Goal: Task Accomplishment & Management: Complete application form

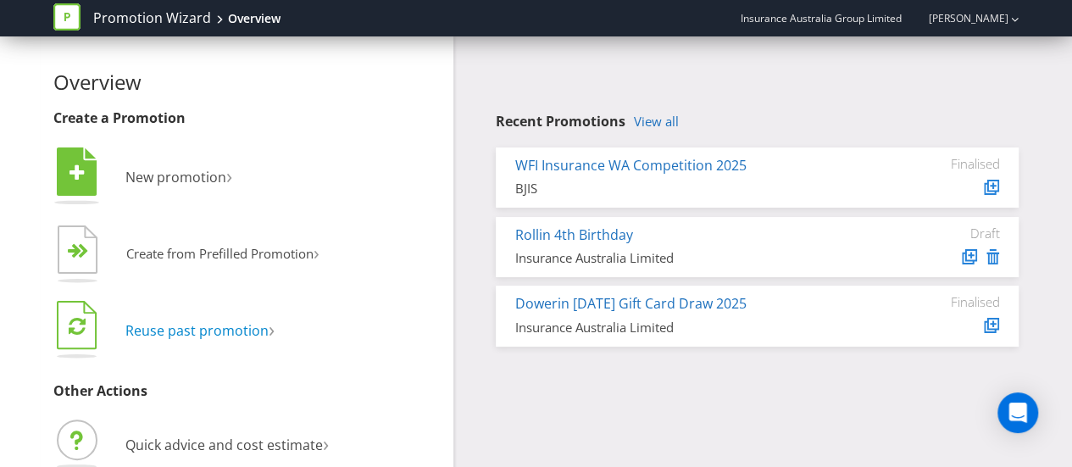
click at [248, 330] on span "Reuse past promotion" at bounding box center [196, 330] width 143 height 19
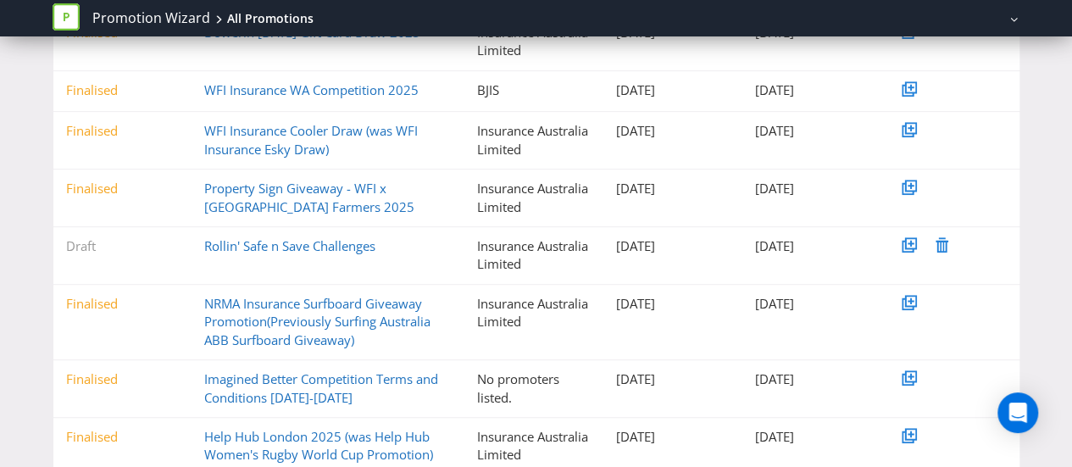
scroll to position [448, 0]
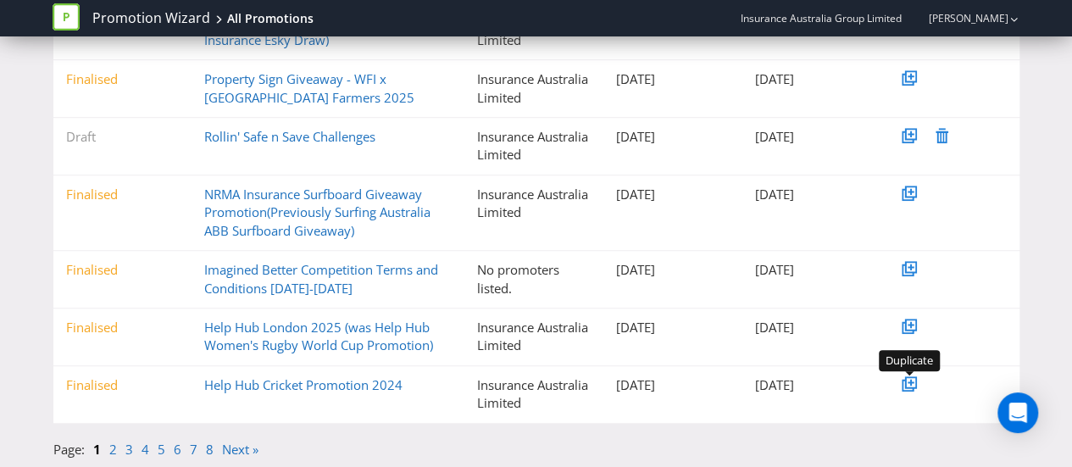
click at [911, 386] on icon at bounding box center [911, 382] width 12 height 12
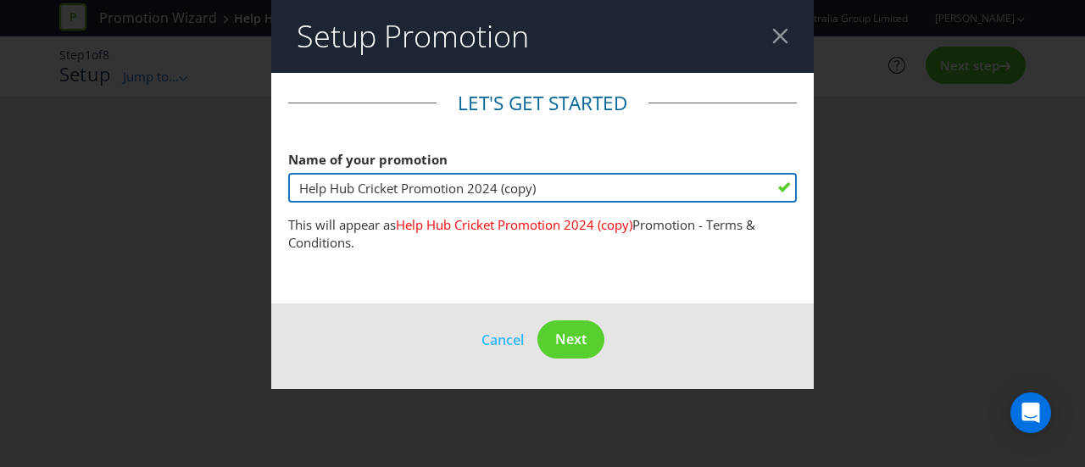
click at [553, 191] on input "Help Hub Cricket Promotion 2024 (copy)" at bounding box center [542, 188] width 509 height 30
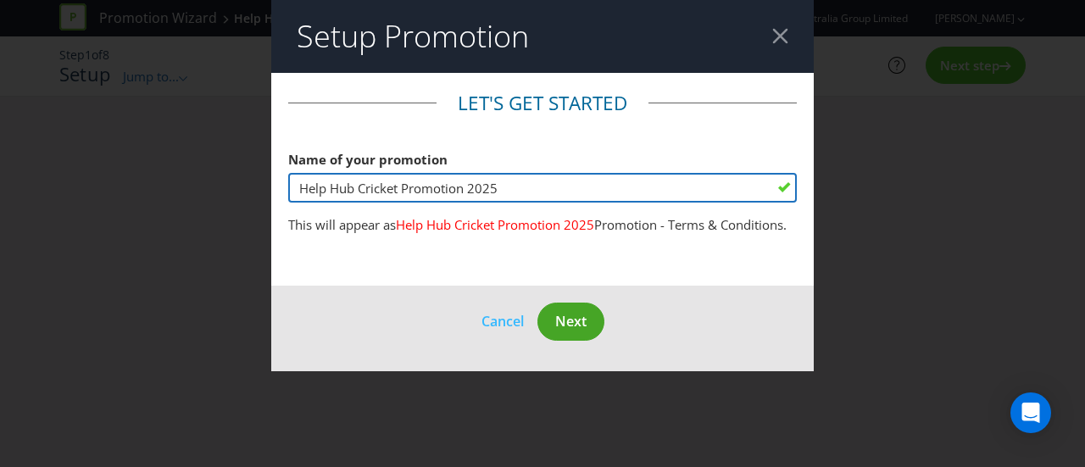
type input "Help Hub Cricket Promotion 2025"
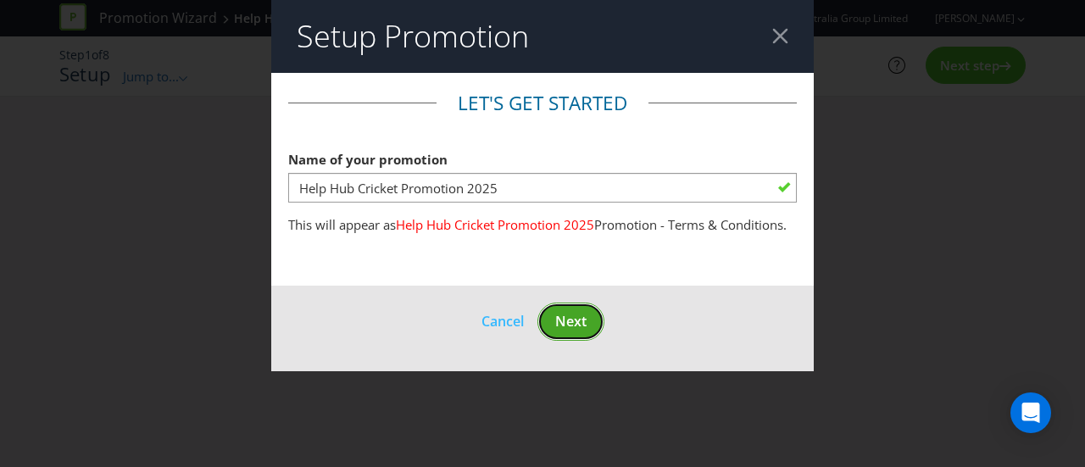
click at [575, 318] on span "Next" at bounding box center [570, 321] width 31 height 19
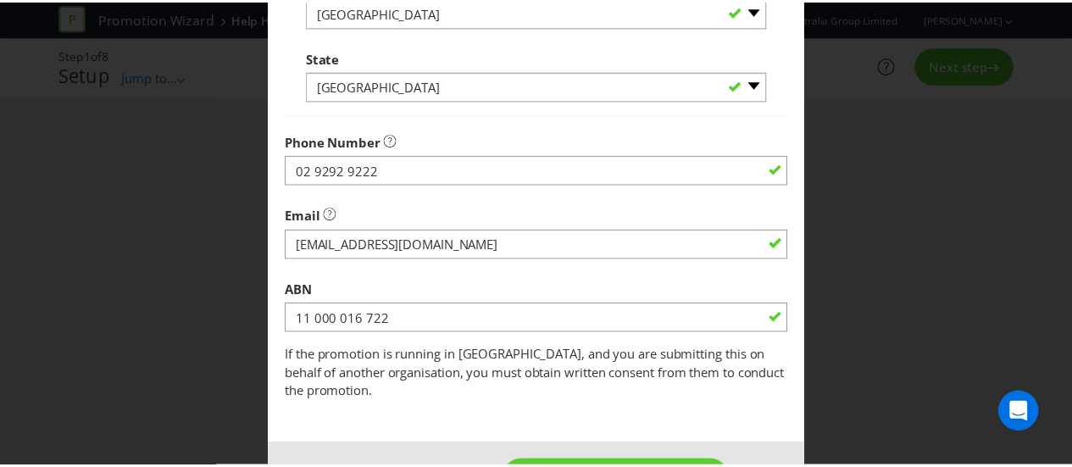
scroll to position [637, 0]
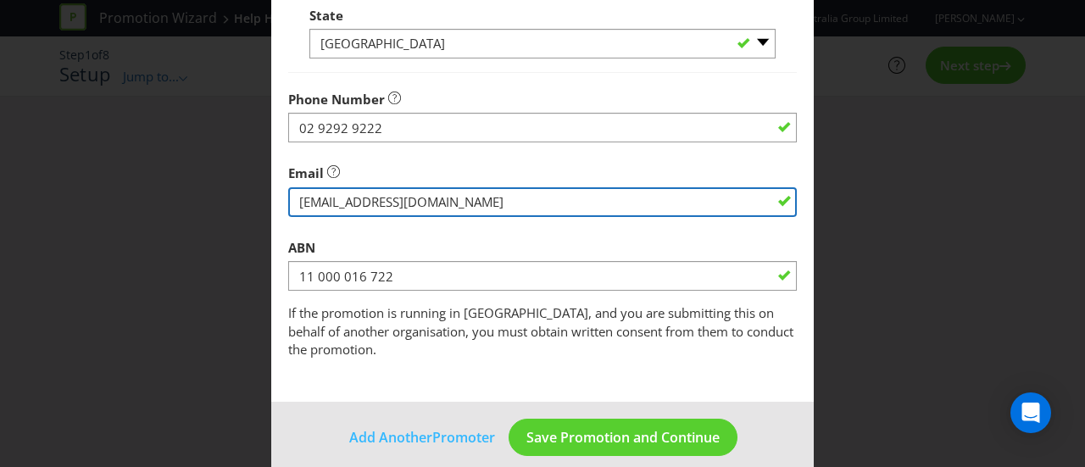
click at [381, 201] on input "string" at bounding box center [542, 202] width 509 height 30
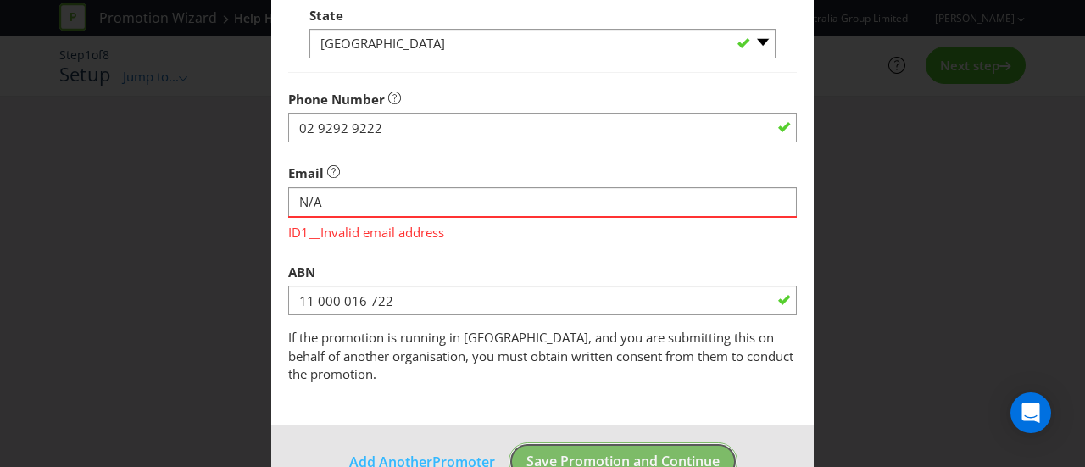
click at [637, 425] on footer "Add Another Promoter Save Promotion and Continue" at bounding box center [542, 468] width 542 height 86
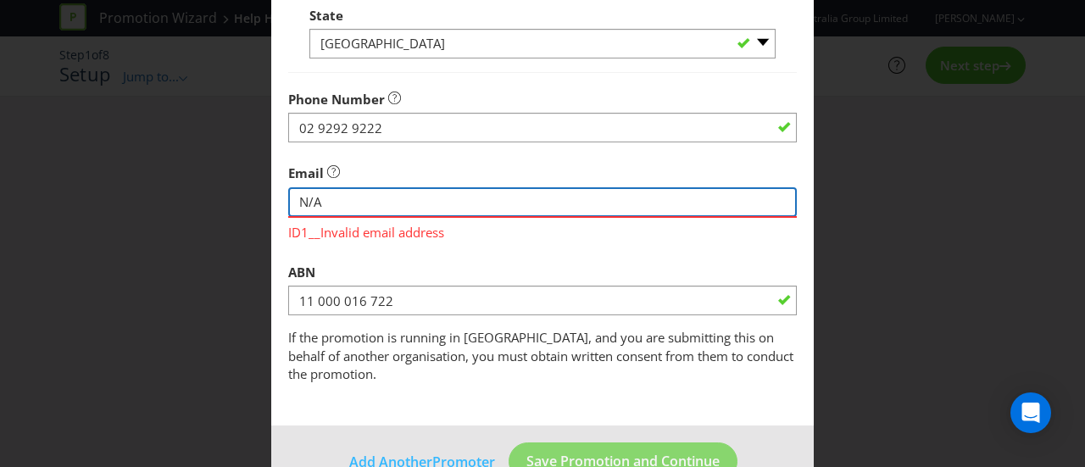
click at [463, 204] on input "string" at bounding box center [542, 202] width 509 height 30
type input "[EMAIL_ADDRESS][DOMAIN_NAME]"
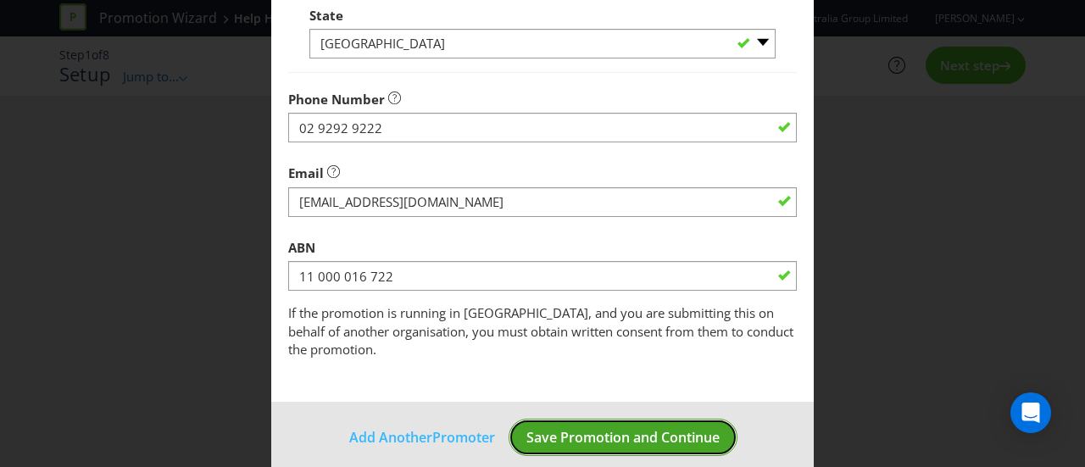
click at [632, 428] on span "Save Promotion and Continue" at bounding box center [622, 437] width 193 height 19
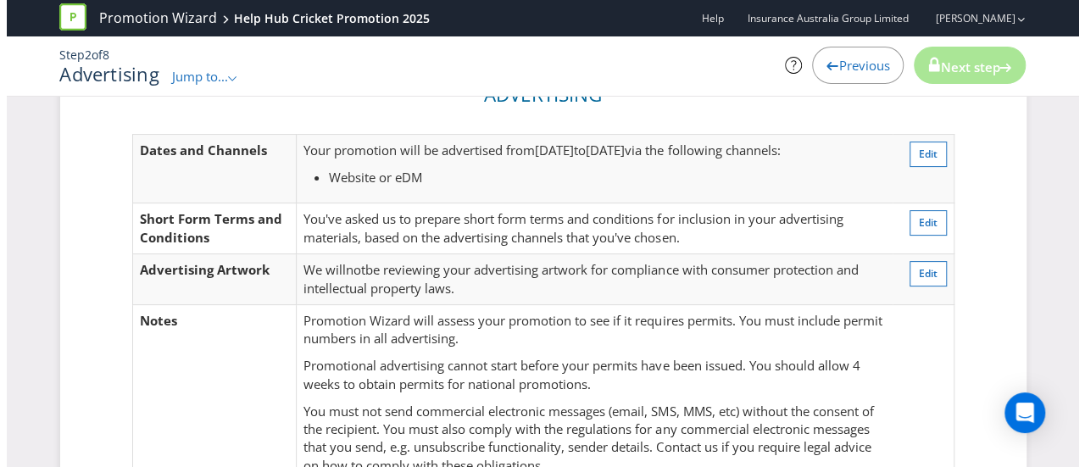
scroll to position [141, 0]
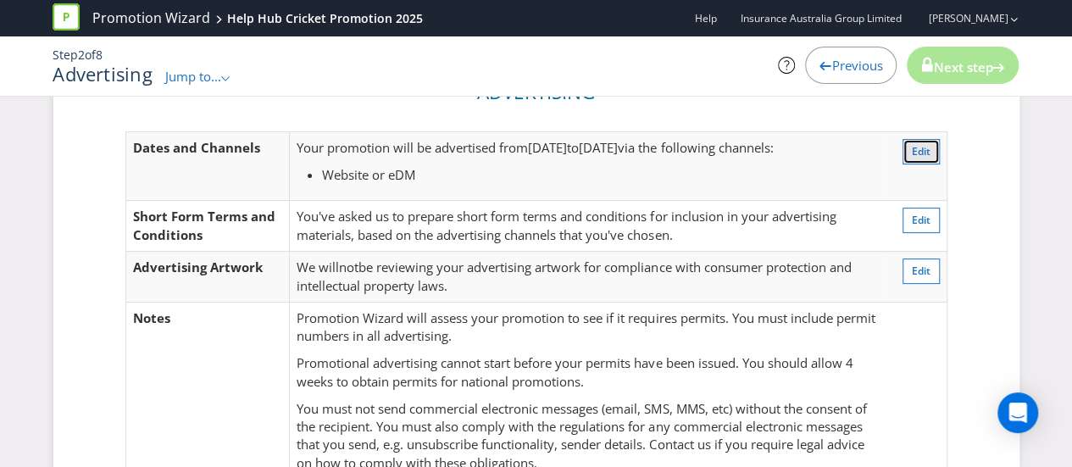
click at [916, 148] on span "Edit" at bounding box center [921, 151] width 19 height 14
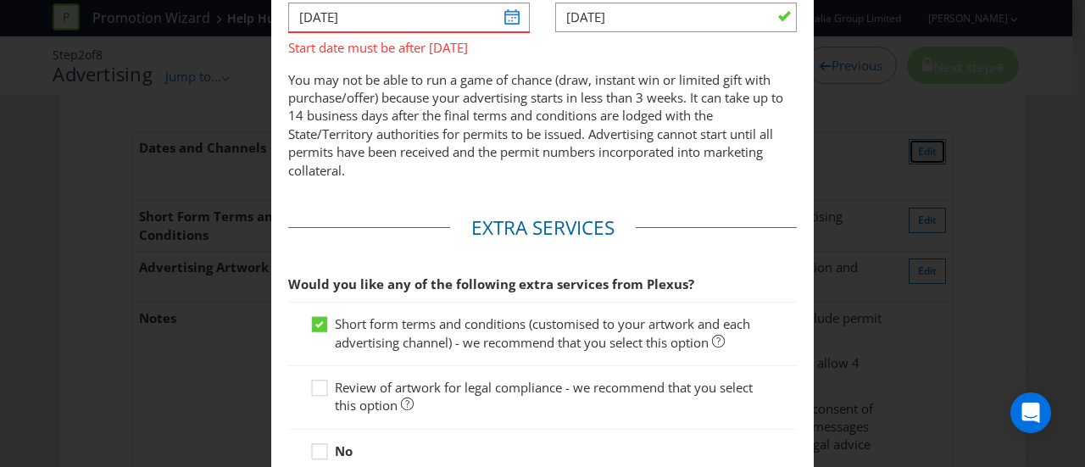
scroll to position [89, 0]
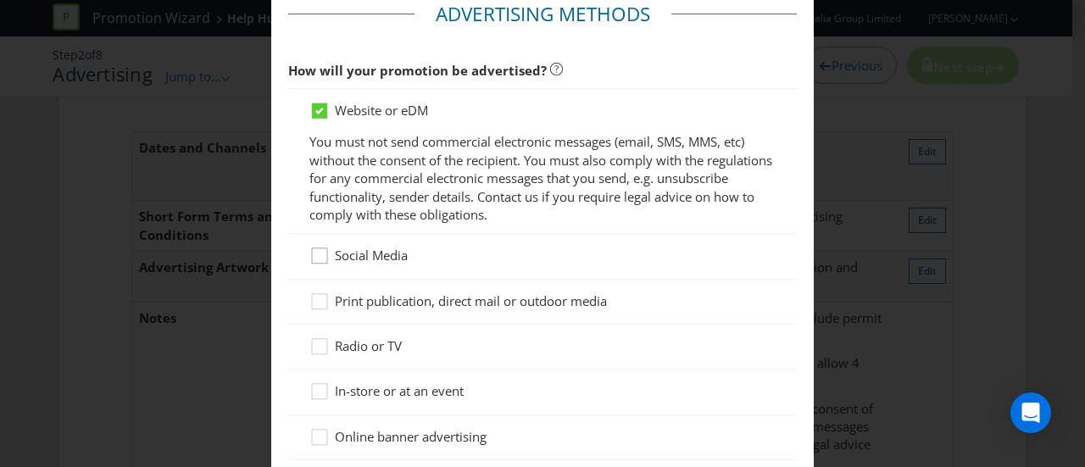
click at [317, 256] on icon at bounding box center [321, 259] width 25 height 25
click at [0, 0] on input "Social Media" at bounding box center [0, 0] width 0 height 0
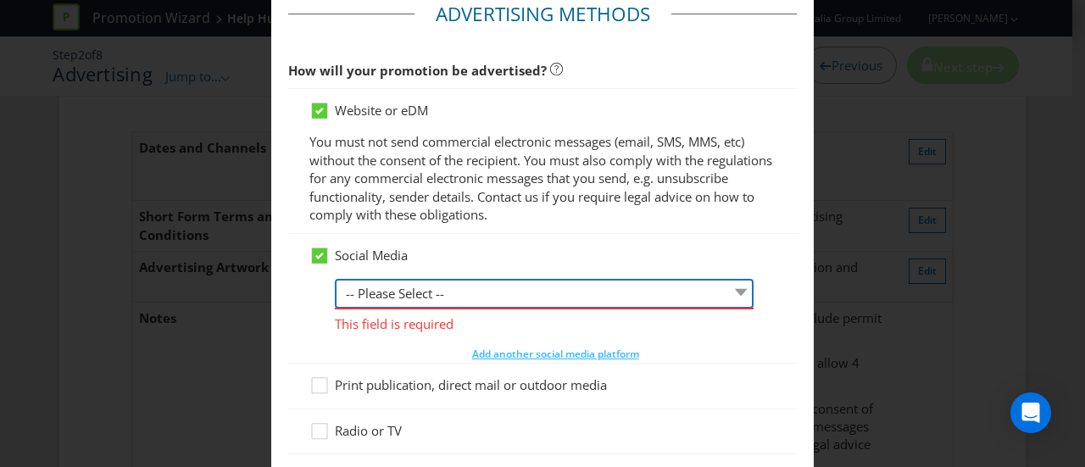
click at [388, 284] on select "-- Please Select -- Facebook X Instagram Snapchat LinkedIn Pinterest Tumblr You…" at bounding box center [544, 294] width 419 height 30
select select "FACEBOOK"
click at [335, 279] on select "-- Please Select -- Facebook X Instagram Snapchat LinkedIn Pinterest Tumblr You…" at bounding box center [544, 294] width 419 height 30
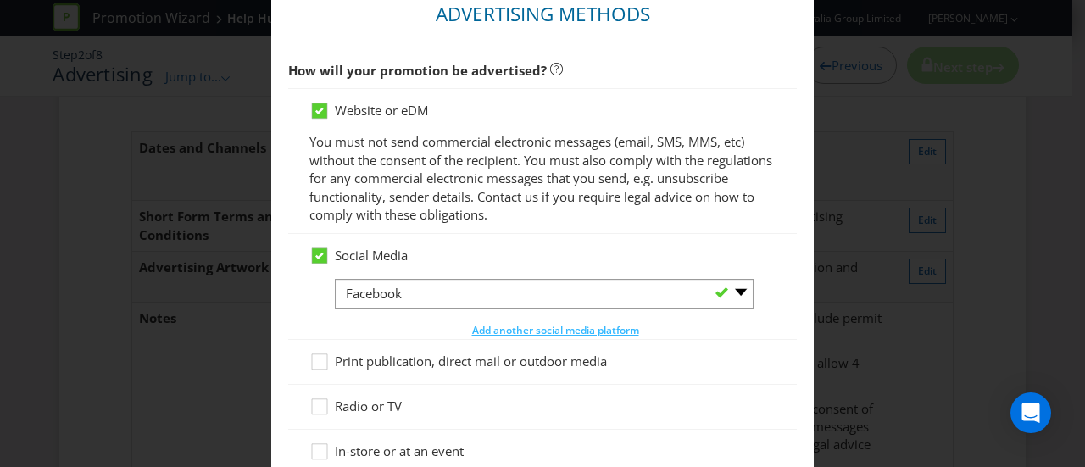
click at [411, 66] on span "How will your promotion be advertised?" at bounding box center [417, 70] width 259 height 17
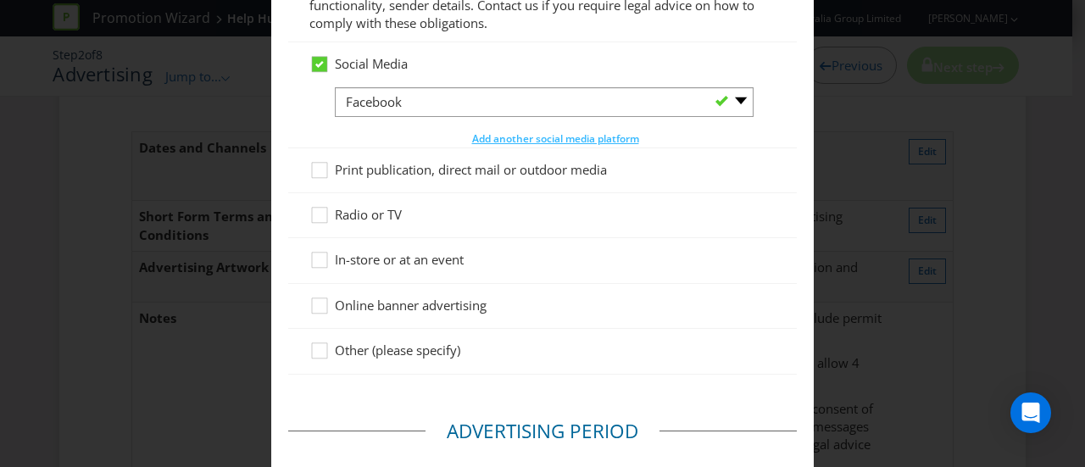
scroll to position [279, 0]
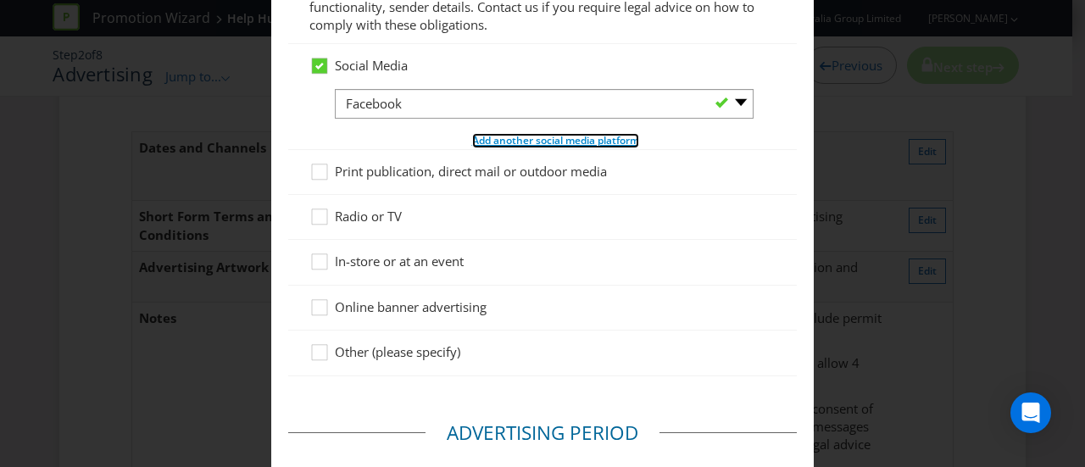
click at [517, 137] on span "Add another social media platform" at bounding box center [555, 140] width 167 height 14
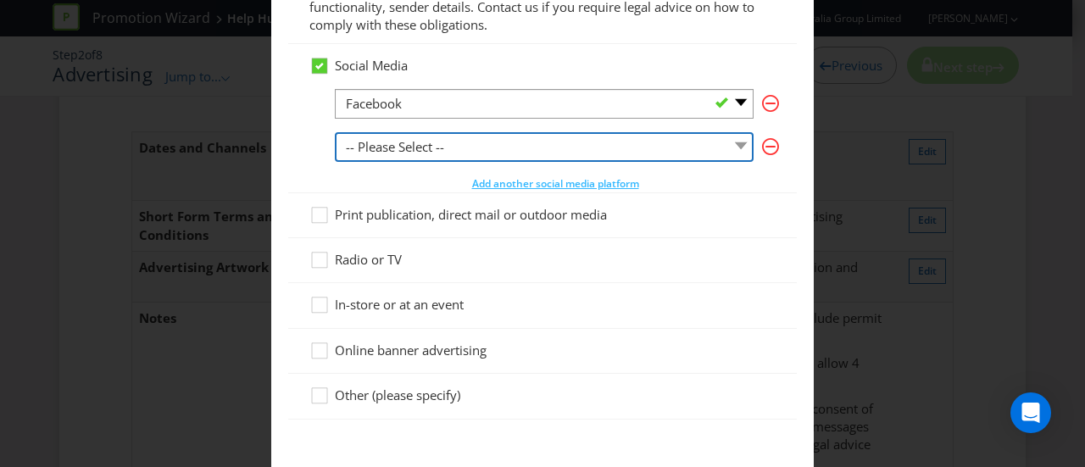
click at [498, 143] on select "-- Please Select -- Facebook X Instagram Snapchat LinkedIn Pinterest Tumblr You…" at bounding box center [544, 147] width 419 height 30
select select "INSTAGRAM"
click at [335, 132] on select "-- Please Select -- Facebook X Instagram Snapchat LinkedIn Pinterest Tumblr You…" at bounding box center [544, 147] width 419 height 30
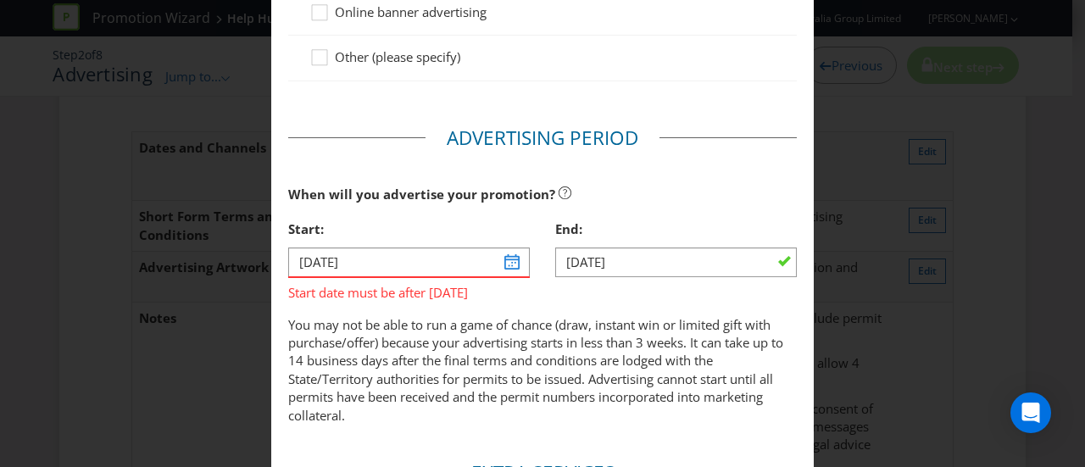
scroll to position [645, 0]
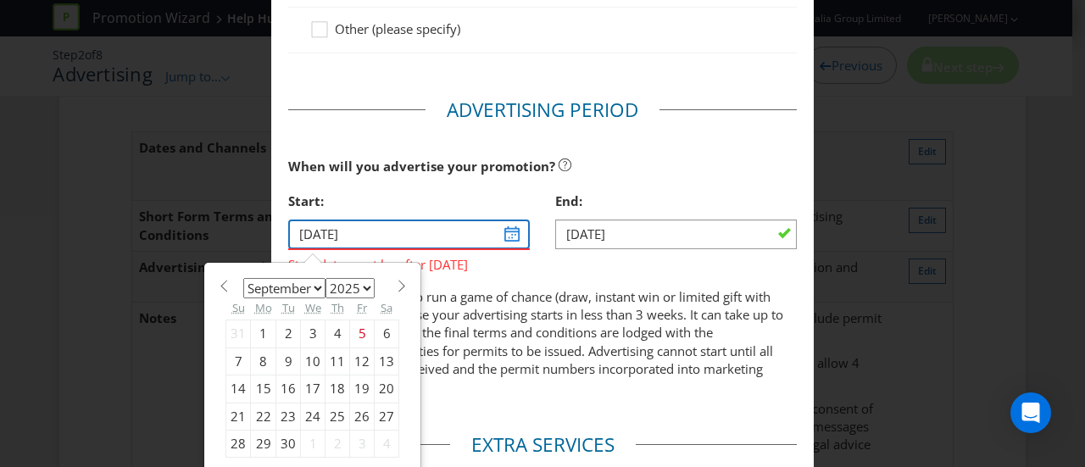
click at [503, 235] on input "[DATE]" at bounding box center [409, 235] width 242 height 30
click at [395, 284] on span at bounding box center [401, 286] width 13 height 13
select select "9"
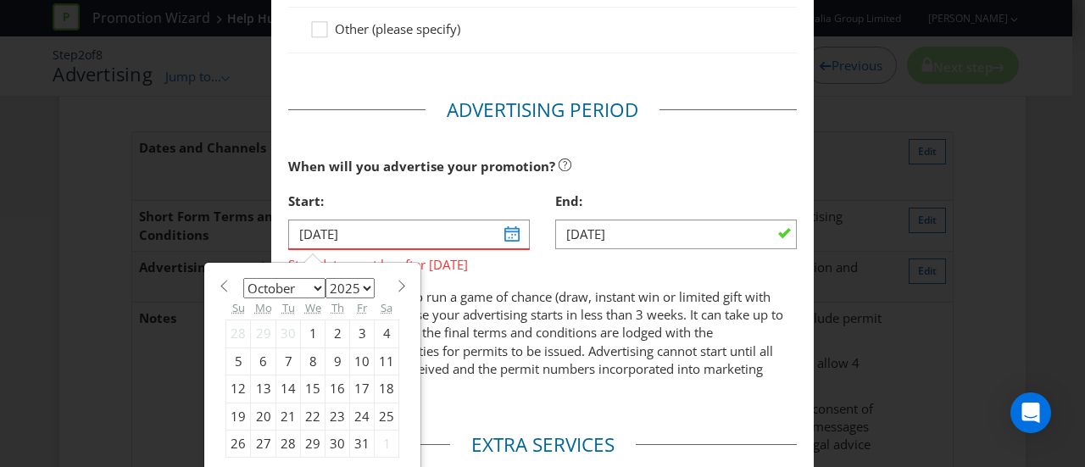
click at [258, 358] on div "6" at bounding box center [263, 361] width 25 height 27
type input "[DATE]"
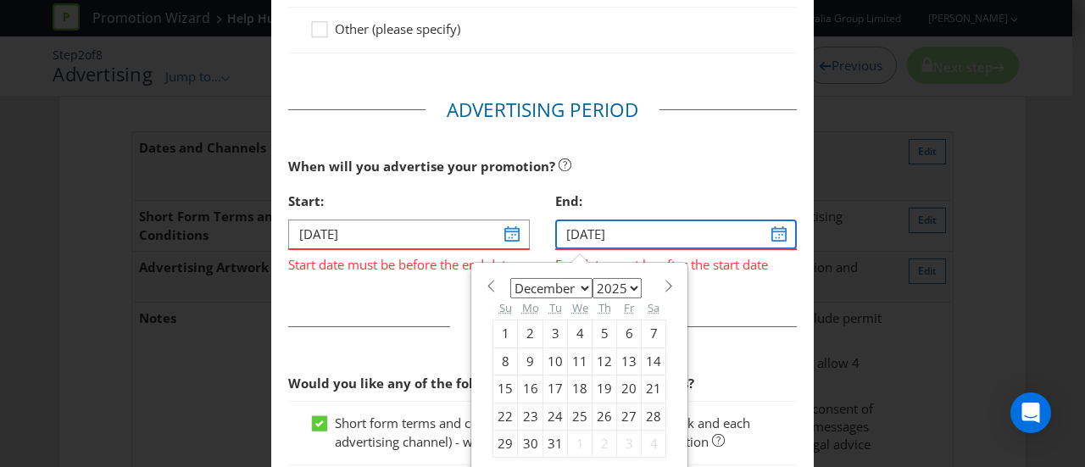
click at [769, 233] on input "[DATE]" at bounding box center [676, 235] width 242 height 30
click at [662, 282] on span at bounding box center [668, 286] width 13 height 13
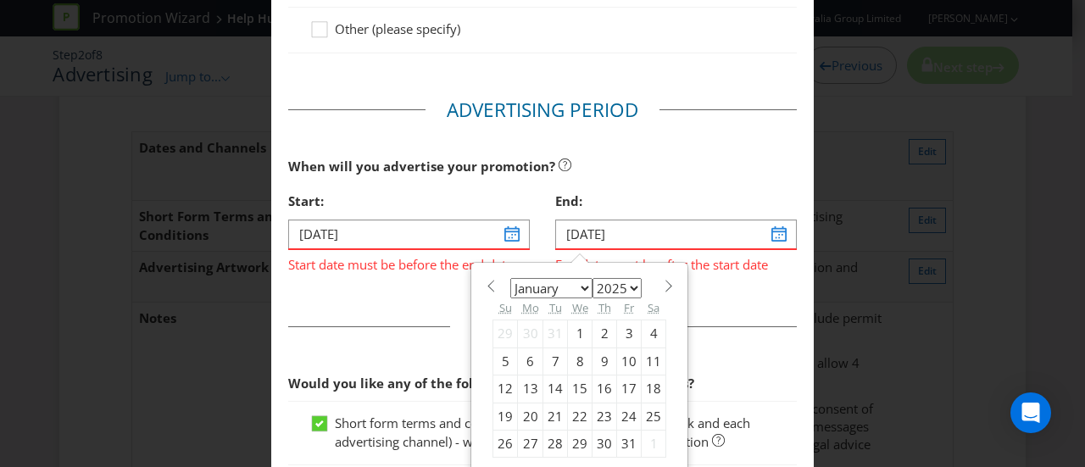
click at [575, 286] on select "January February March April May June July August September October November De…" at bounding box center [551, 288] width 82 height 20
select select "10"
click at [510, 278] on select "January February March April May June July August September October November De…" at bounding box center [551, 288] width 82 height 20
click at [525, 409] on div "17" at bounding box center [530, 416] width 25 height 27
type input "[DATE]"
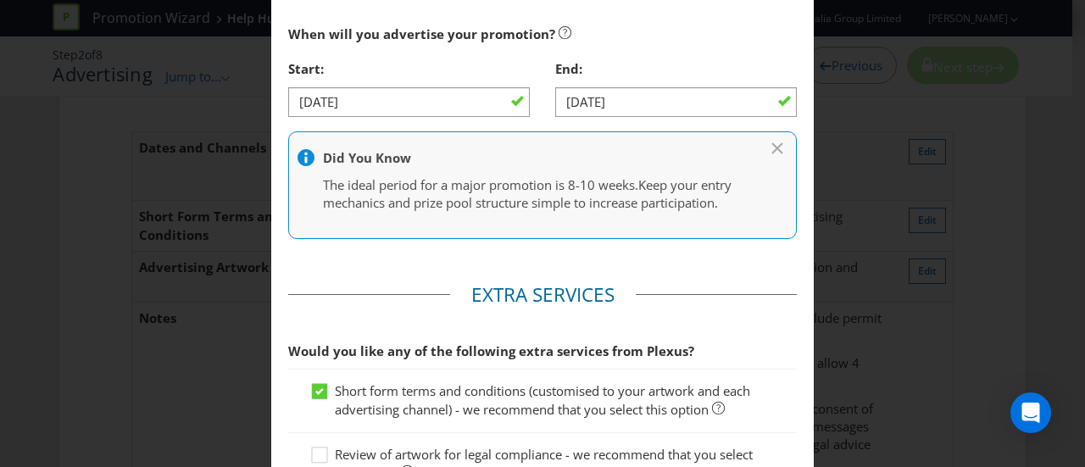
scroll to position [787, 0]
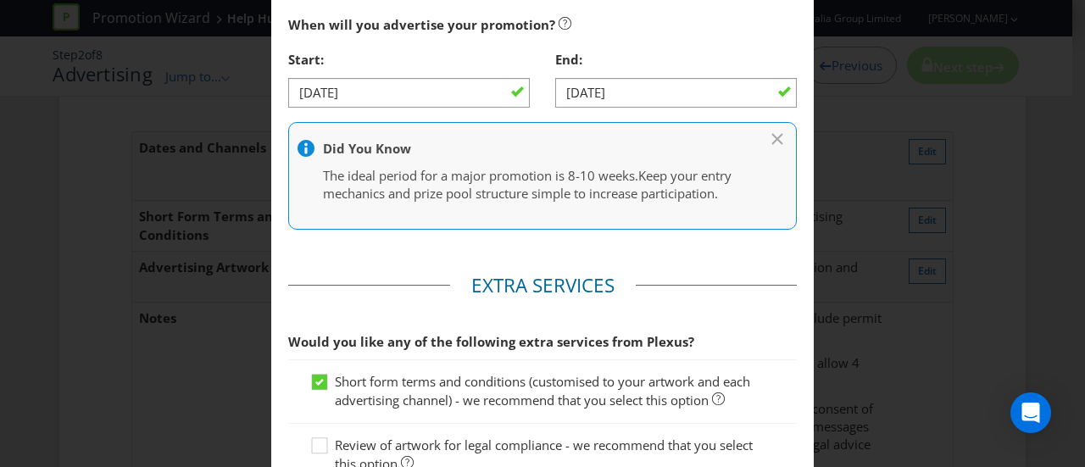
click at [770, 132] on icon at bounding box center [778, 136] width 17 height 8
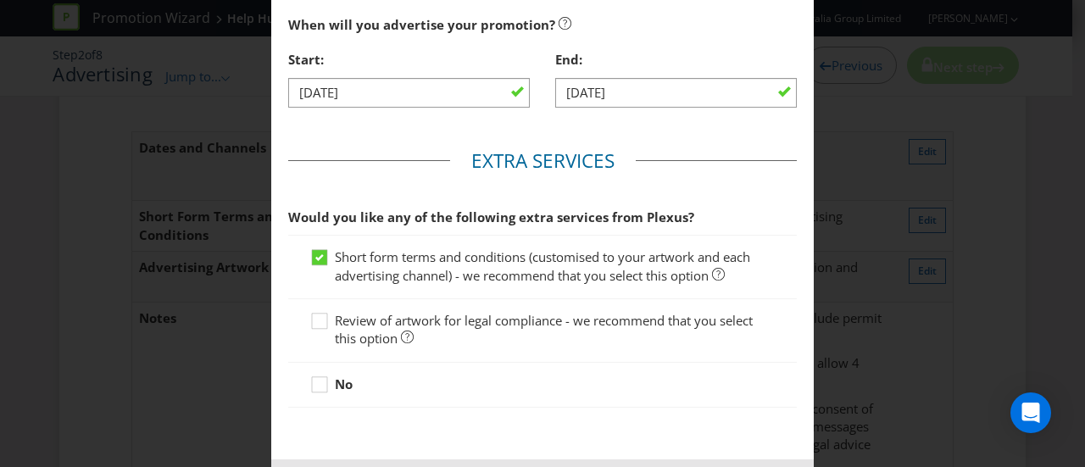
scroll to position [859, 0]
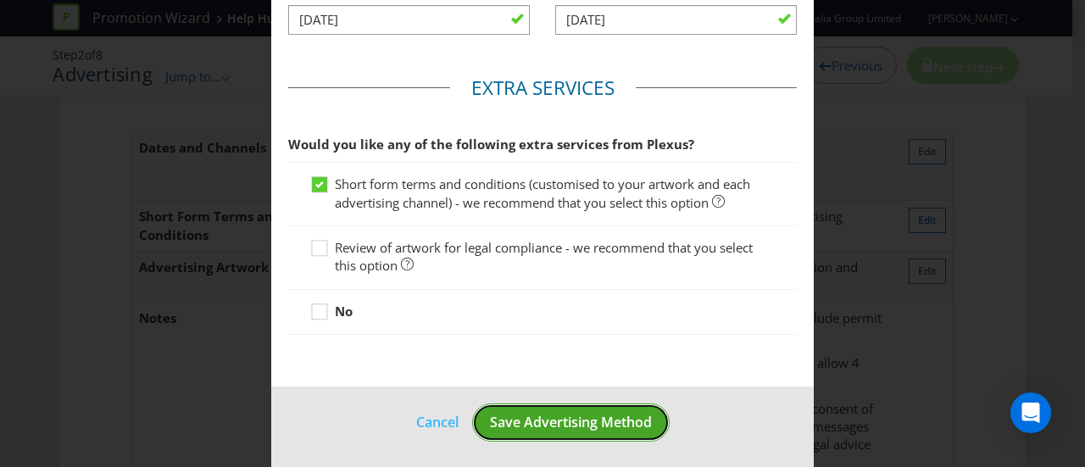
click at [587, 425] on span "Save Advertising Method" at bounding box center [571, 422] width 162 height 19
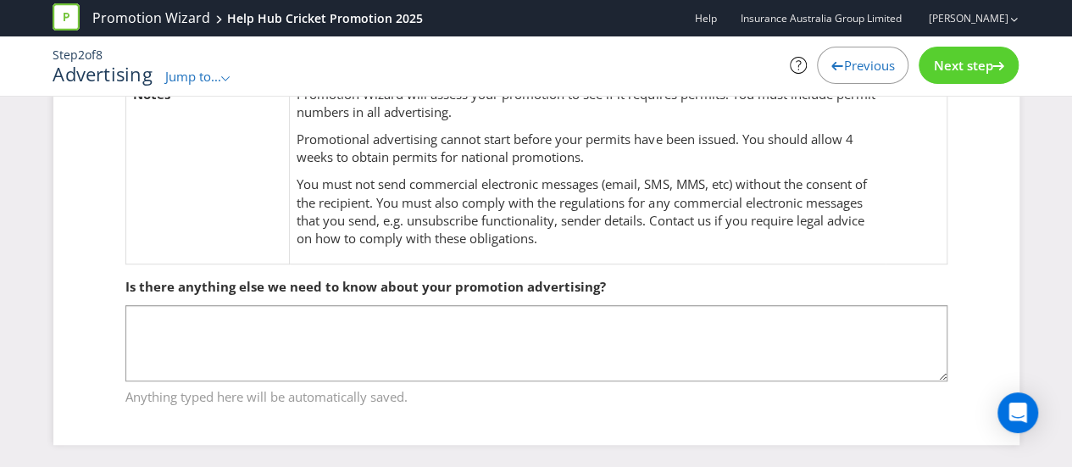
scroll to position [303, 0]
click at [966, 66] on span "Next step" at bounding box center [962, 65] width 59 height 17
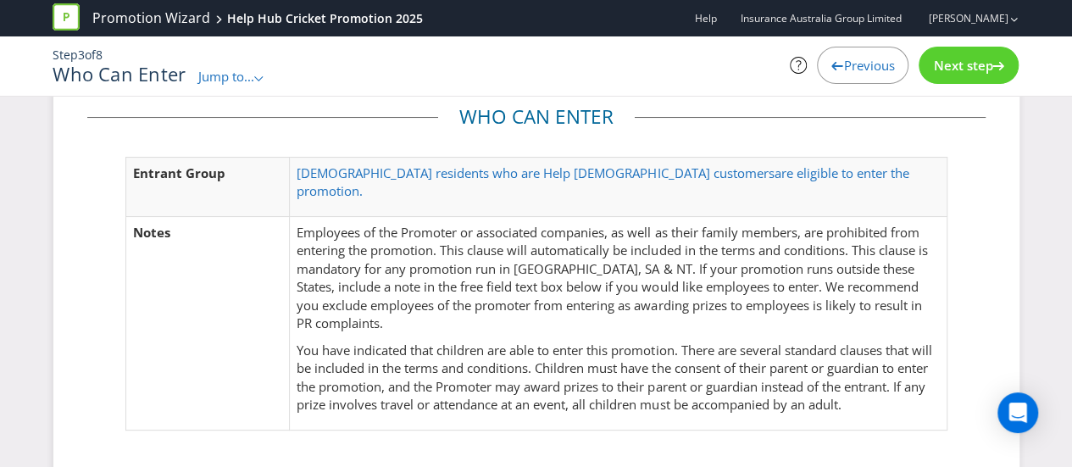
scroll to position [37, 0]
click at [970, 65] on span "Next step" at bounding box center [962, 65] width 59 height 17
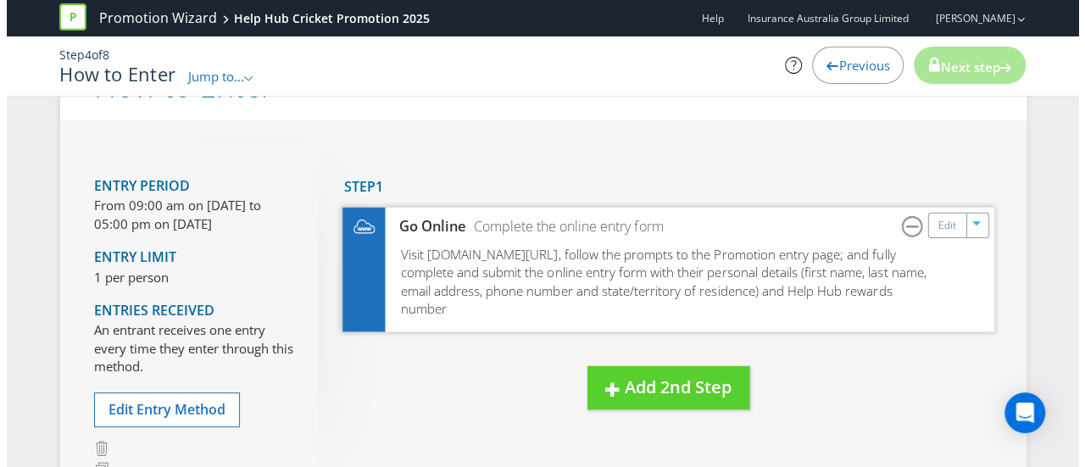
scroll to position [141, 0]
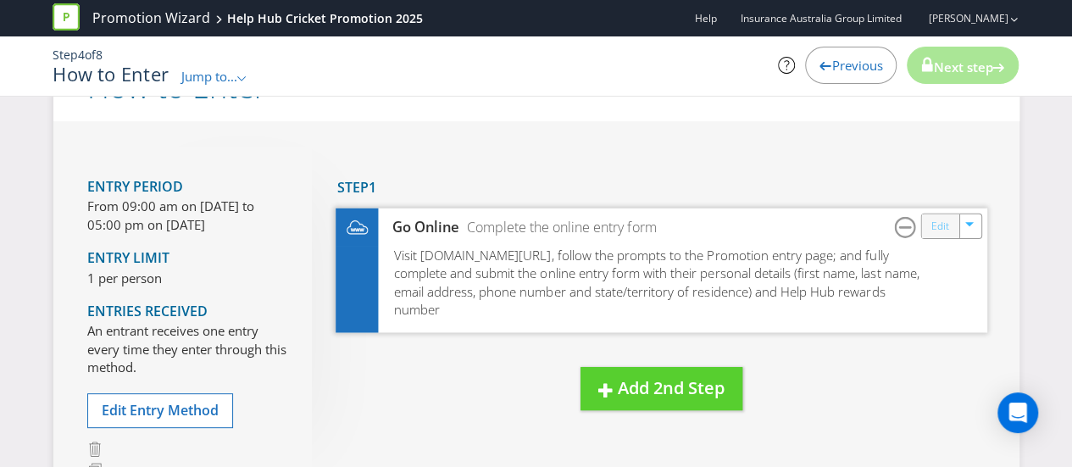
click at [944, 222] on link "Edit" at bounding box center [940, 226] width 18 height 19
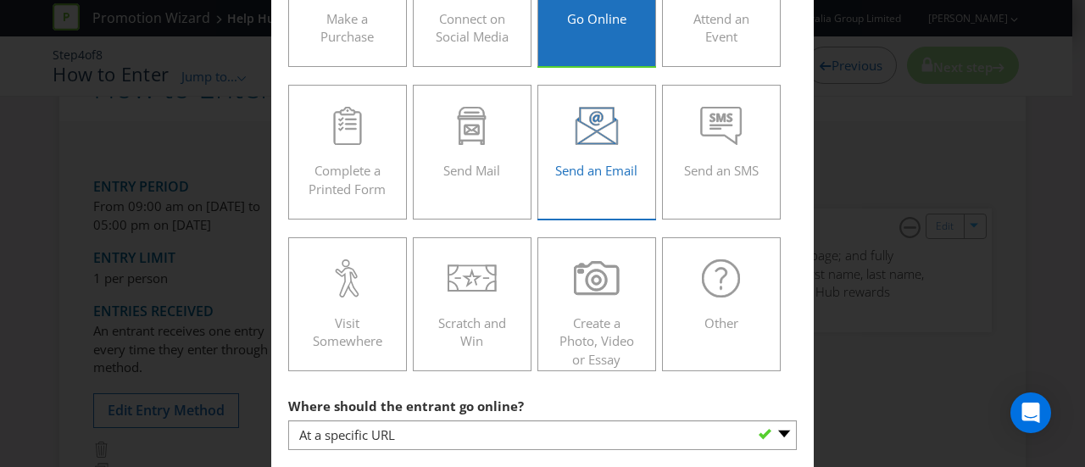
scroll to position [192, 0]
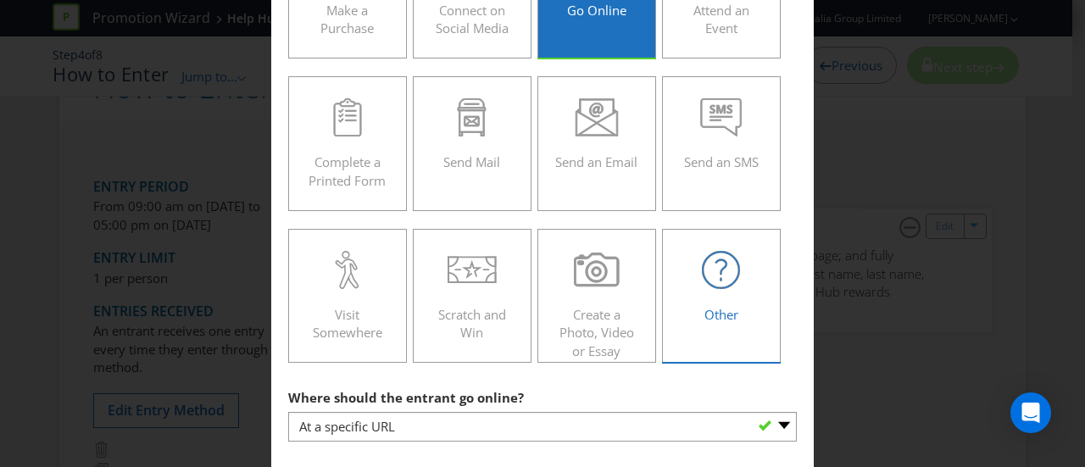
click at [703, 297] on div "Other" at bounding box center [721, 289] width 83 height 76
click at [0, 0] on input "Other" at bounding box center [0, 0] width 0 height 0
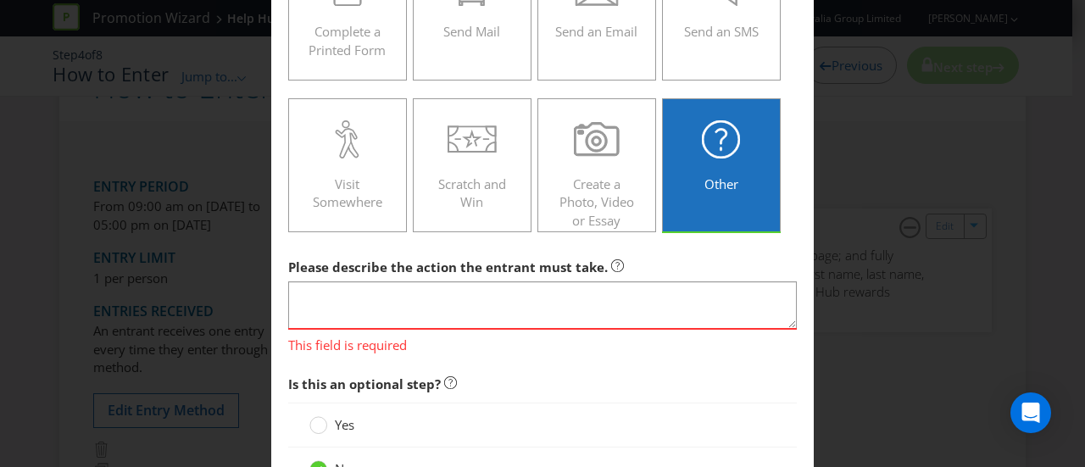
scroll to position [323, 0]
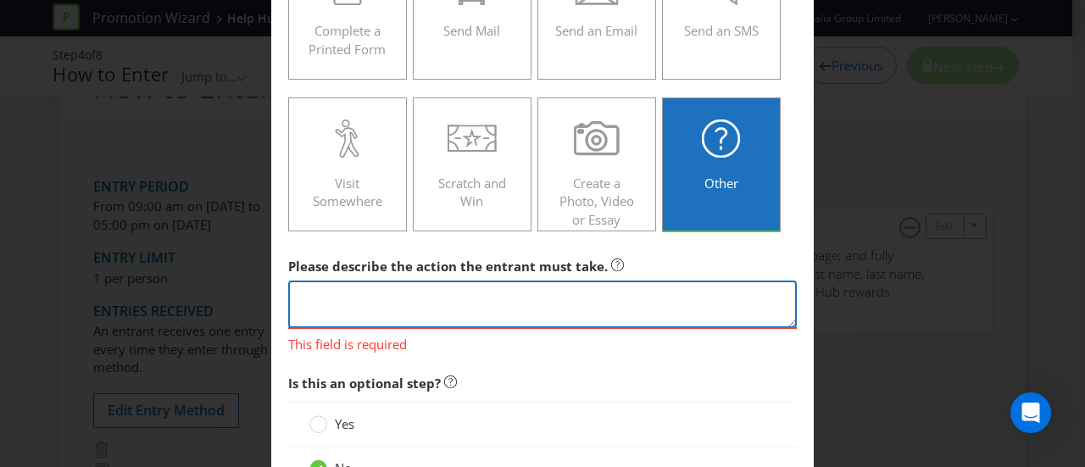
click at [337, 299] on textarea at bounding box center [542, 305] width 509 height 48
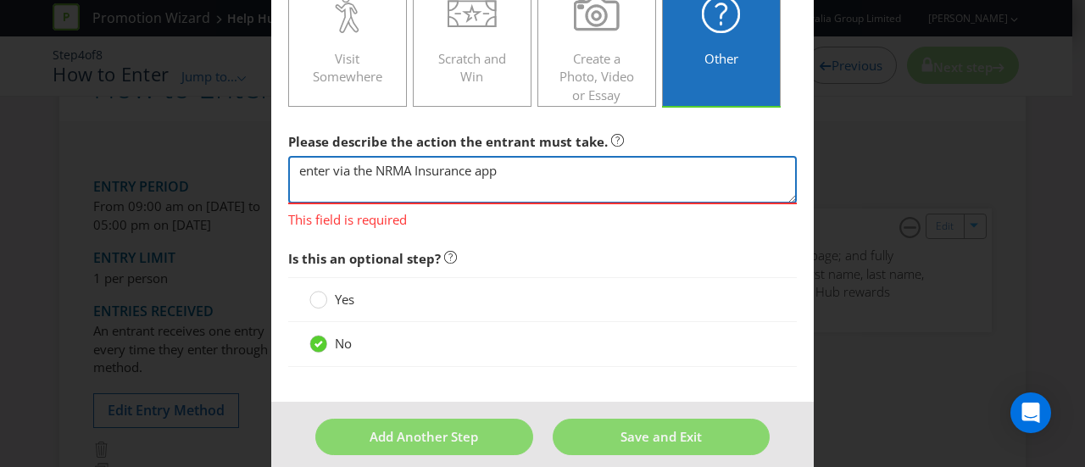
scroll to position [461, 0]
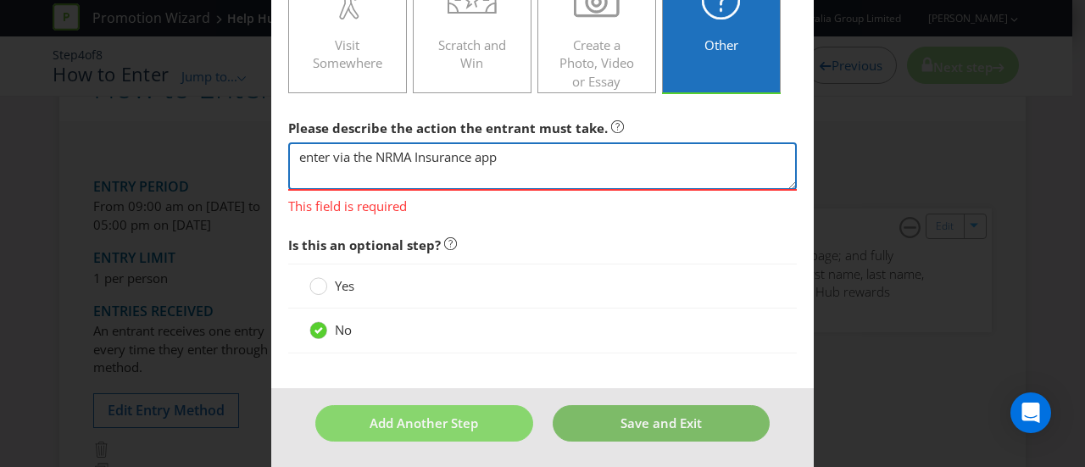
type textarea "enter via the NRMA Insurance app"
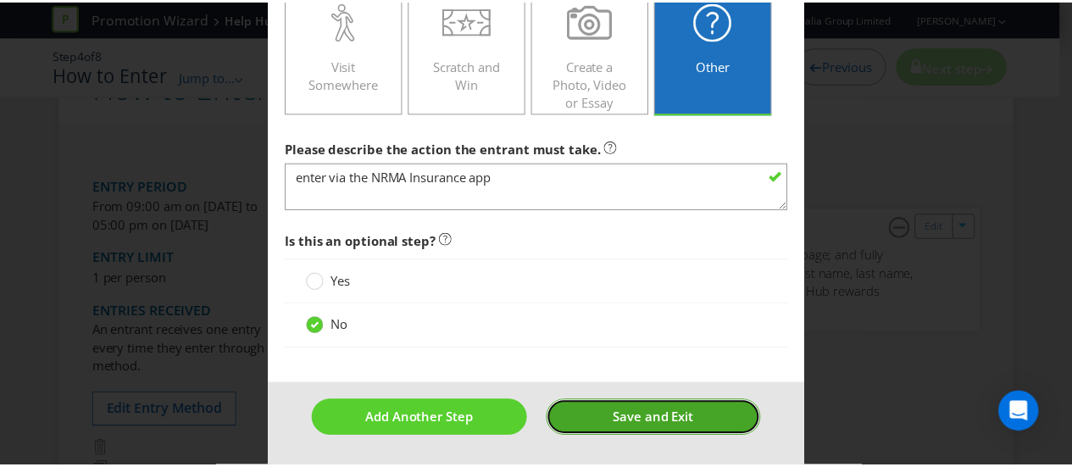
scroll to position [436, 0]
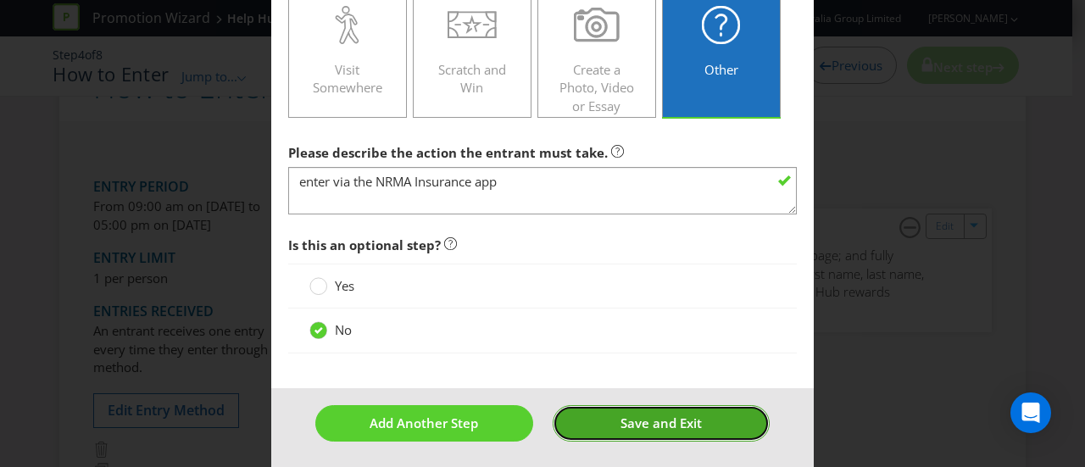
click at [651, 421] on span "Save and Exit" at bounding box center [660, 422] width 81 height 17
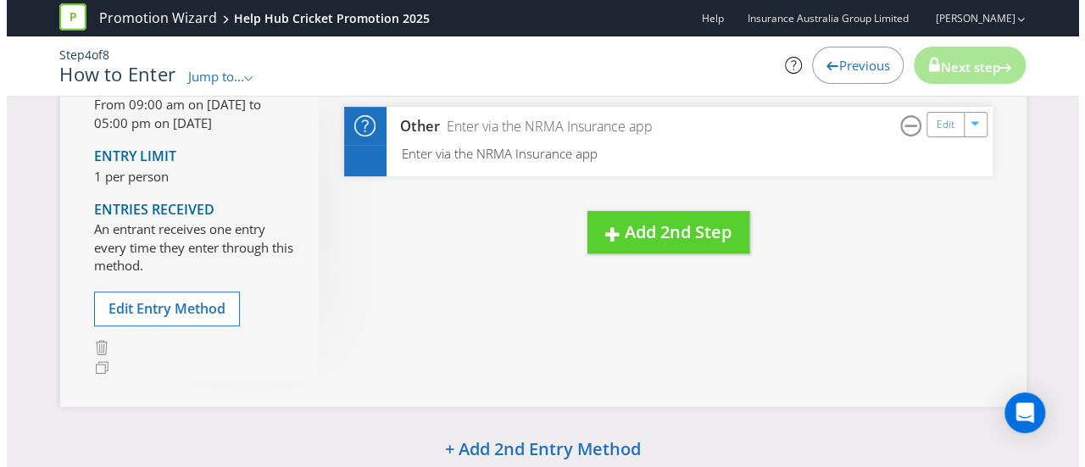
scroll to position [245, 0]
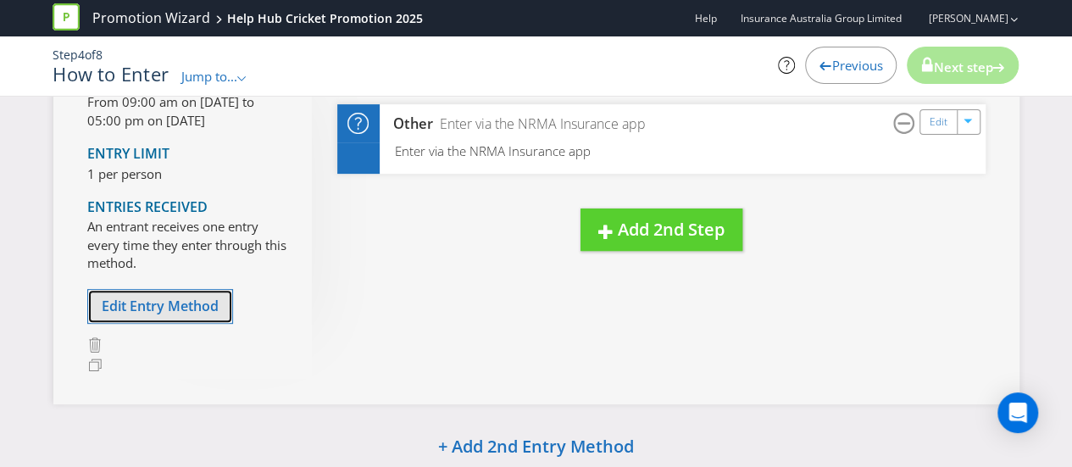
click at [211, 302] on span "Edit Entry Method" at bounding box center [160, 306] width 117 height 19
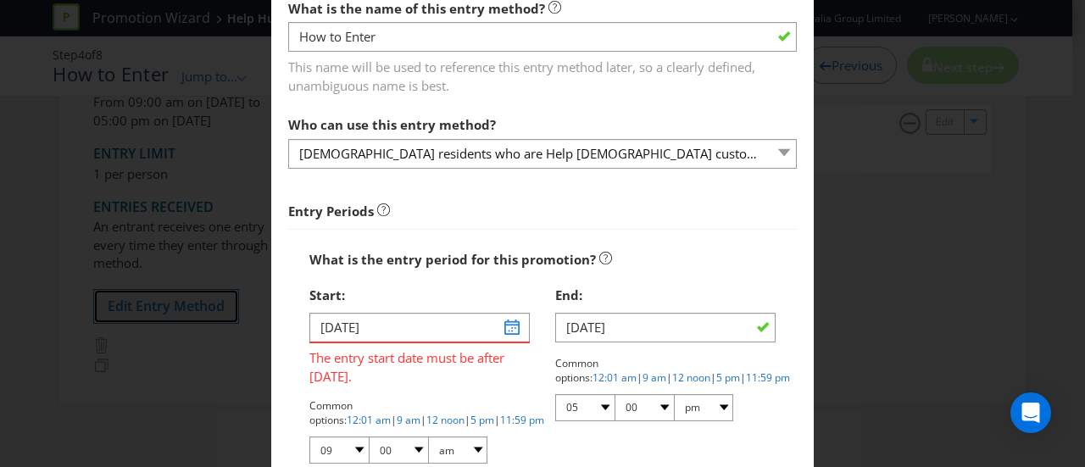
scroll to position [97, 0]
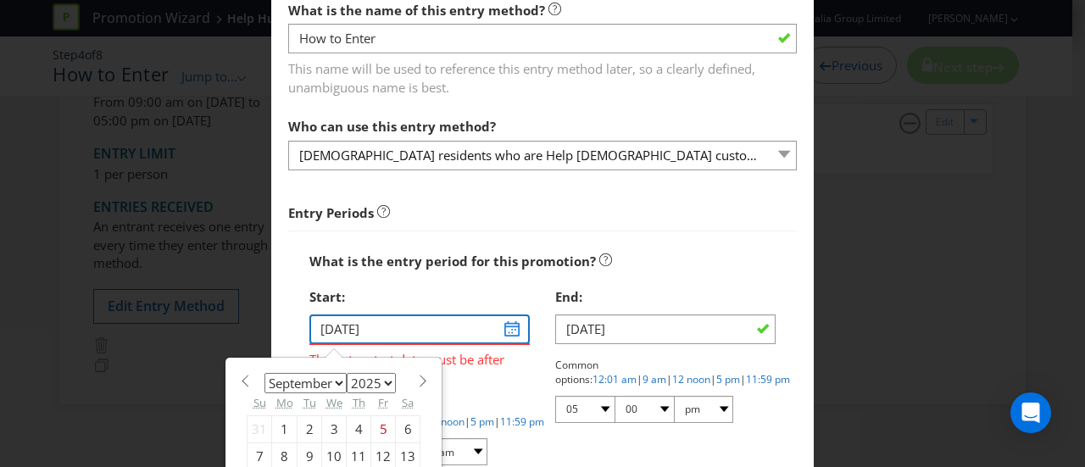
click at [504, 334] on input "[DATE]" at bounding box center [419, 329] width 220 height 30
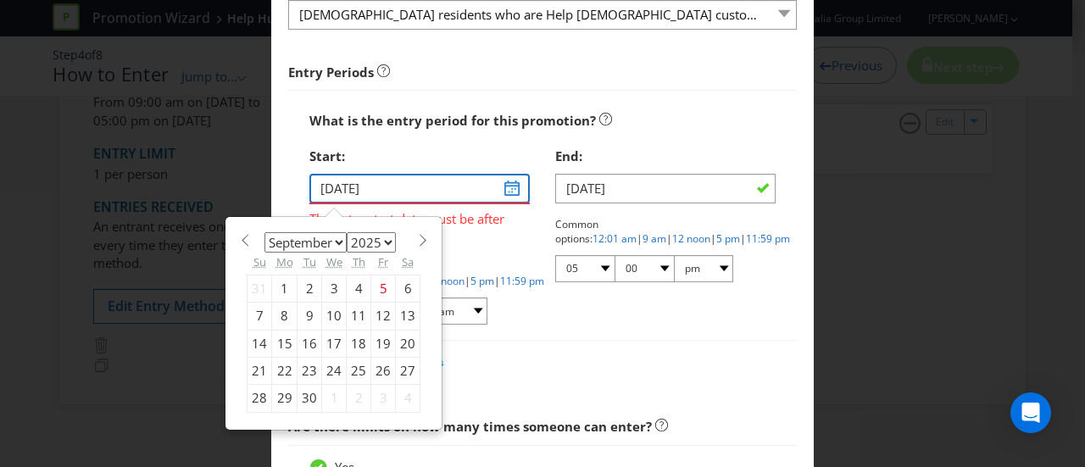
scroll to position [244, 0]
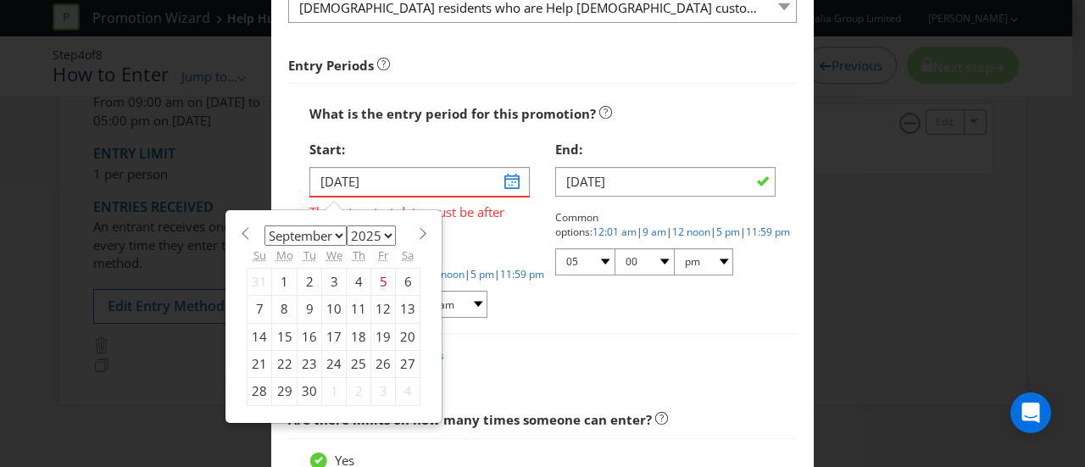
click at [334, 228] on select "January February March April May June July August September October November De…" at bounding box center [305, 235] width 82 height 20
select select "9"
click at [264, 225] on select "January February March April May June July August September October November De…" at bounding box center [305, 235] width 82 height 20
click at [280, 307] on div "6" at bounding box center [284, 309] width 25 height 27
type input "[DATE]"
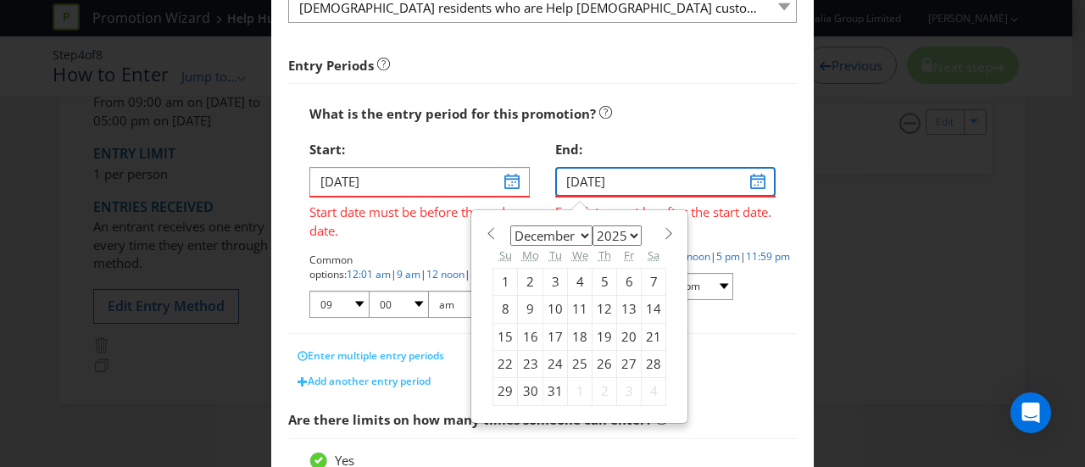
click at [756, 182] on input "[DATE]" at bounding box center [665, 182] width 220 height 30
click at [576, 234] on select "January February March April May June July August September October November De…" at bounding box center [551, 235] width 82 height 20
select select "10"
click at [510, 225] on select "January February March April May June July August September October November De…" at bounding box center [551, 235] width 82 height 20
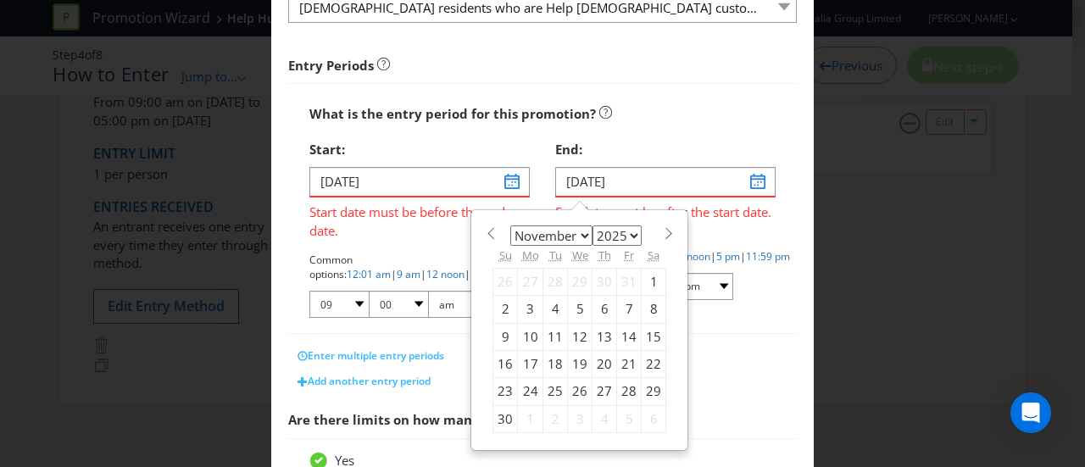
click at [525, 360] on div "17" at bounding box center [530, 363] width 25 height 27
type input "[DATE]"
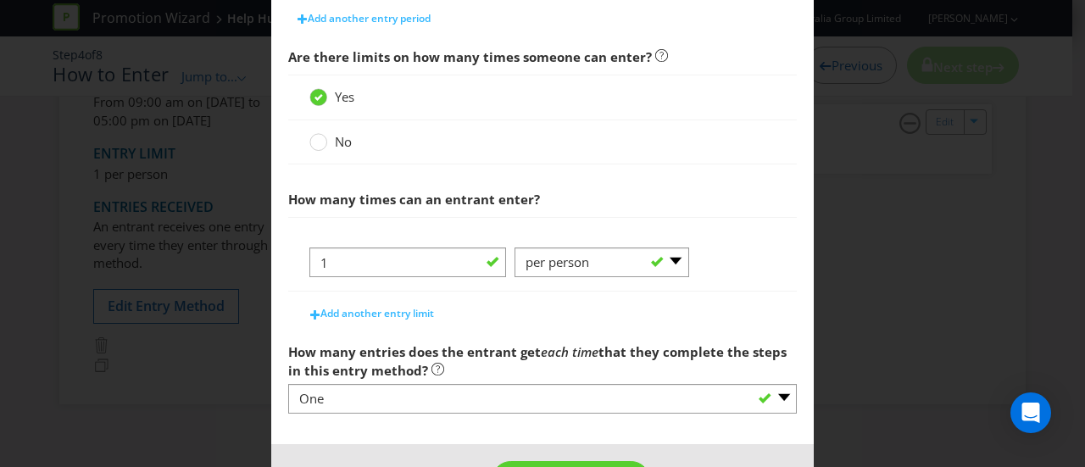
scroll to position [622, 0]
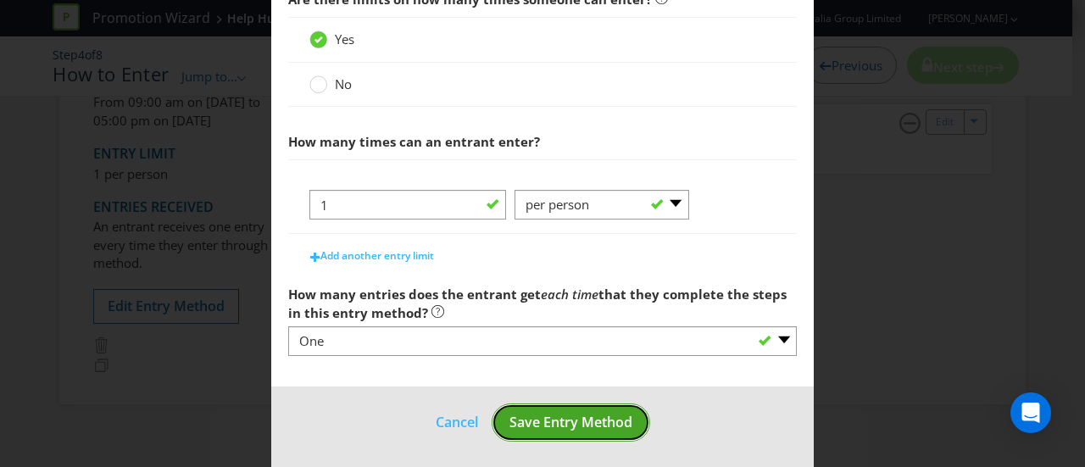
click at [602, 413] on span "Save Entry Method" at bounding box center [570, 422] width 123 height 19
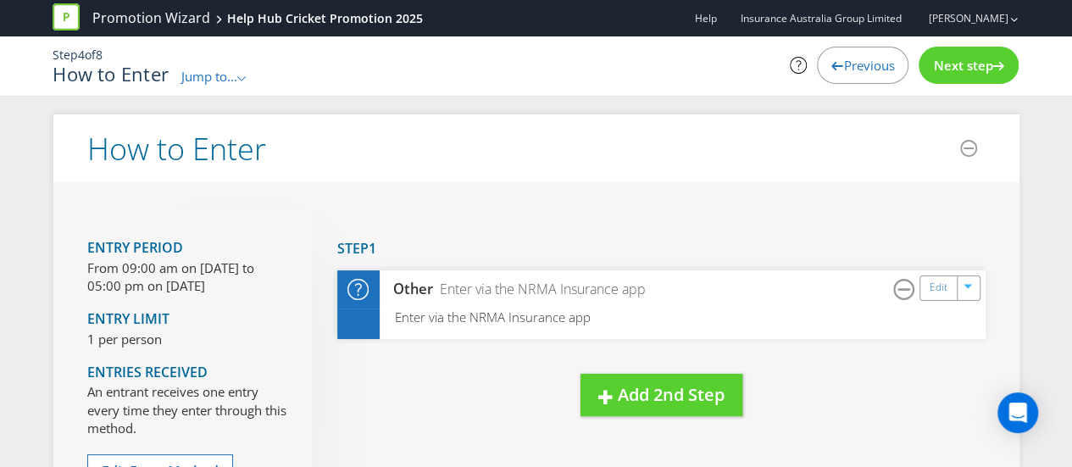
scroll to position [1, 0]
click at [946, 66] on span "Next step" at bounding box center [962, 65] width 59 height 17
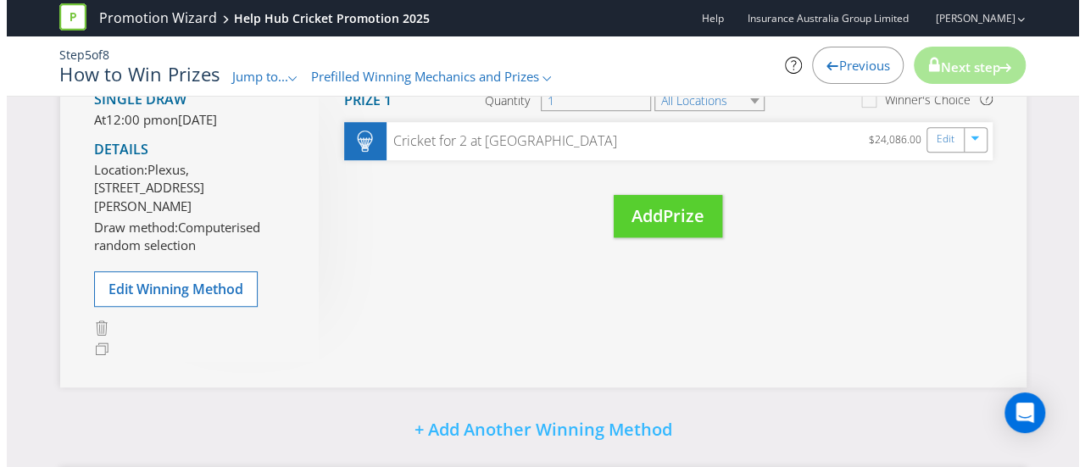
scroll to position [510, 0]
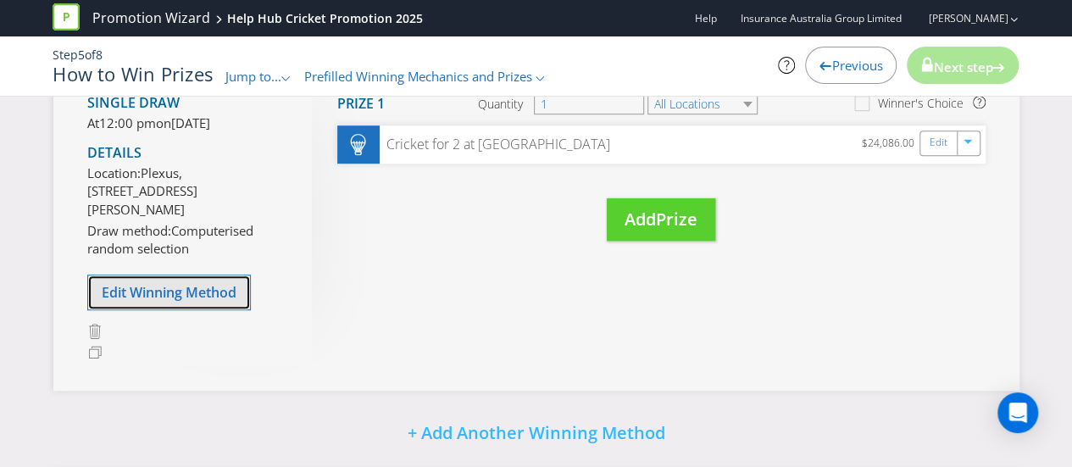
click at [207, 302] on span "Edit Winning Method" at bounding box center [169, 292] width 135 height 19
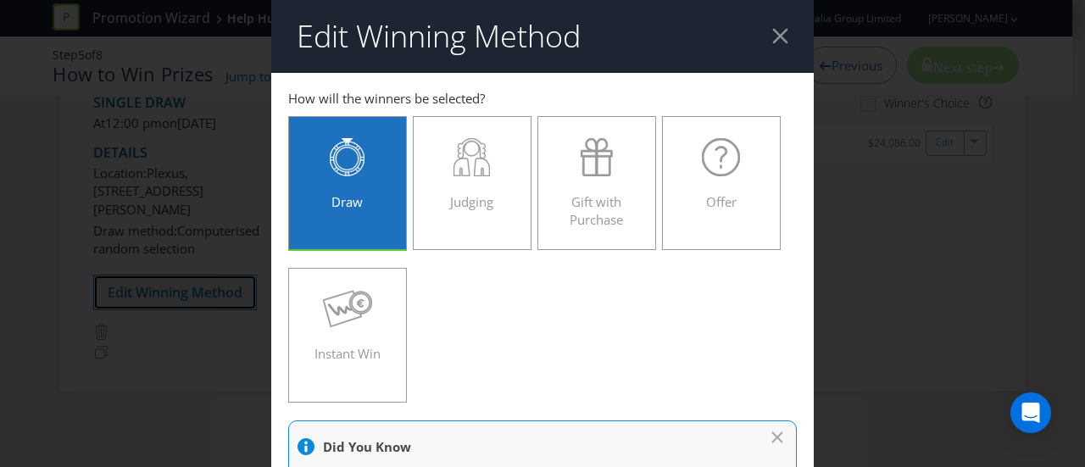
scroll to position [1172, 0]
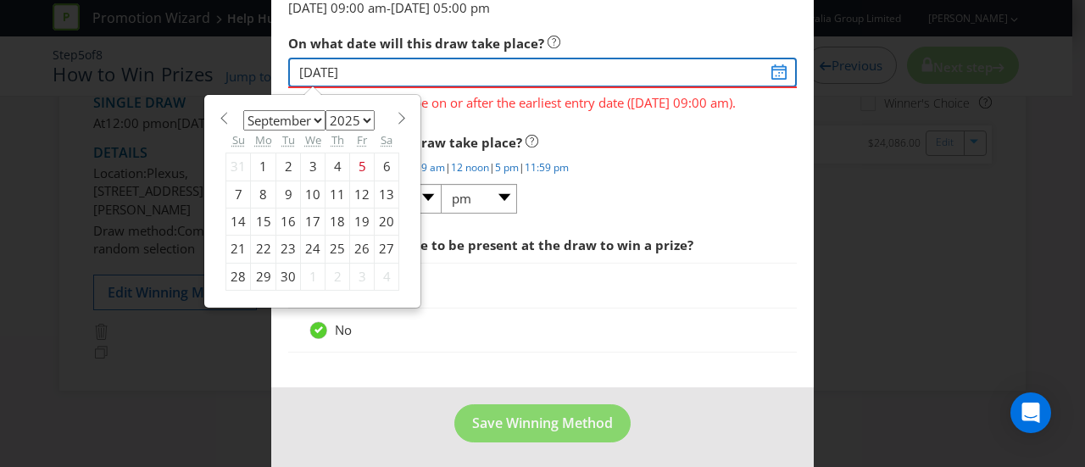
click at [769, 69] on input "[DATE]" at bounding box center [542, 73] width 509 height 30
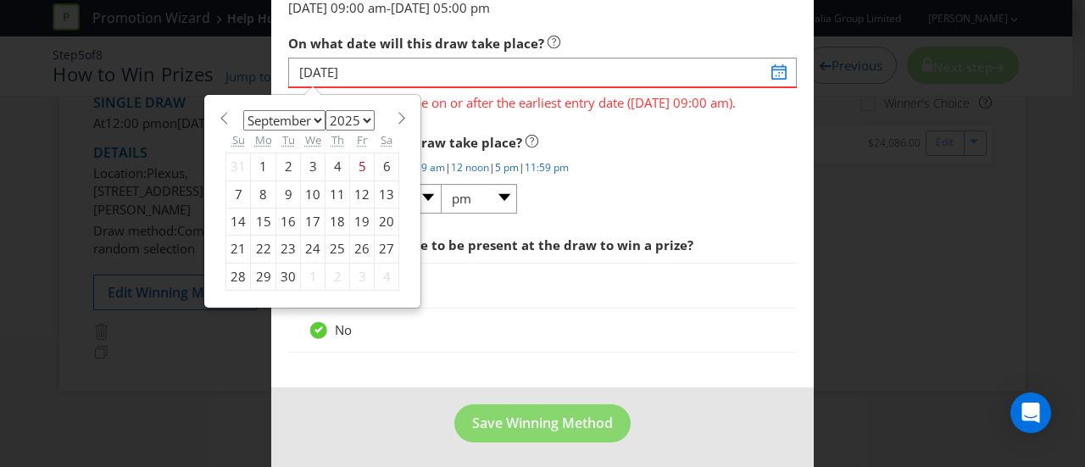
click at [310, 111] on select "January February March April May June July August September October November De…" at bounding box center [284, 120] width 82 height 20
select select "10"
click at [243, 110] on select "January February March April May June July August September October November De…" at bounding box center [284, 120] width 82 height 20
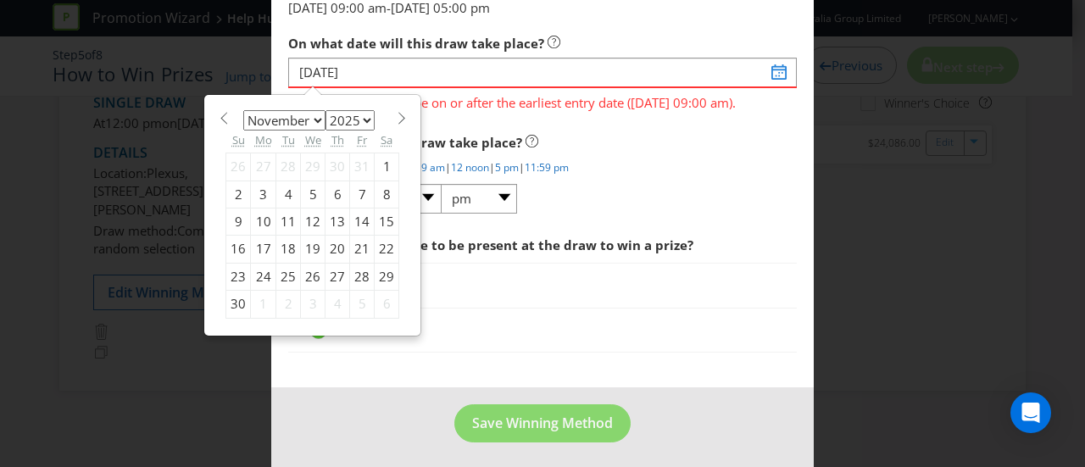
click at [259, 271] on div "24" at bounding box center [263, 276] width 25 height 27
type input "[DATE]"
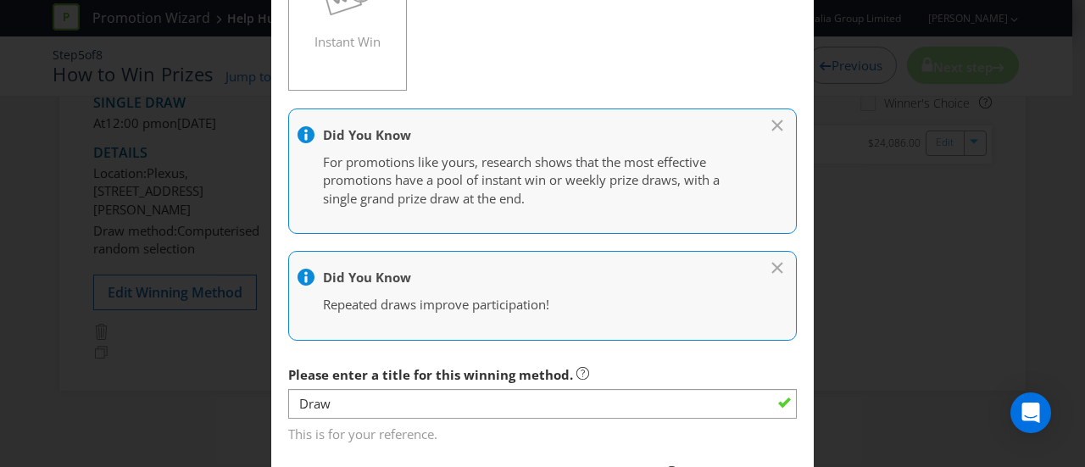
scroll to position [315, 0]
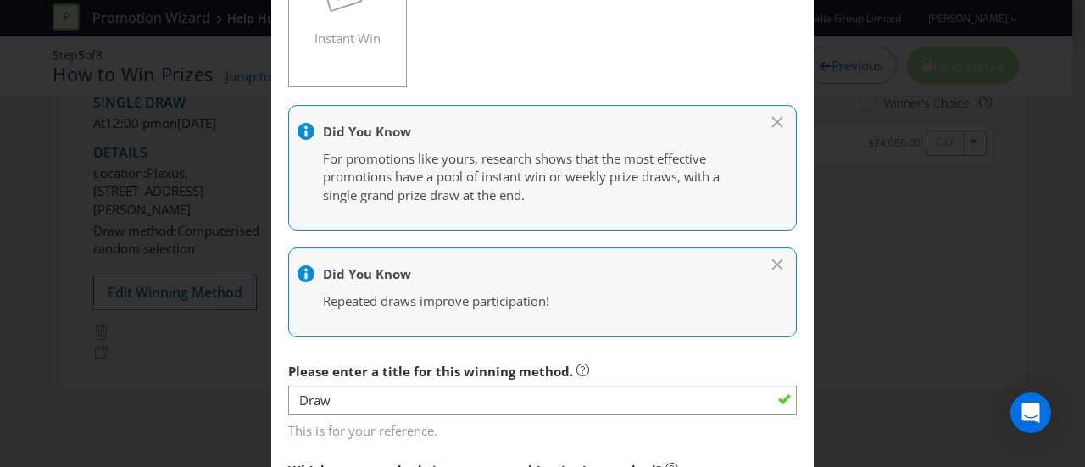
click at [770, 116] on icon at bounding box center [778, 119] width 17 height 8
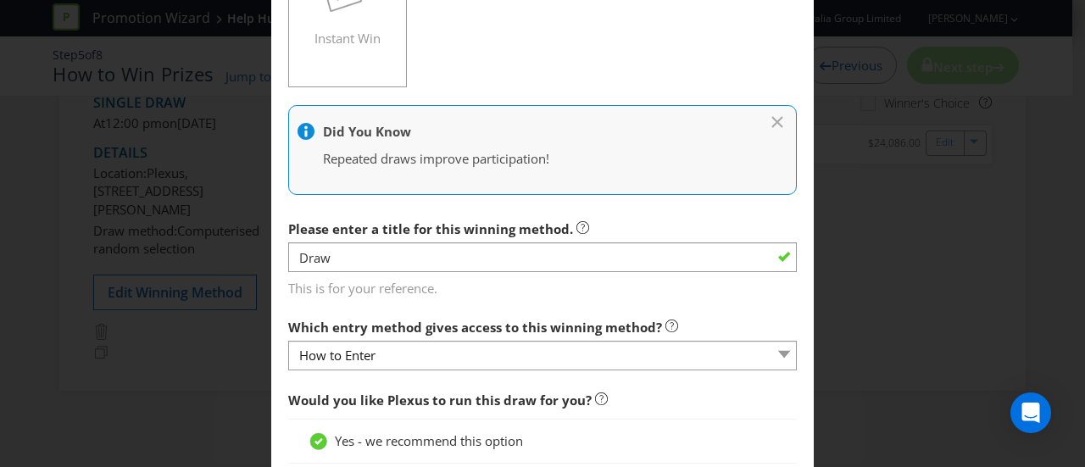
click at [770, 116] on icon at bounding box center [778, 119] width 17 height 8
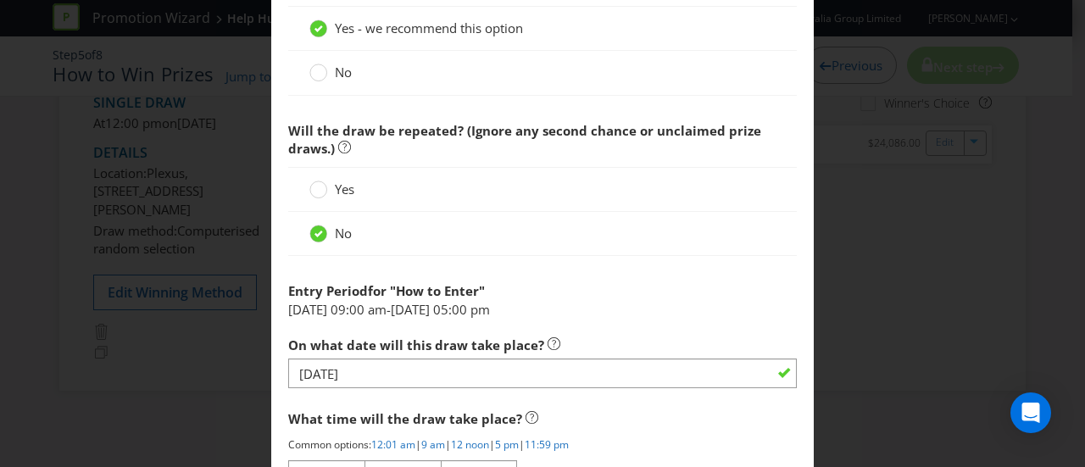
scroll to position [624, 0]
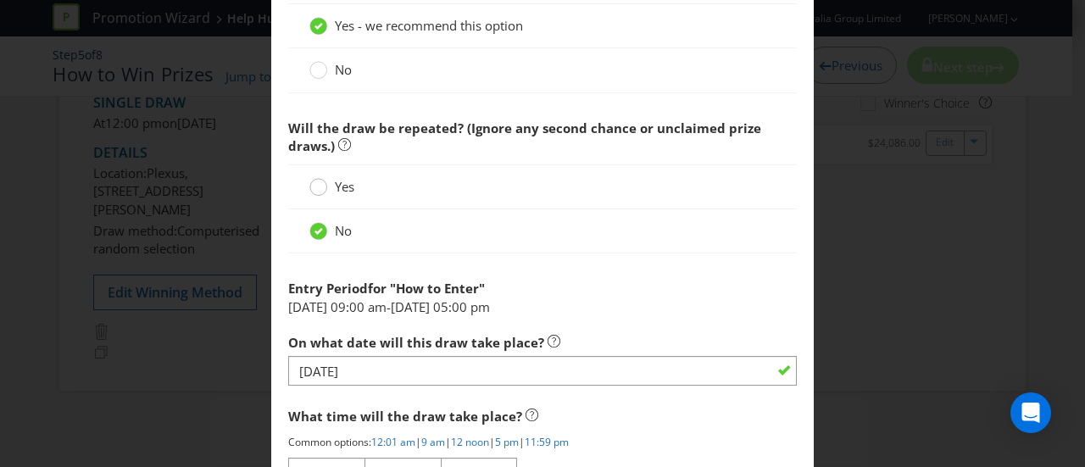
click at [314, 180] on div at bounding box center [318, 181] width 8 height 8
click at [0, 0] on input "Yes" at bounding box center [0, 0] width 0 height 0
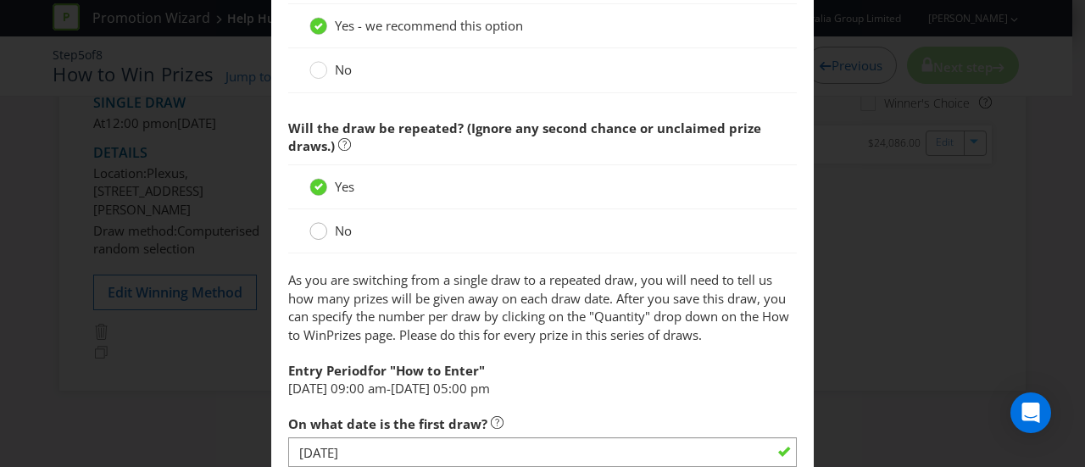
click at [319, 231] on circle at bounding box center [318, 231] width 17 height 17
click at [0, 0] on input "No" at bounding box center [0, 0] width 0 height 0
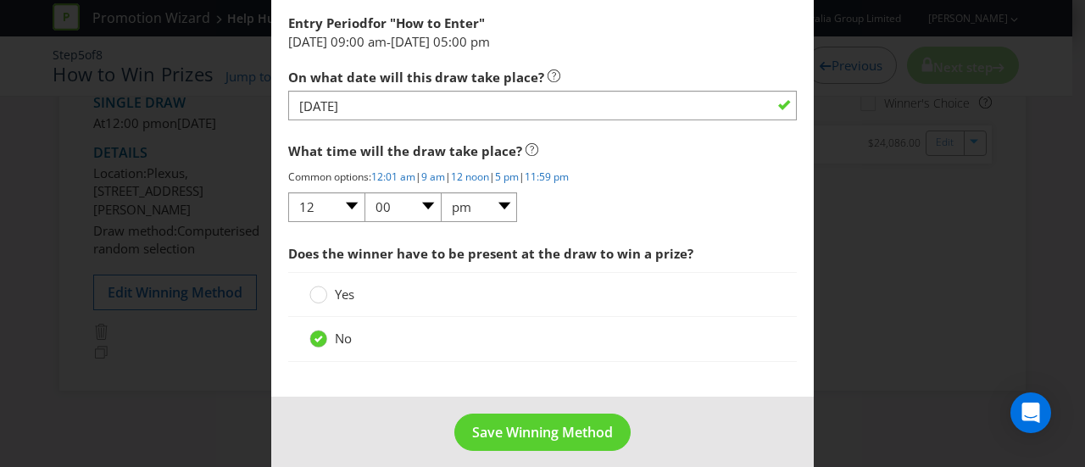
scroll to position [899, 0]
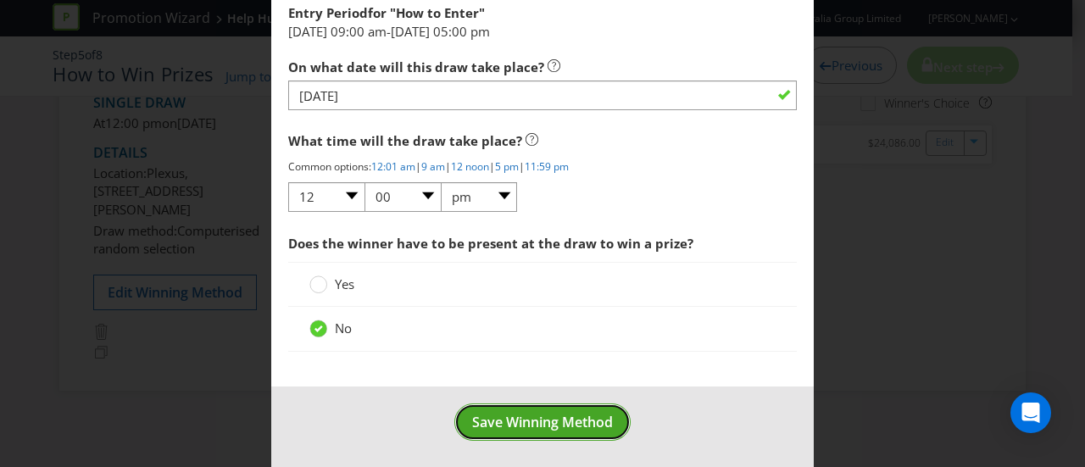
click at [546, 422] on span "Save Winning Method" at bounding box center [542, 422] width 141 height 19
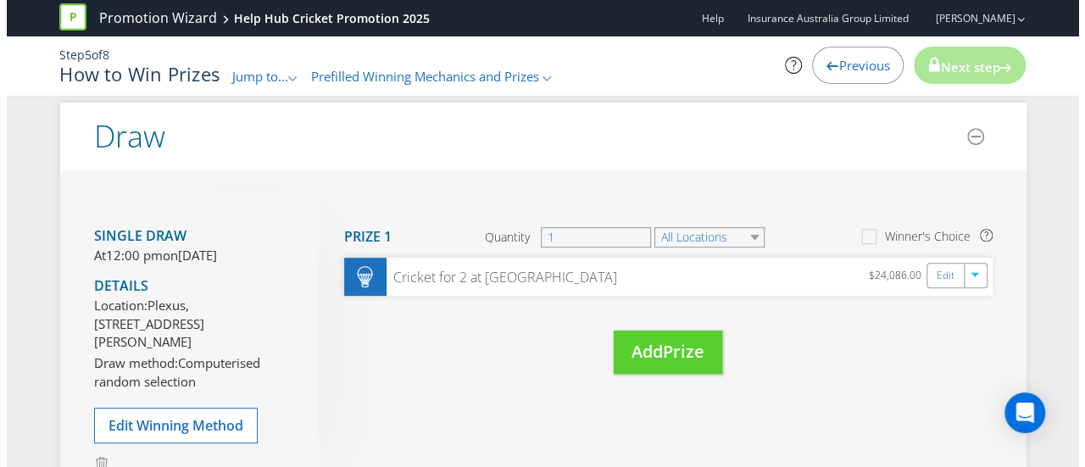
scroll to position [359, 0]
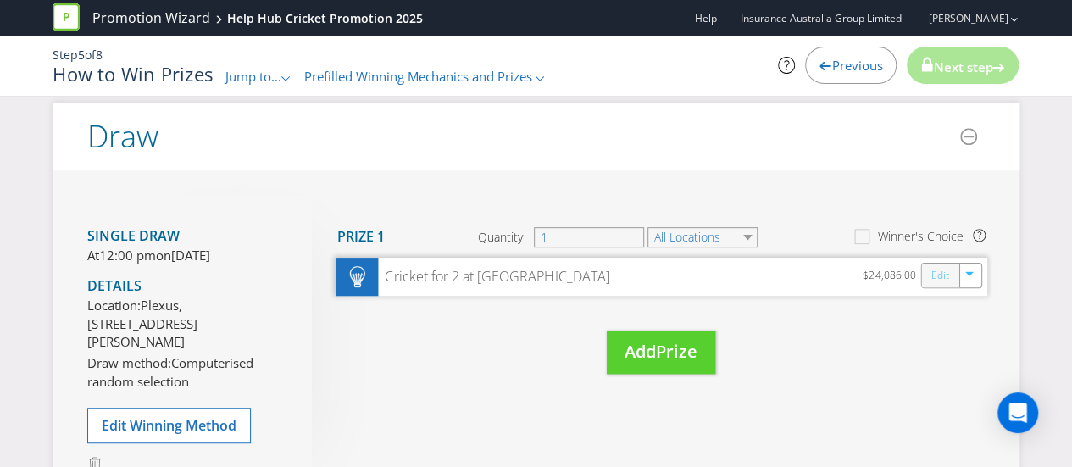
click at [941, 278] on link "Edit" at bounding box center [940, 275] width 18 height 19
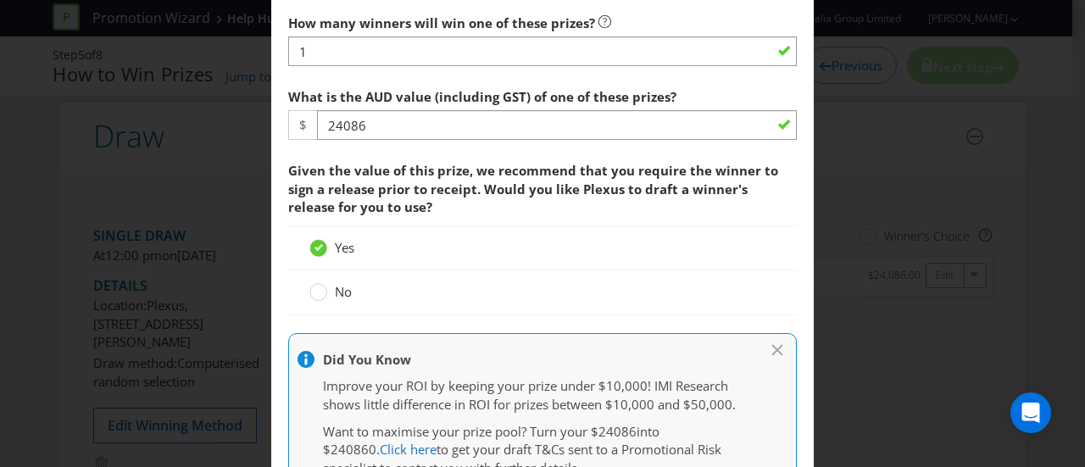
scroll to position [721, 0]
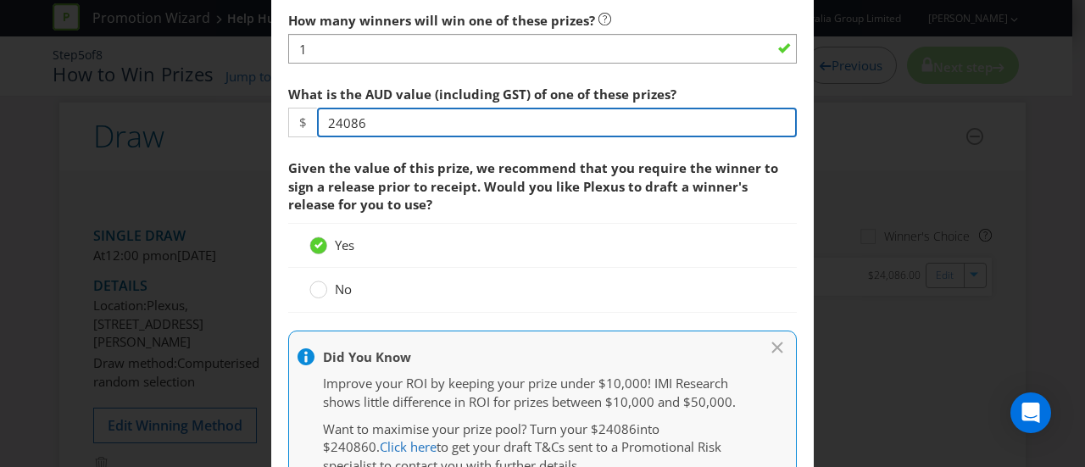
click at [332, 120] on input "24086" at bounding box center [557, 123] width 480 height 30
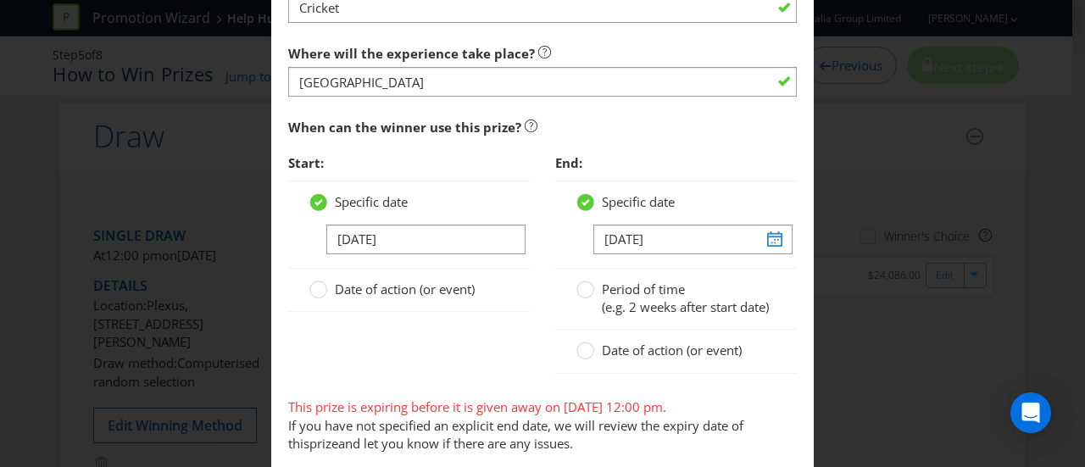
scroll to position [1582, 0]
type input "16750"
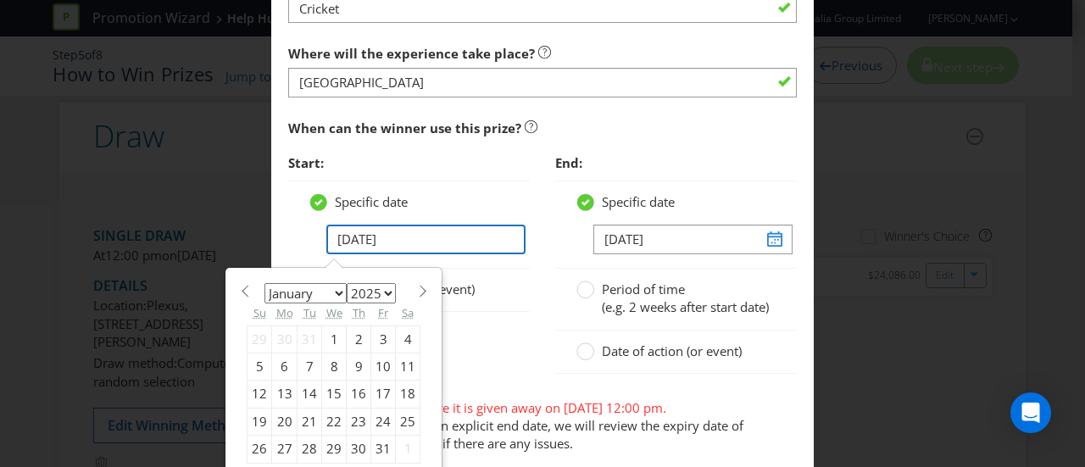
click at [348, 233] on input "[DATE]" at bounding box center [425, 240] width 199 height 30
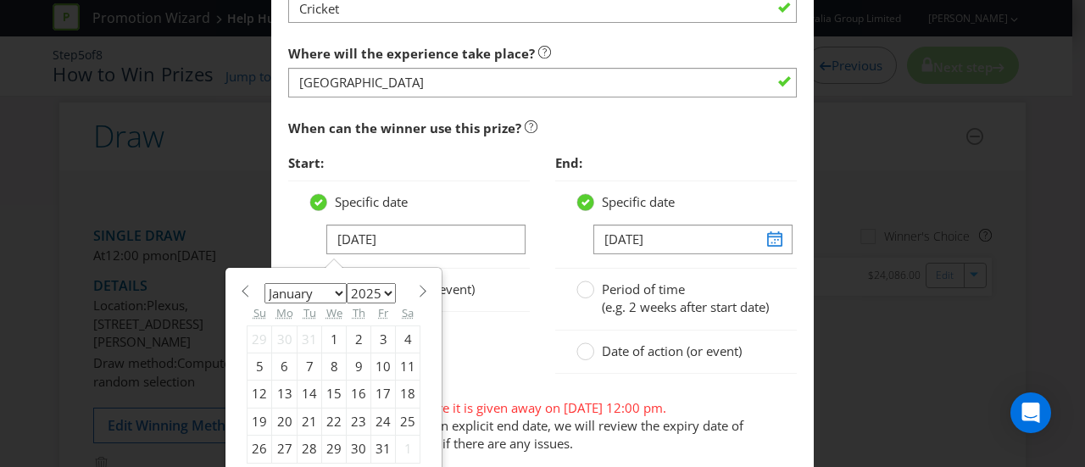
click at [382, 283] on select "2025 2026 2027 2028 2029 2030 2031 2032 2033 2034 2035" at bounding box center [371, 293] width 49 height 20
select select "2026"
click at [347, 283] on select "2025 2026 2027 2028 2029 2030 2031 2032 2033 2034 2035" at bounding box center [371, 293] width 49 height 20
click at [402, 331] on div "3" at bounding box center [408, 338] width 25 height 27
type input "[DATE]"
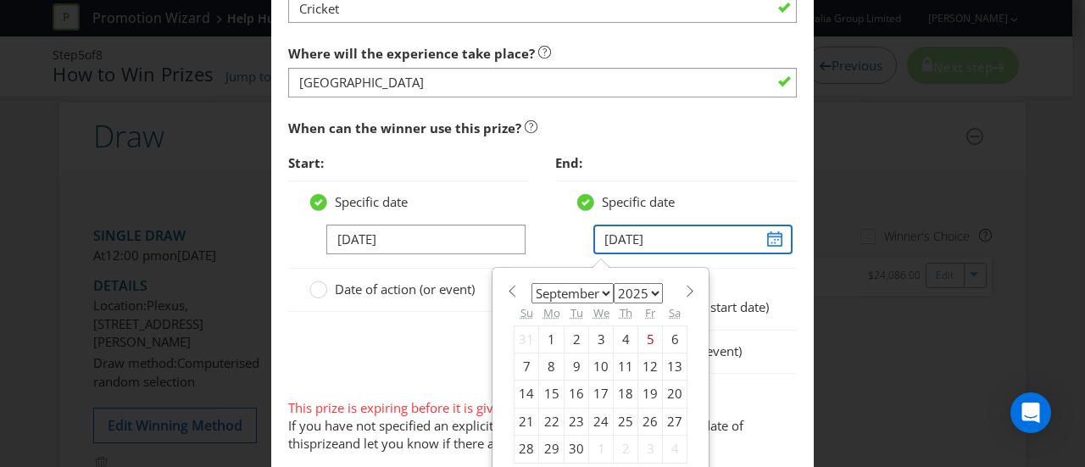
click at [764, 230] on input "[DATE]" at bounding box center [692, 240] width 199 height 30
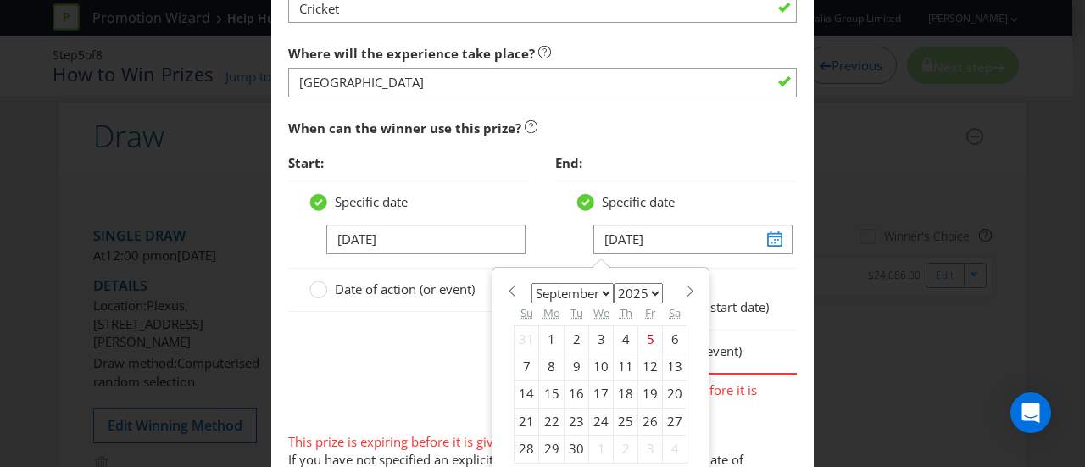
click at [645, 283] on select "2025 2026 2027 2028 2029 2030 2031 2032 2033 2034 2035" at bounding box center [638, 293] width 49 height 20
select select "2026"
click at [614, 283] on select "2025 2026 2027 2028 2029 2030 2031 2032 2033 2034 2035" at bounding box center [638, 293] width 49 height 20
click at [559, 283] on select "January February March April May June July August September October November De…" at bounding box center [572, 293] width 82 height 20
select select "0"
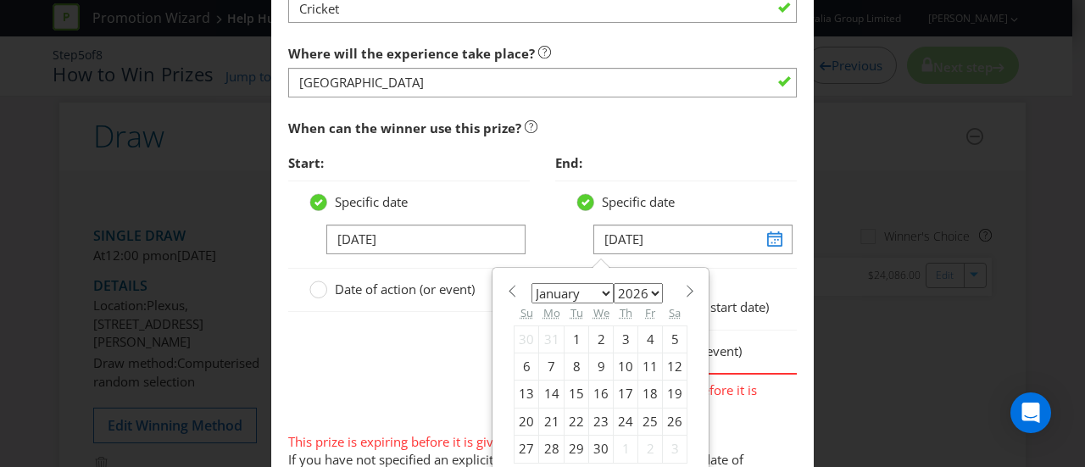
click at [531, 283] on select "January February March April May June July August September October November De…" at bounding box center [572, 293] width 82 height 20
click at [568, 358] on div "6" at bounding box center [576, 366] width 25 height 27
type input "[DATE]"
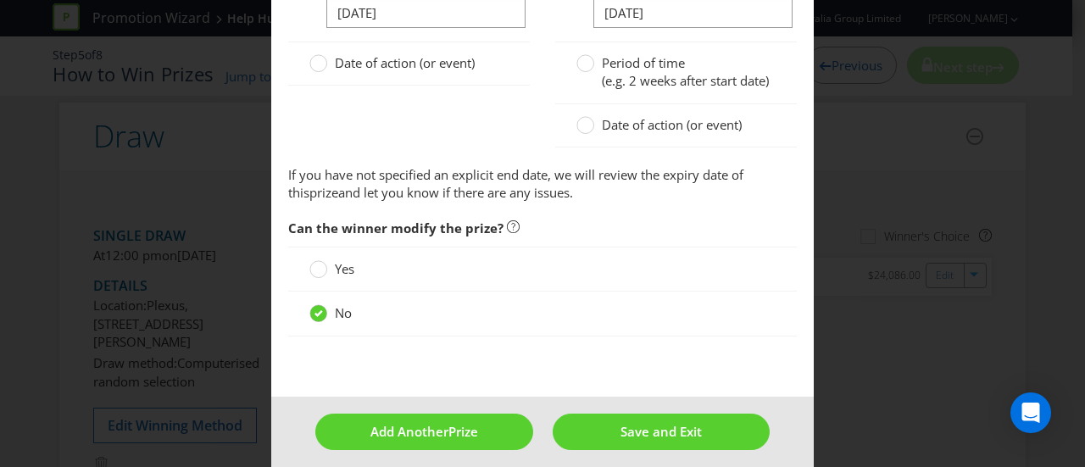
scroll to position [2196, 0]
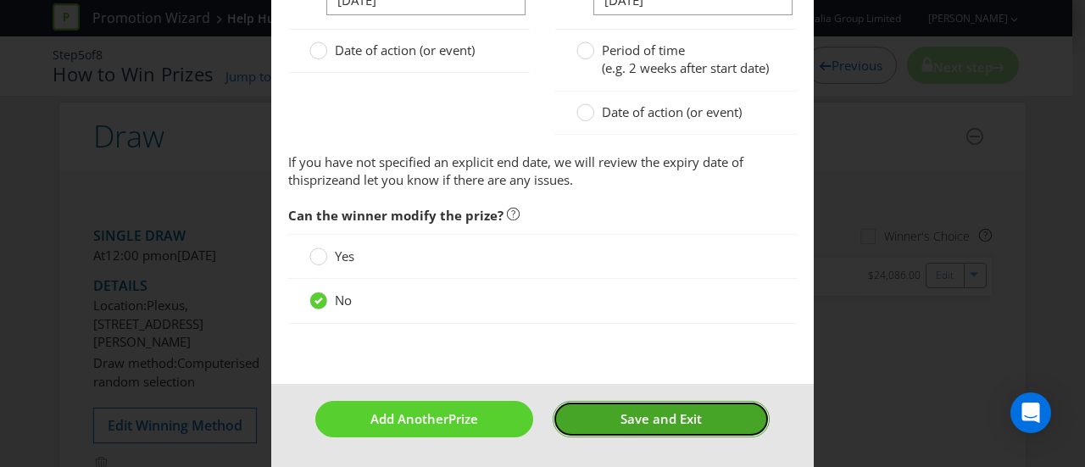
click at [641, 427] on span "Save and Exit" at bounding box center [660, 418] width 81 height 17
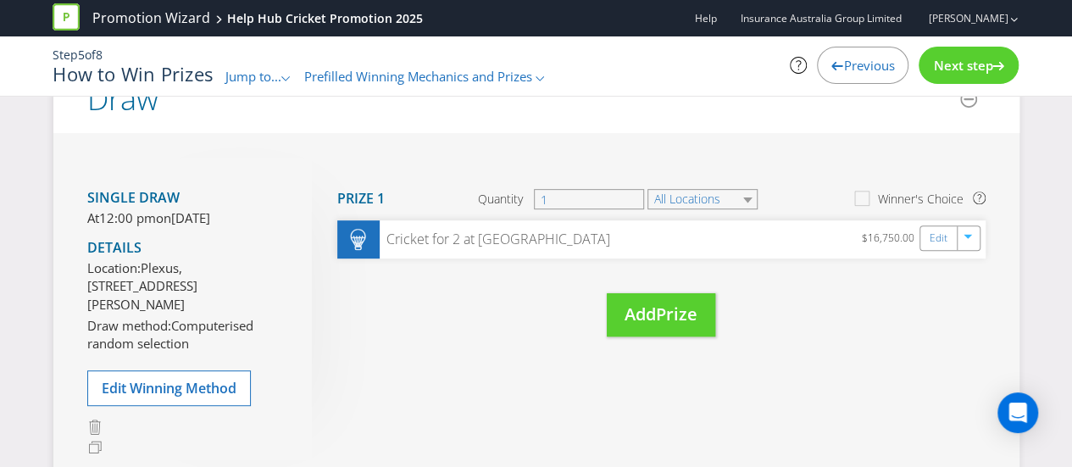
scroll to position [300, 0]
click at [980, 64] on span "Next step" at bounding box center [962, 65] width 59 height 17
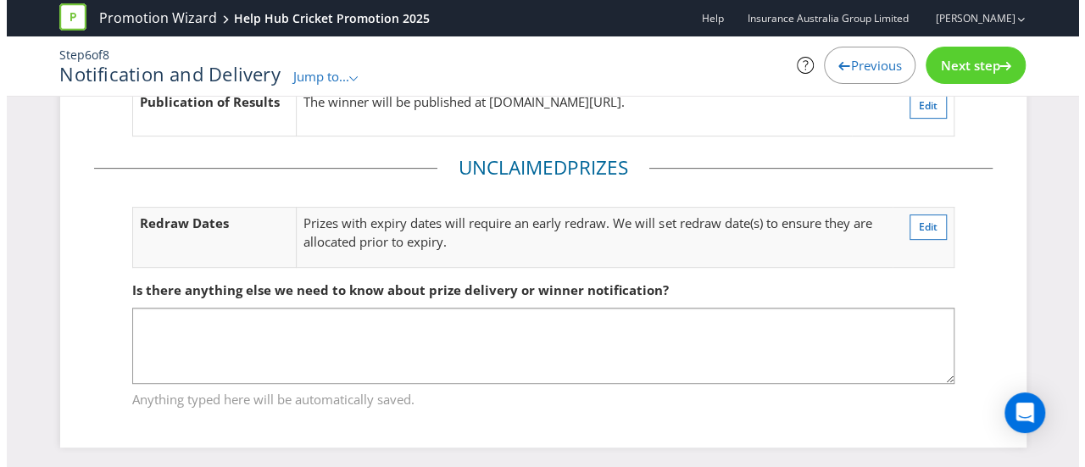
scroll to position [281, 0]
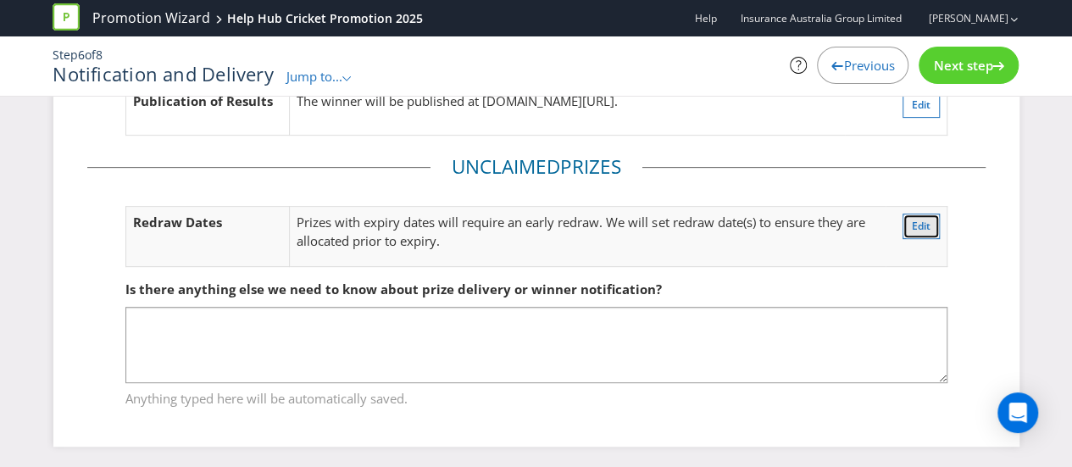
click at [921, 221] on span "Edit" at bounding box center [921, 226] width 19 height 14
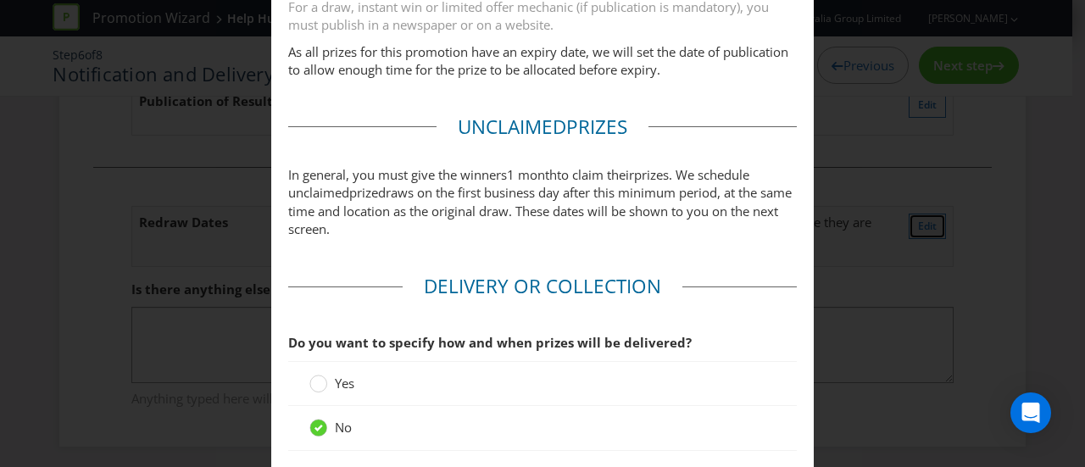
scroll to position [1152, 0]
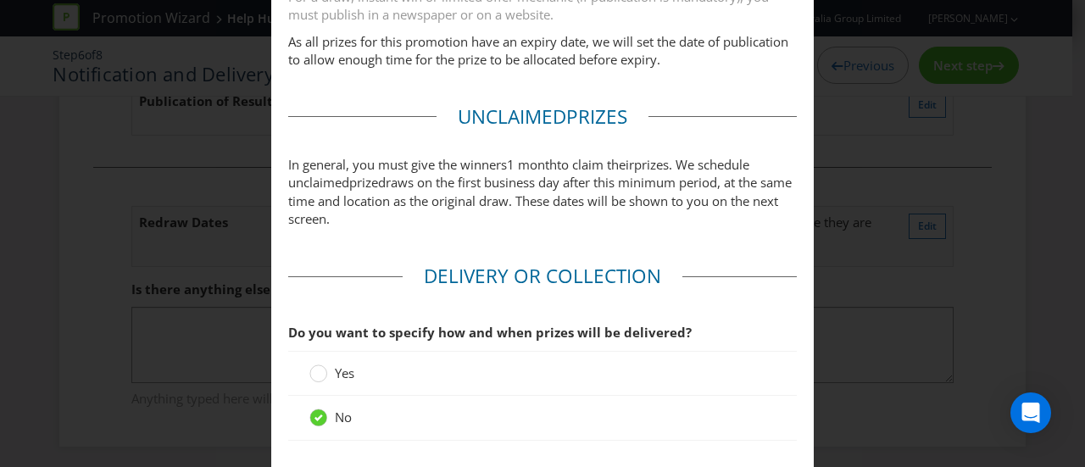
click at [846, 244] on div "Notification and Delivery Winner Notification You may be required to notify win…" at bounding box center [542, 233] width 1085 height 467
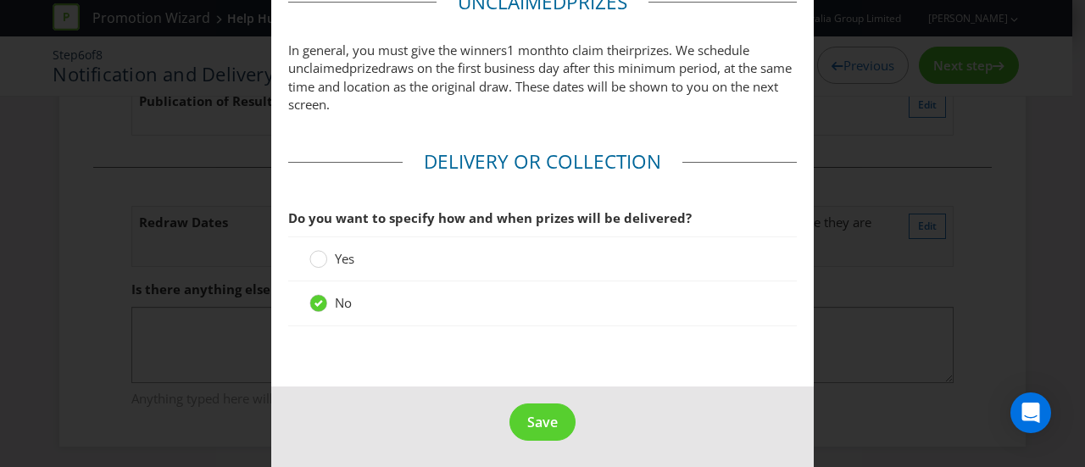
scroll to position [1266, 0]
click at [531, 418] on span "Save" at bounding box center [542, 422] width 31 height 19
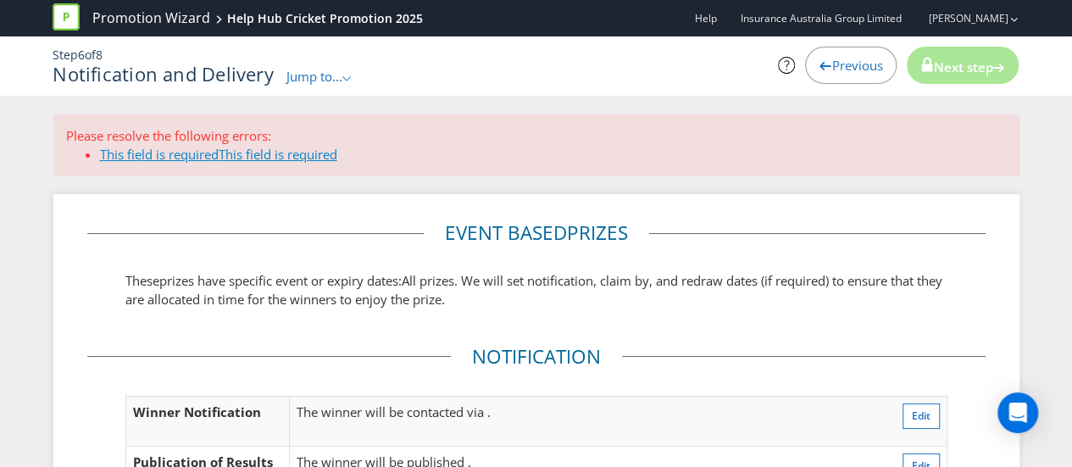
click at [222, 157] on span "This field is required" at bounding box center [278, 154] width 119 height 17
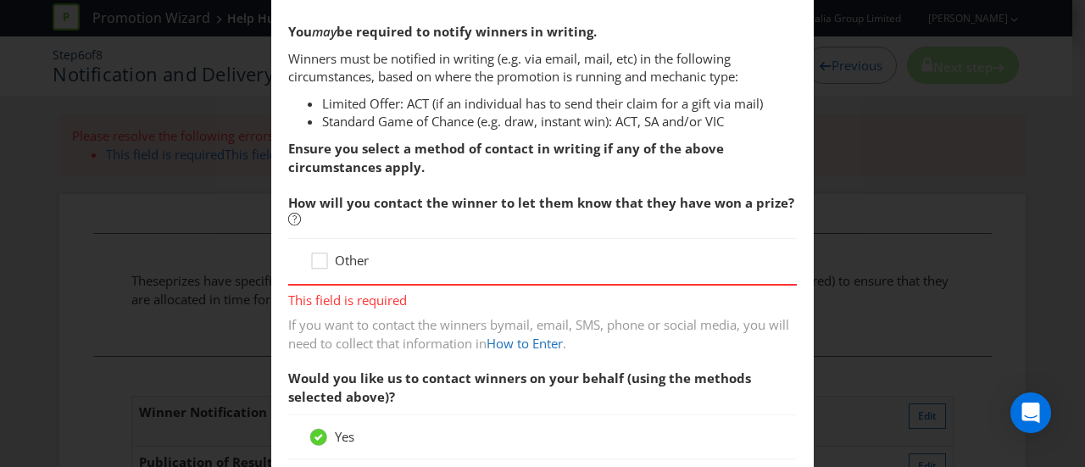
scroll to position [119, 0]
click at [315, 260] on div at bounding box center [319, 256] width 8 height 8
click at [0, 0] on input "Other" at bounding box center [0, 0] width 0 height 0
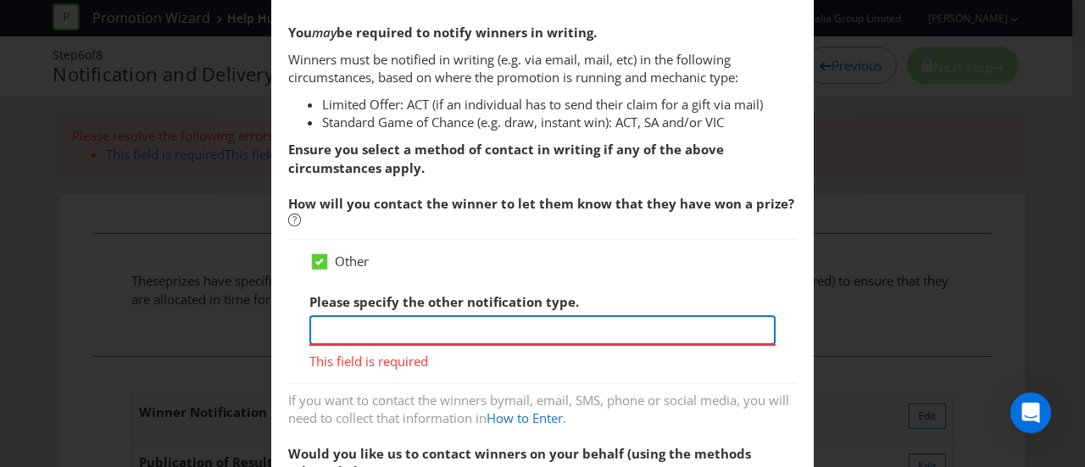
click at [359, 335] on input "text" at bounding box center [542, 330] width 466 height 30
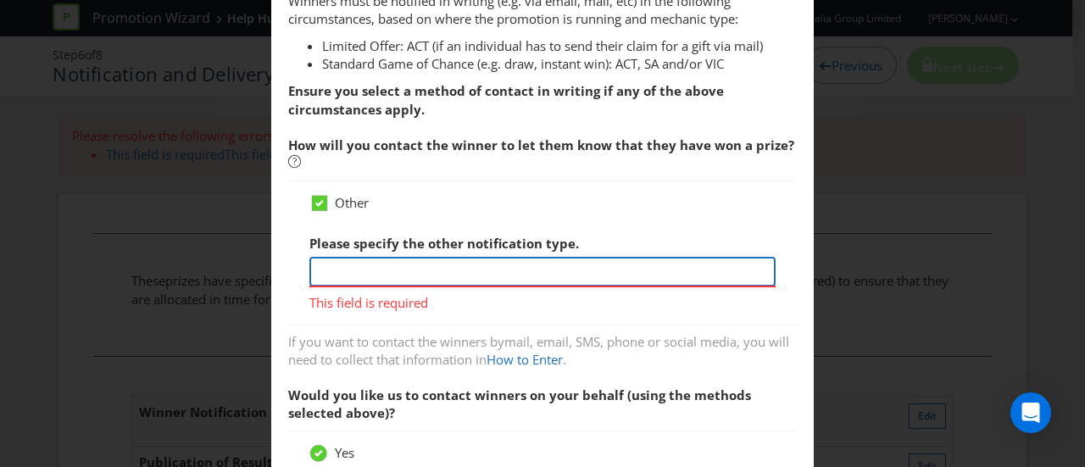
scroll to position [184, 0]
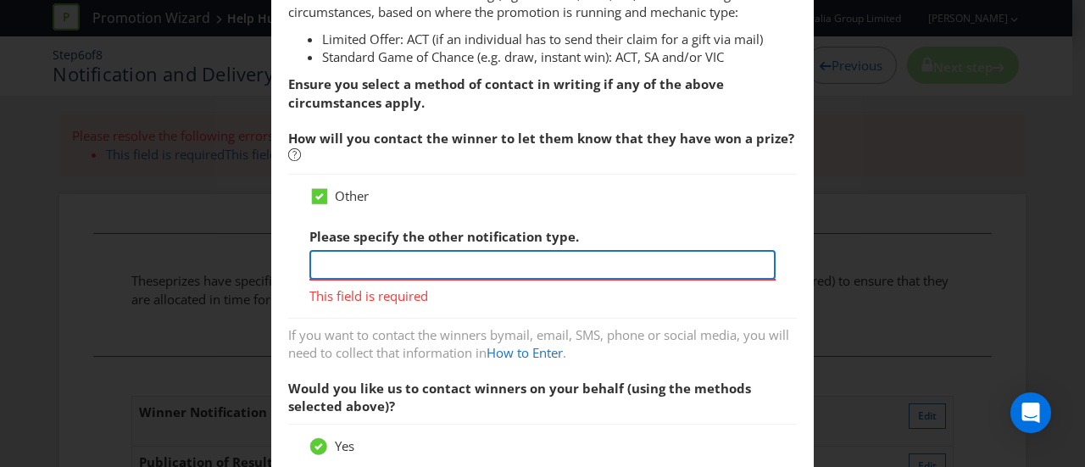
click at [390, 263] on input "text" at bounding box center [542, 265] width 466 height 30
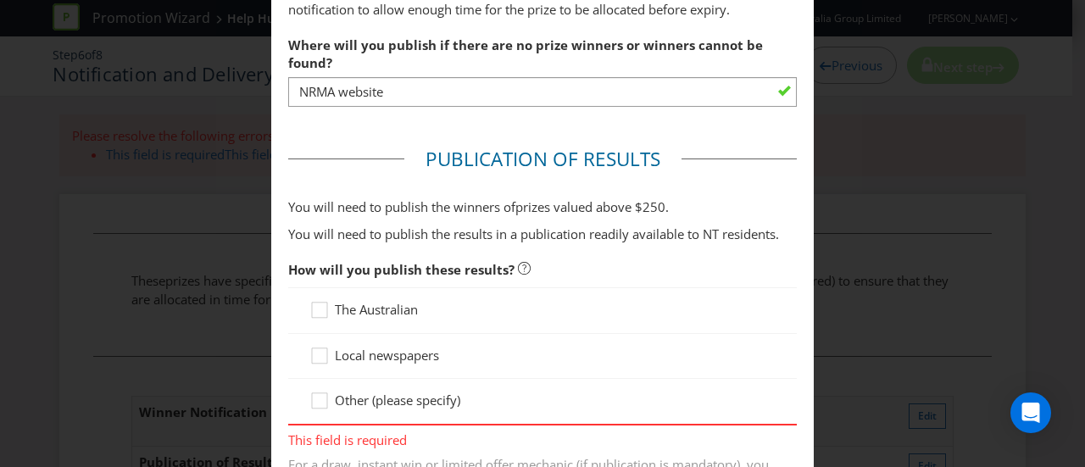
scroll to position [965, 0]
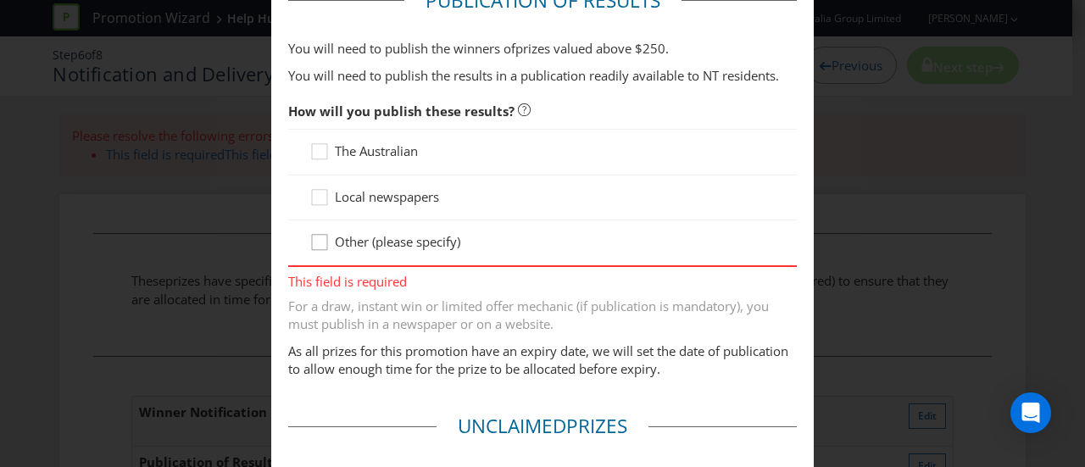
type input "email"
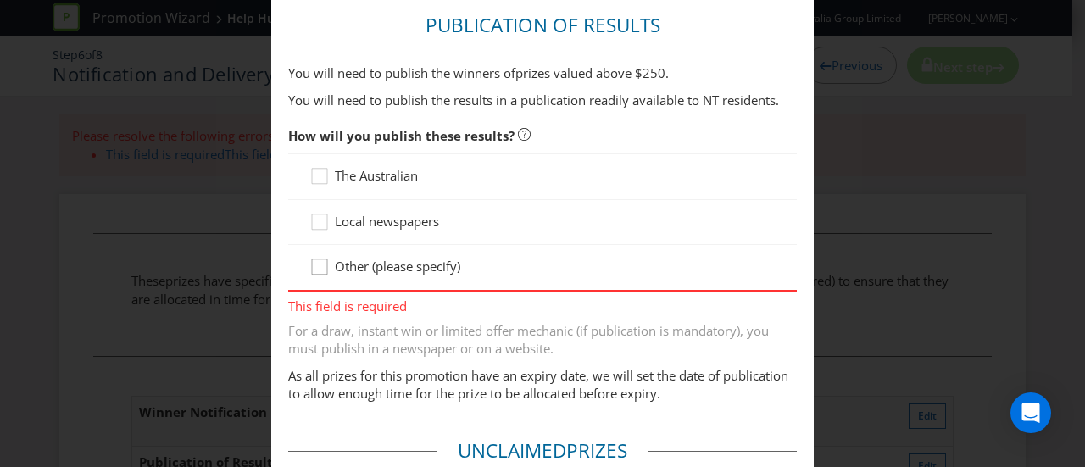
click at [317, 258] on icon at bounding box center [321, 270] width 25 height 25
click at [0, 0] on input "Other (please specify)" at bounding box center [0, 0] width 0 height 0
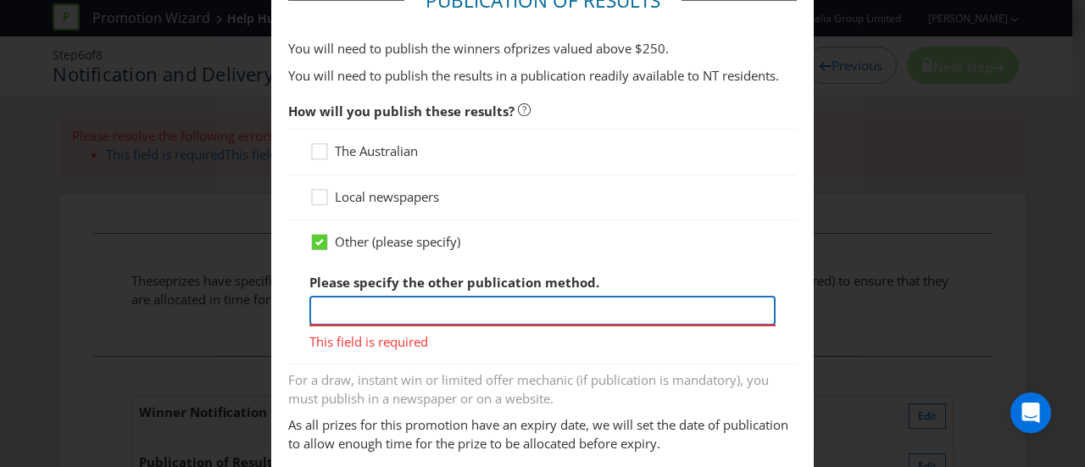
click at [352, 306] on input "text" at bounding box center [542, 311] width 466 height 30
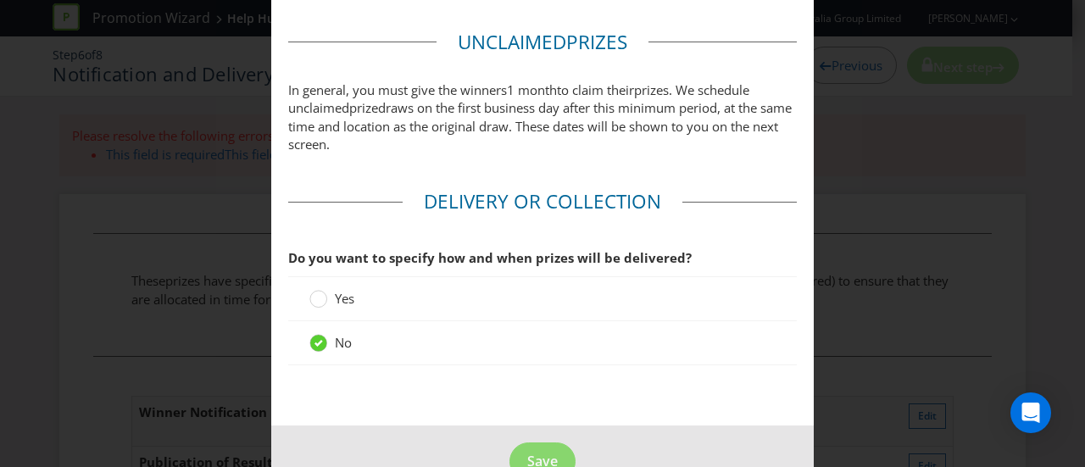
scroll to position [1439, 0]
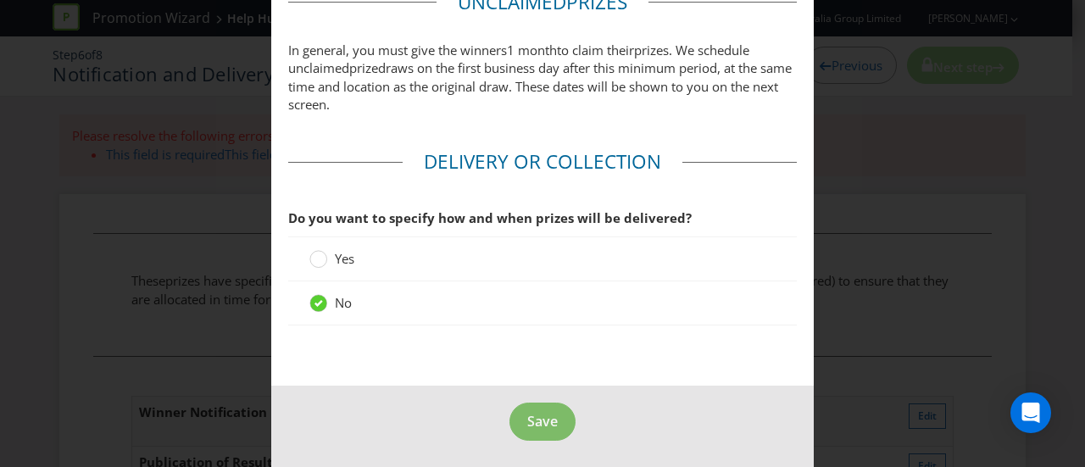
type input "website"
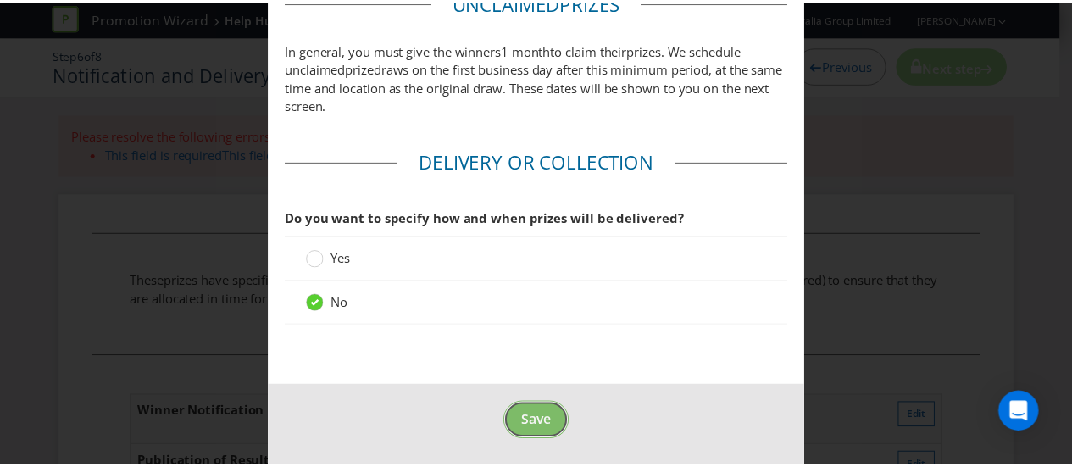
scroll to position [1415, 0]
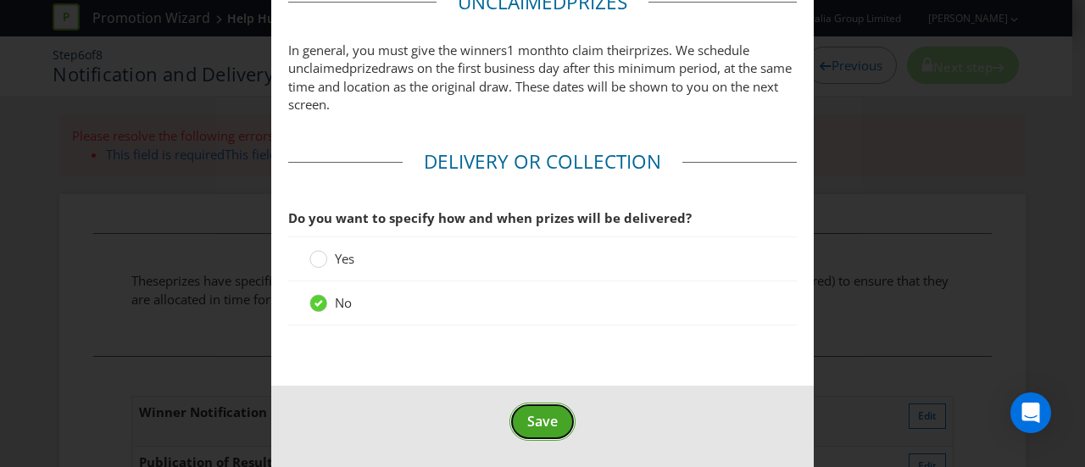
click at [534, 414] on span "Save" at bounding box center [542, 421] width 31 height 19
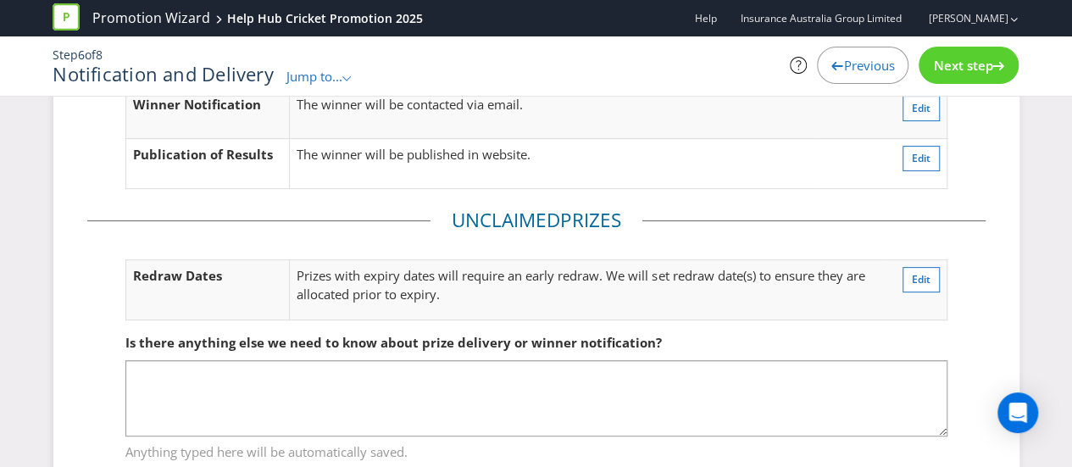
scroll to position [282, 0]
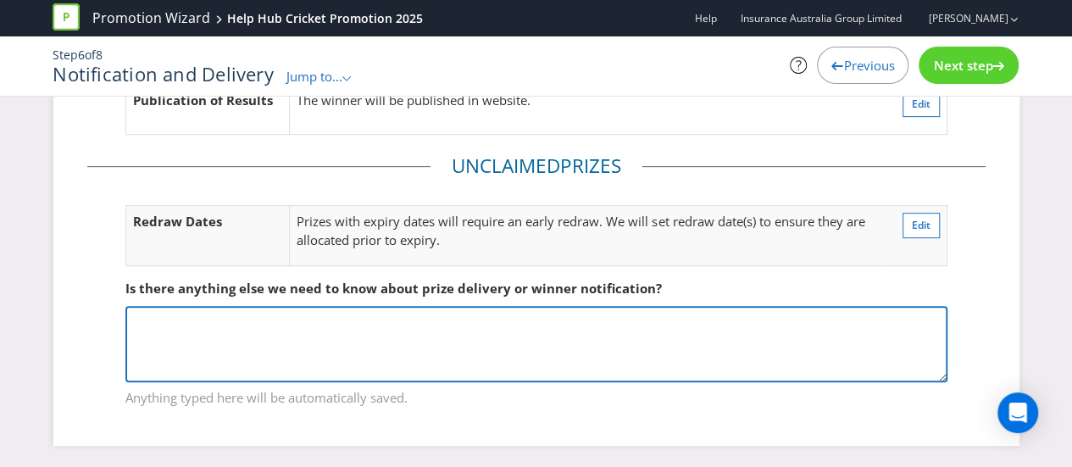
click at [580, 338] on textarea at bounding box center [536, 344] width 822 height 76
type textarea "Please set redraw date to 2 weeks after the initial draw."
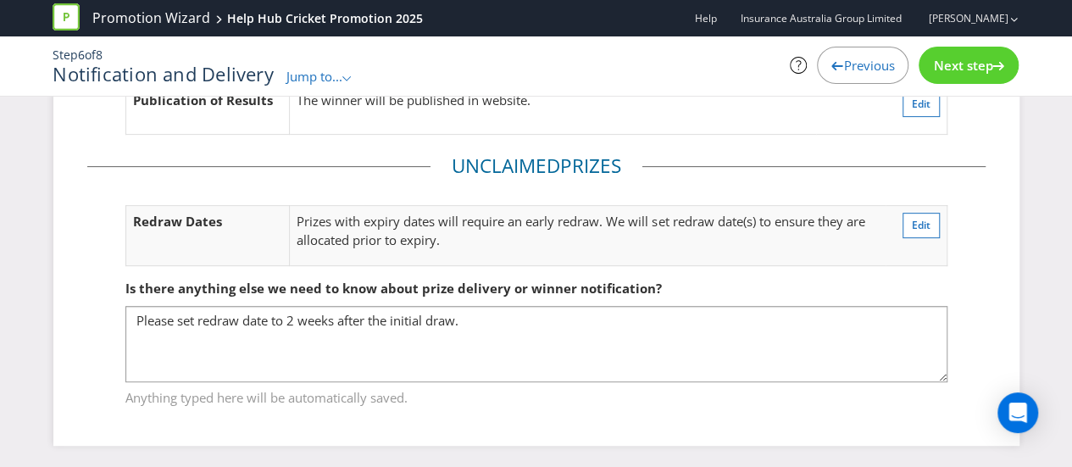
click at [971, 58] on span "Next step" at bounding box center [962, 65] width 59 height 17
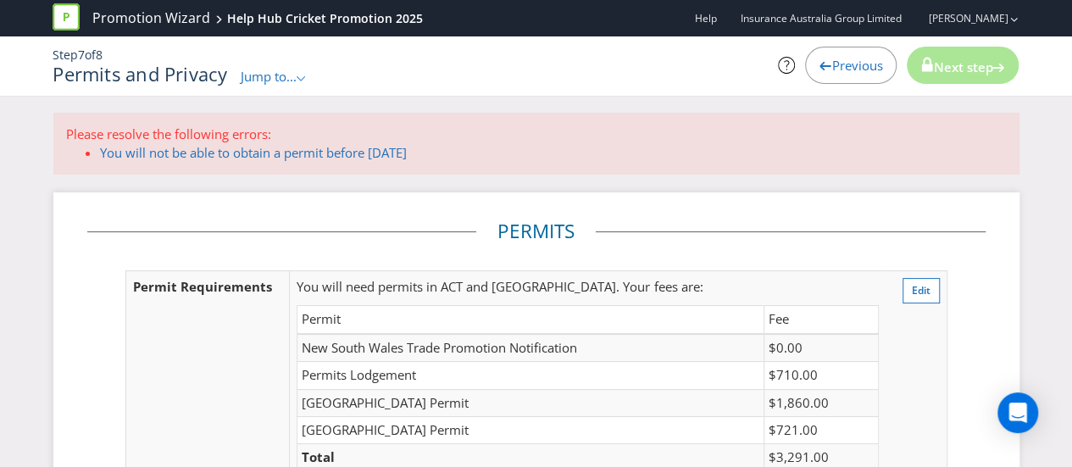
scroll to position [6, 0]
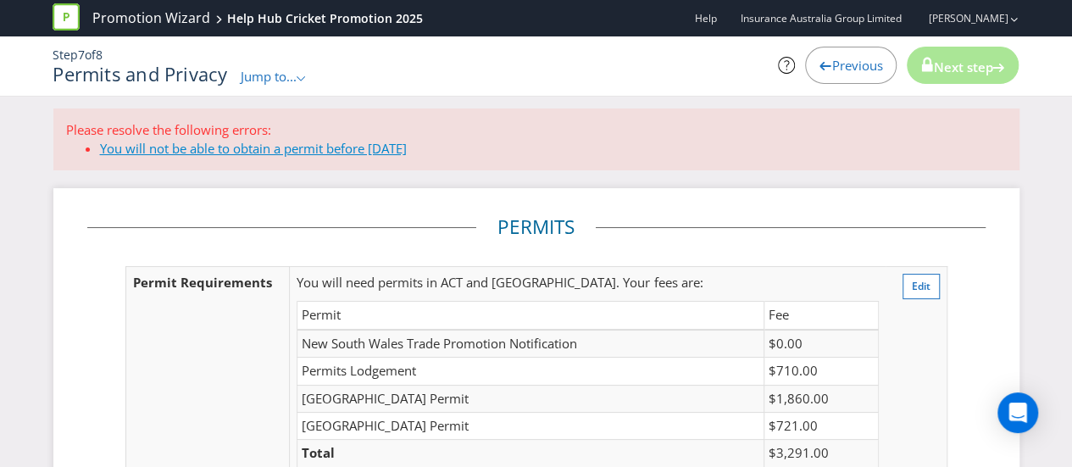
click at [387, 142] on link "You will not be able to obtain a permit before [DATE]" at bounding box center [253, 148] width 307 height 17
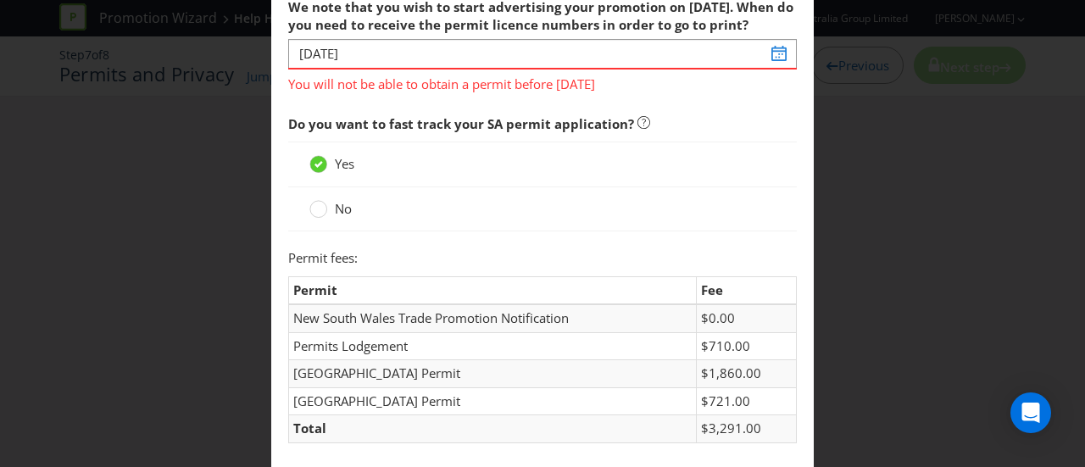
scroll to position [459, 0]
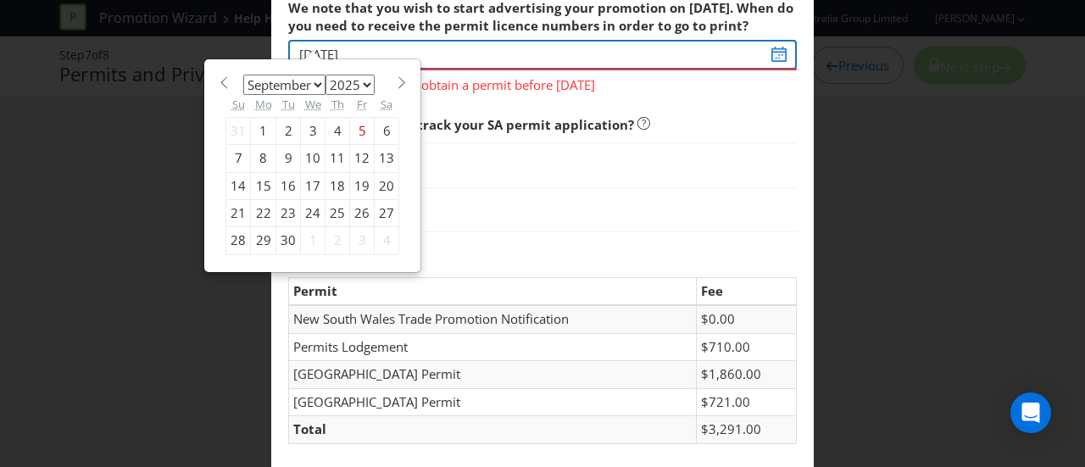
click at [775, 70] on input "[DATE]" at bounding box center [542, 55] width 509 height 30
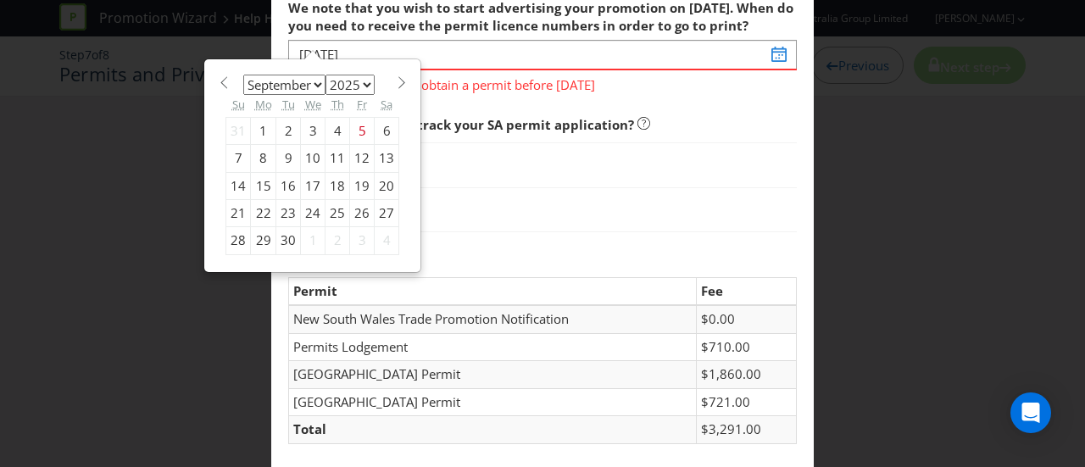
click at [309, 95] on select "January February March April May June July August September October November De…" at bounding box center [284, 85] width 82 height 20
click at [243, 95] on select "January February March April May June July August September October November De…" at bounding box center [284, 85] width 82 height 20
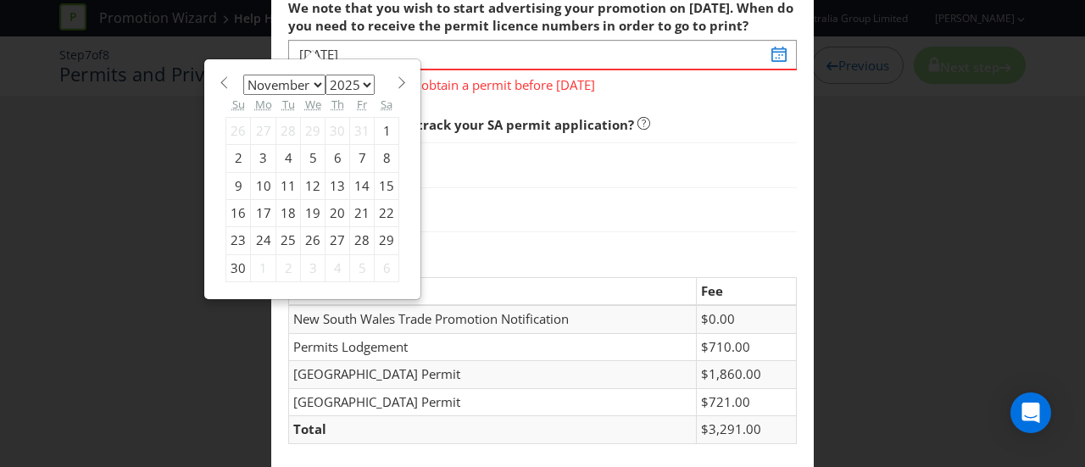
click at [307, 95] on select "January February March April May June July August September October November De…" at bounding box center [284, 85] width 82 height 20
select select "9"
click at [243, 95] on select "January February March April May June July August September October November De…" at bounding box center [284, 85] width 82 height 20
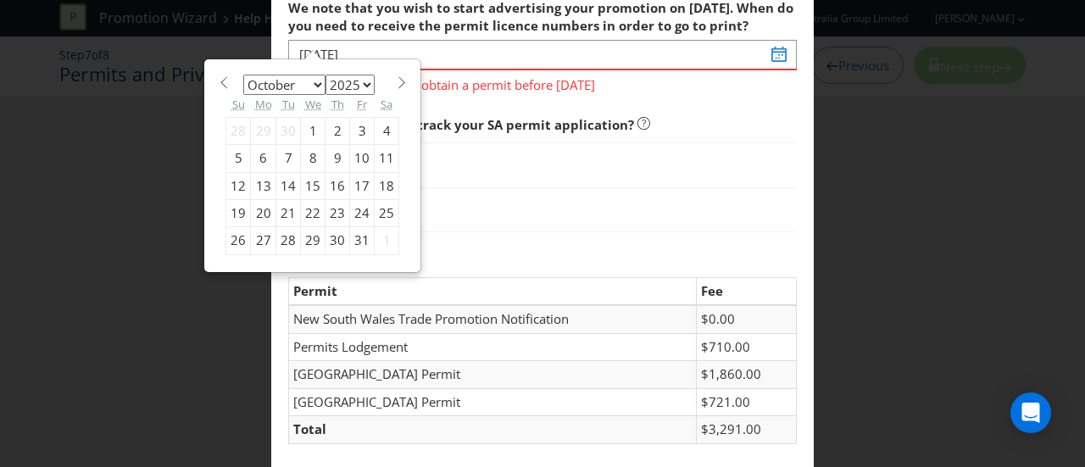
click at [229, 172] on div "5" at bounding box center [238, 158] width 25 height 27
type input "[DATE]"
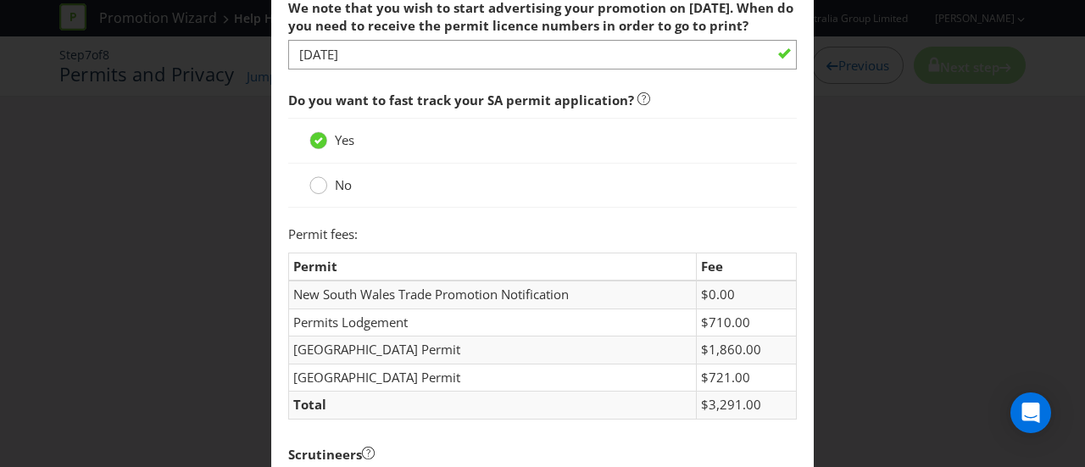
click at [315, 194] on circle at bounding box center [318, 185] width 17 height 17
click at [0, 0] on input "No" at bounding box center [0, 0] width 0 height 0
click at [315, 139] on div at bounding box center [318, 135] width 8 height 8
click at [0, 0] on input "Yes" at bounding box center [0, 0] width 0 height 0
click at [314, 194] on circle at bounding box center [318, 185] width 17 height 17
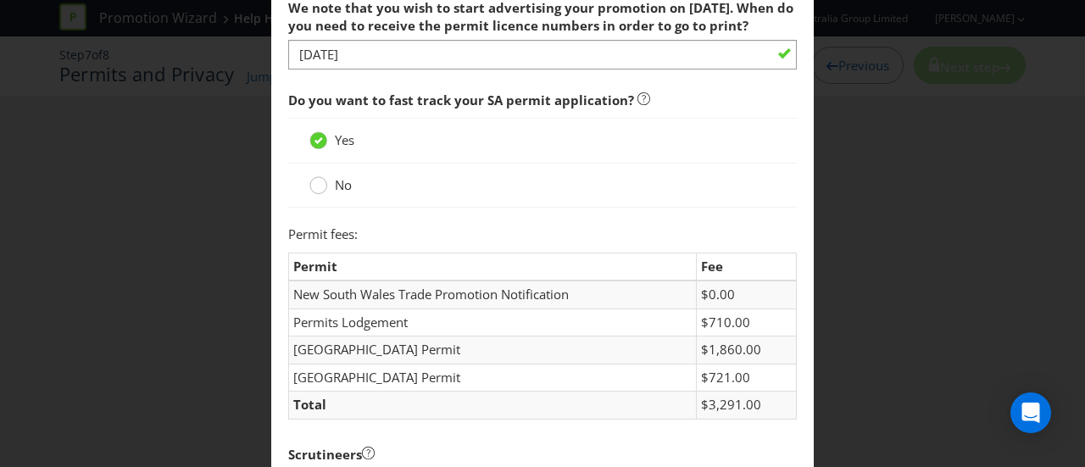
click at [0, 0] on input "No" at bounding box center [0, 0] width 0 height 0
click at [752, 163] on div "Yes" at bounding box center [542, 140] width 509 height 45
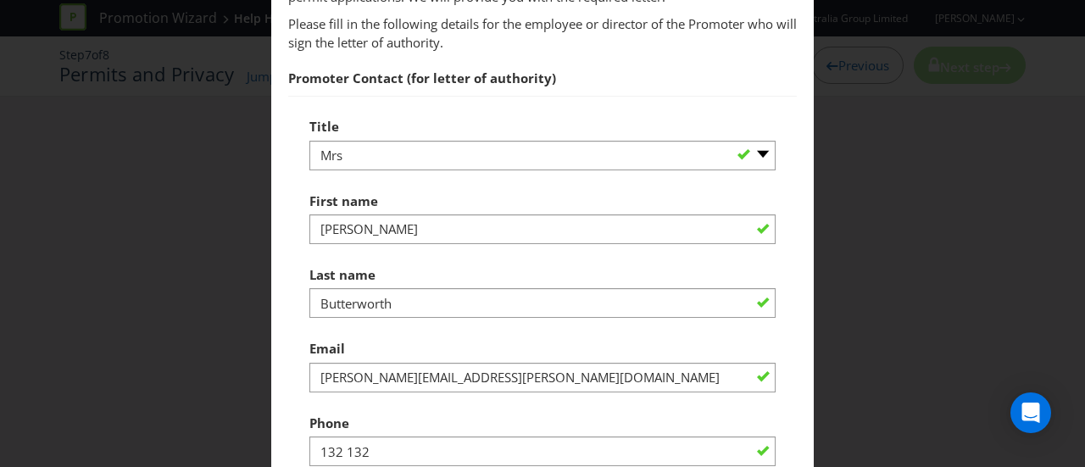
scroll to position [1166, 0]
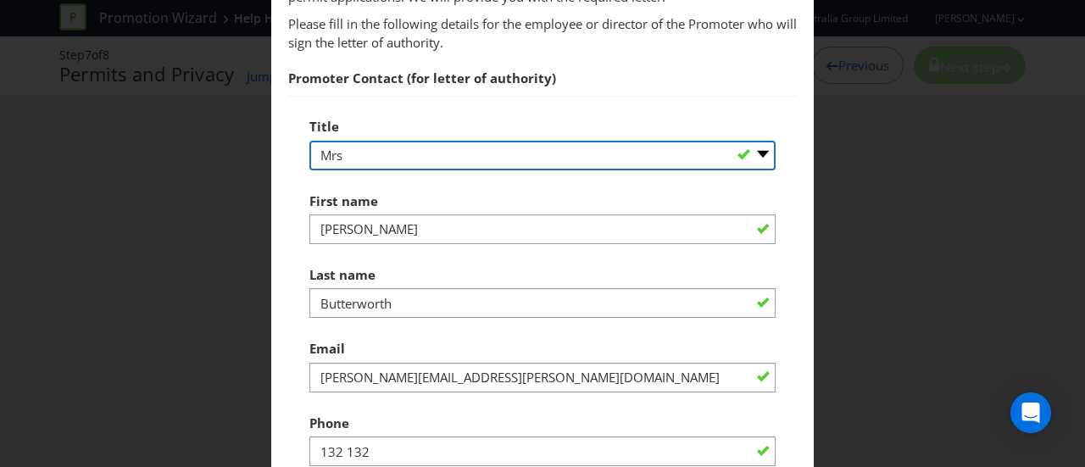
click at [363, 170] on select "-- Please select -- Mr Ms Mrs [PERSON_NAME] [PERSON_NAME] (please specify)" at bounding box center [542, 156] width 466 height 30
click at [309, 170] on select "-- Please select -- Mr Ms Mrs [PERSON_NAME] [PERSON_NAME] (please specify)" at bounding box center [542, 156] width 466 height 30
click at [369, 170] on select "-- Please select -- Mr Ms Mrs [PERSON_NAME] [PERSON_NAME] (please specify)" at bounding box center [542, 156] width 466 height 30
select select "MS"
click at [309, 170] on select "-- Please select -- Mr Ms Mrs [PERSON_NAME] [PERSON_NAME] (please specify)" at bounding box center [542, 156] width 466 height 30
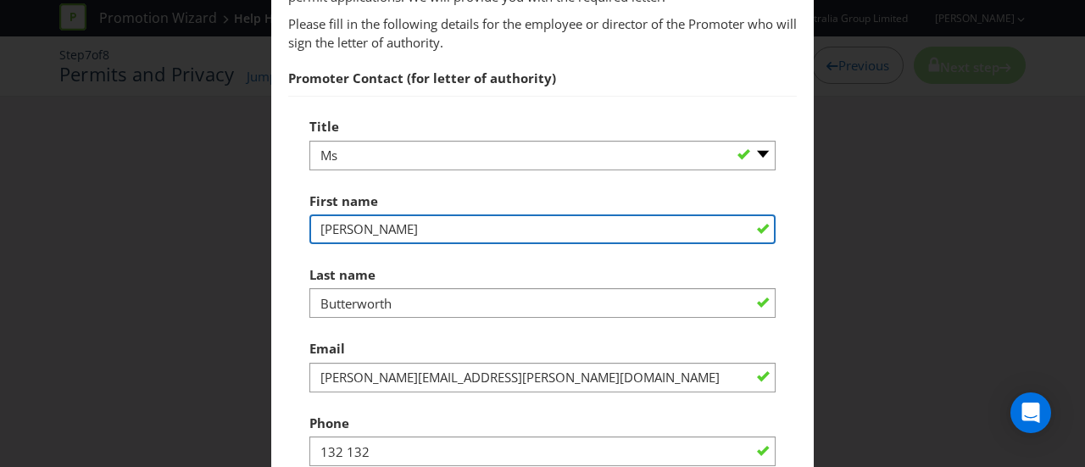
click at [346, 244] on input "[PERSON_NAME]" at bounding box center [542, 229] width 466 height 30
type input "[PERSON_NAME]"
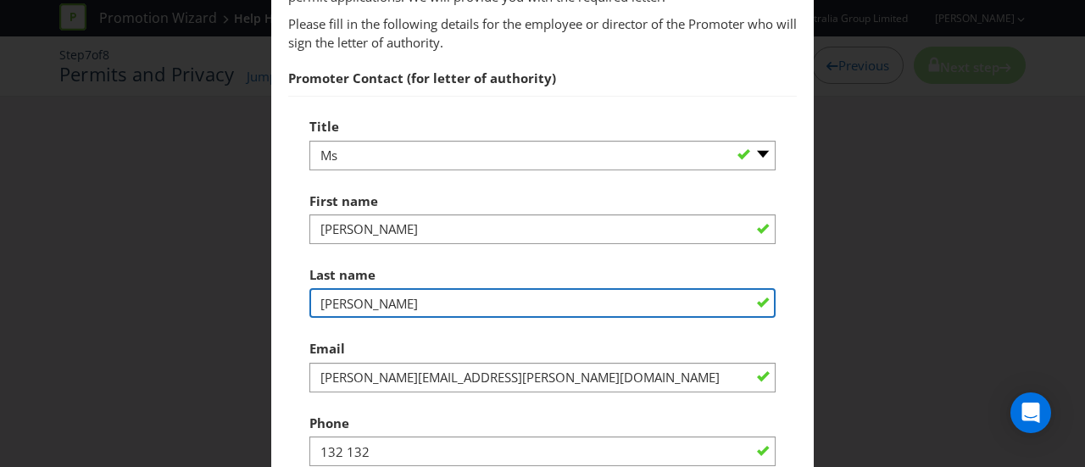
type input "[PERSON_NAME]"
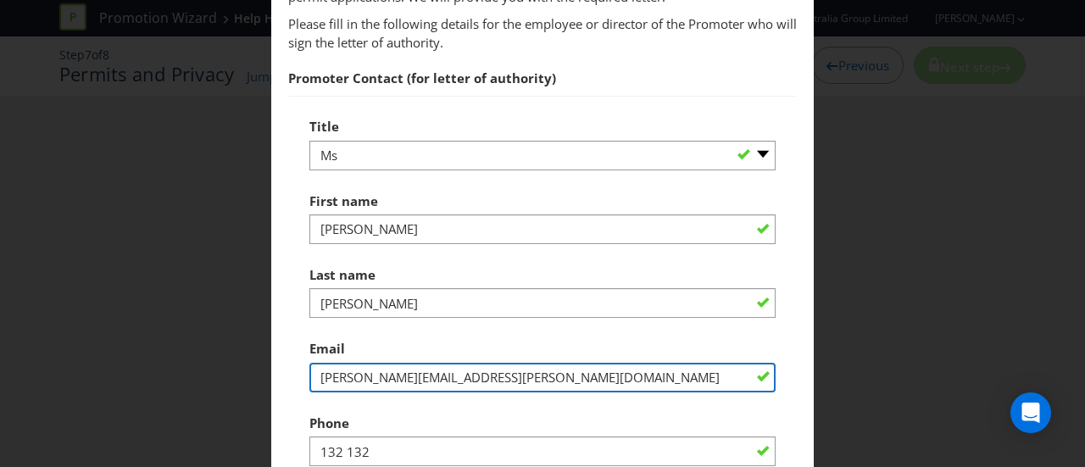
click at [448, 392] on input "[PERSON_NAME][EMAIL_ADDRESS][PERSON_NAME][DOMAIN_NAME]" at bounding box center [542, 378] width 466 height 30
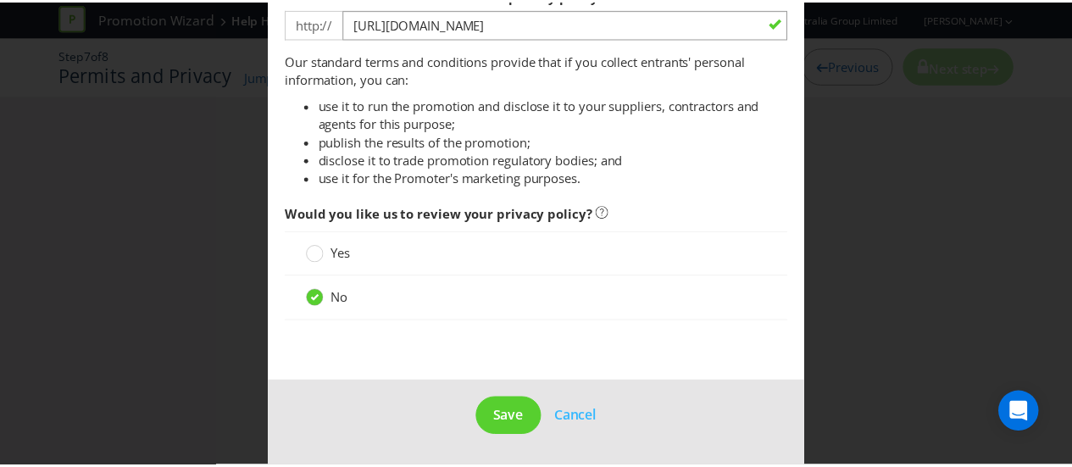
scroll to position [2200, 0]
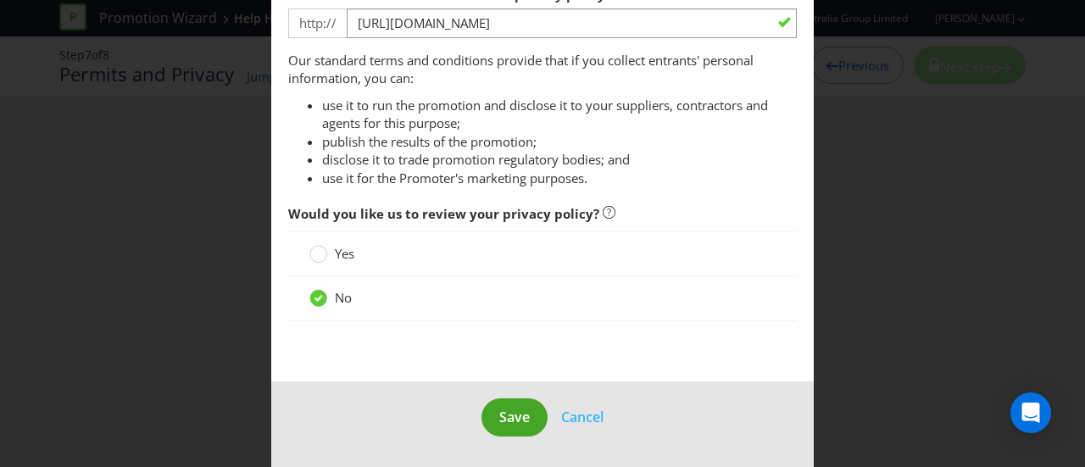
type input "[PERSON_NAME][EMAIL_ADDRESS][DOMAIN_NAME]"
click at [502, 406] on button "Save" at bounding box center [514, 417] width 66 height 38
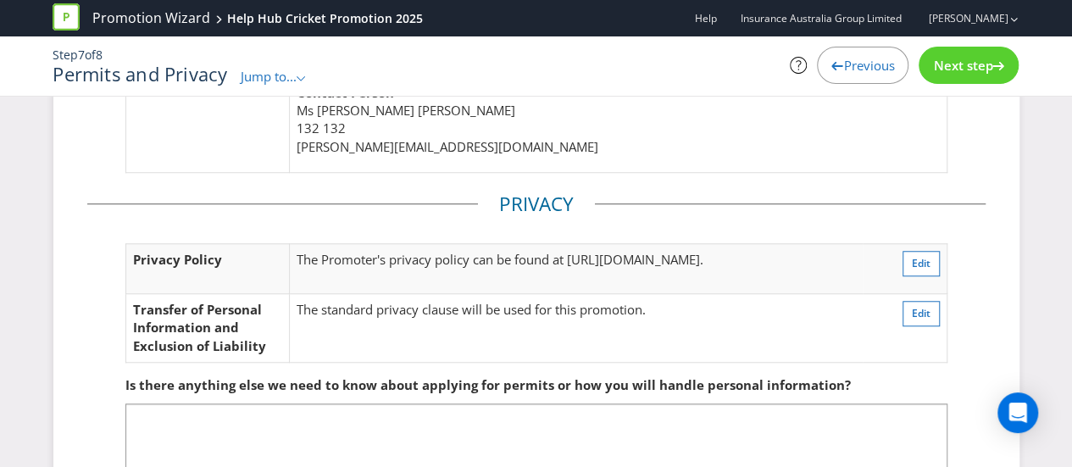
scroll to position [701, 0]
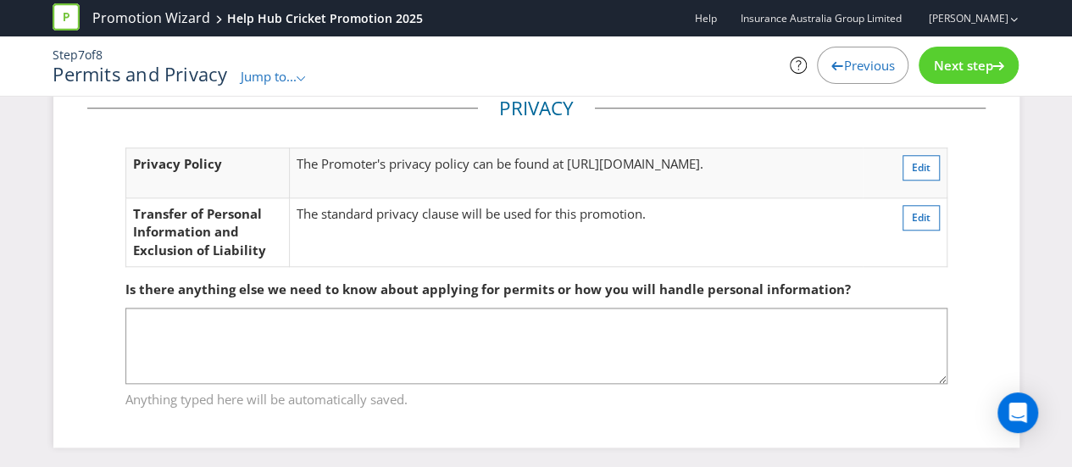
click at [971, 72] on span "Next step" at bounding box center [962, 65] width 59 height 17
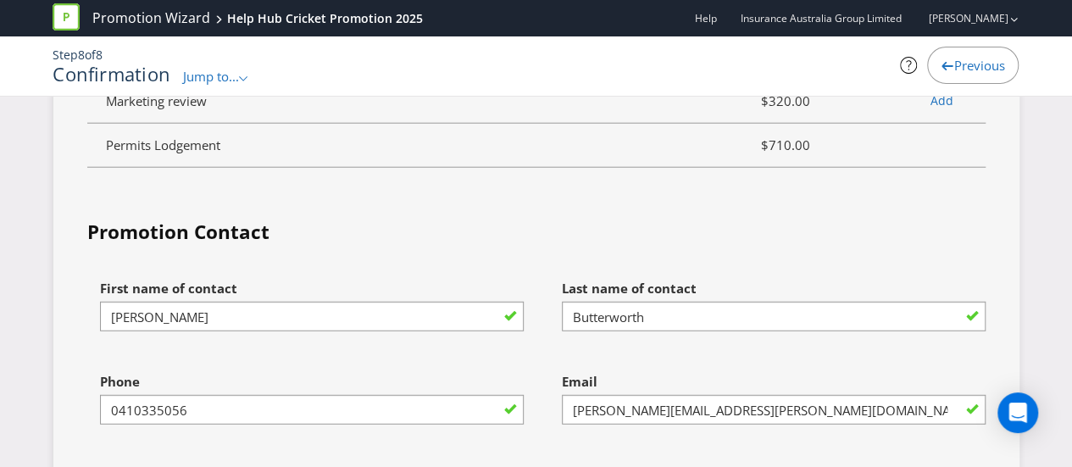
scroll to position [5352, 0]
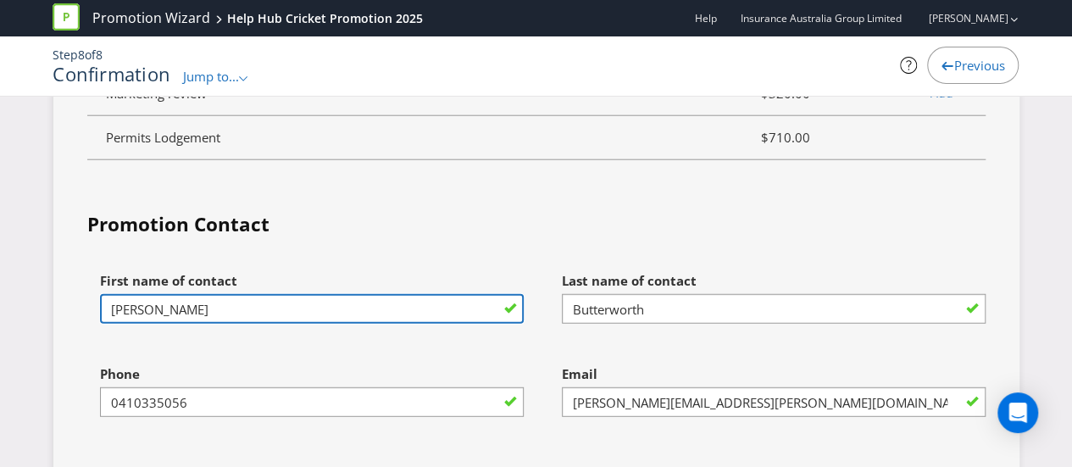
click at [427, 294] on input "[PERSON_NAME]" at bounding box center [312, 309] width 424 height 30
type input "[PERSON_NAME]"
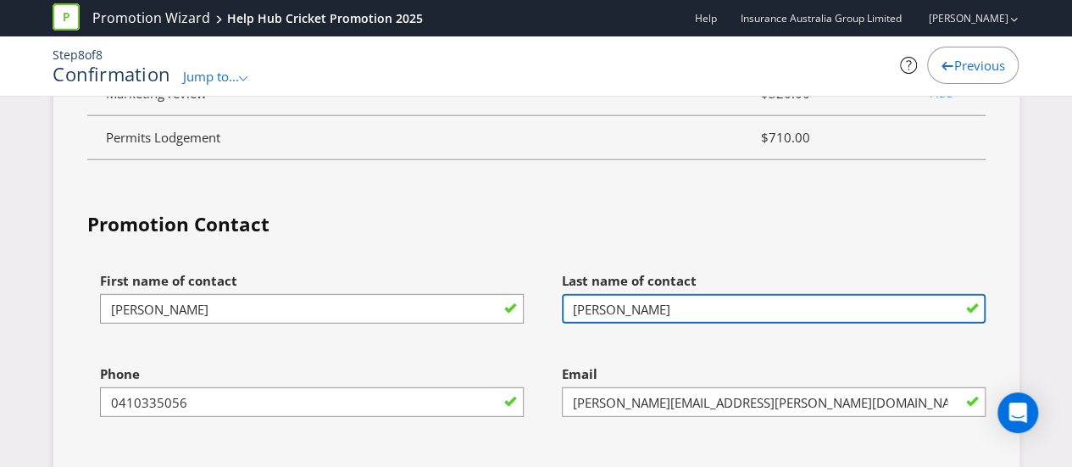
type input "[PERSON_NAME]"
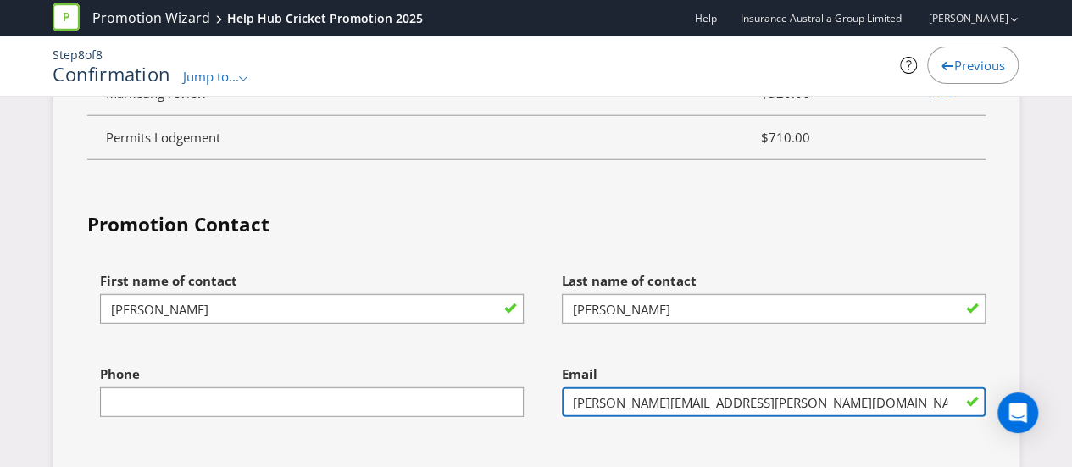
click at [703, 387] on input "[PERSON_NAME][EMAIL_ADDRESS][PERSON_NAME][DOMAIN_NAME]" at bounding box center [774, 402] width 424 height 30
click at [610, 387] on input "[PERSON_NAME] [EMAIL_ADDRESS][DOMAIN_NAME]" at bounding box center [774, 402] width 424 height 30
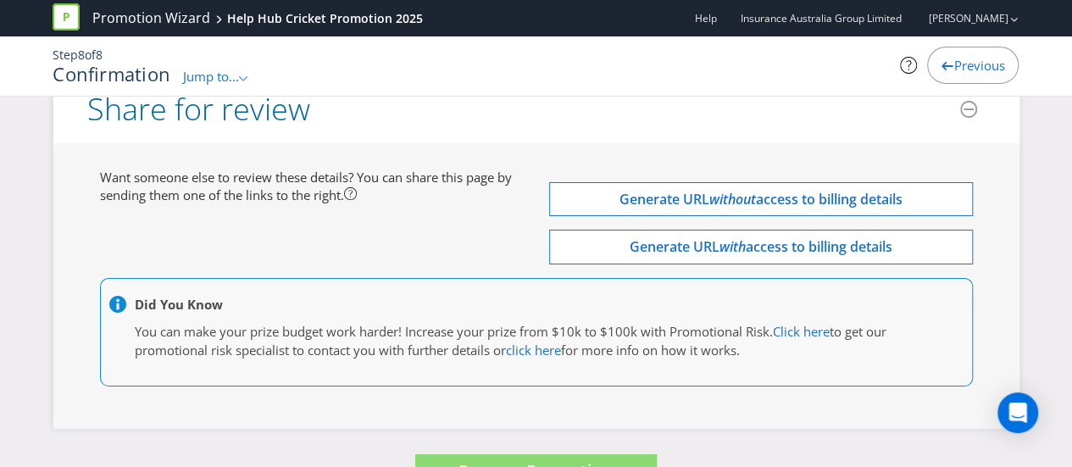
scroll to position [6165, 0]
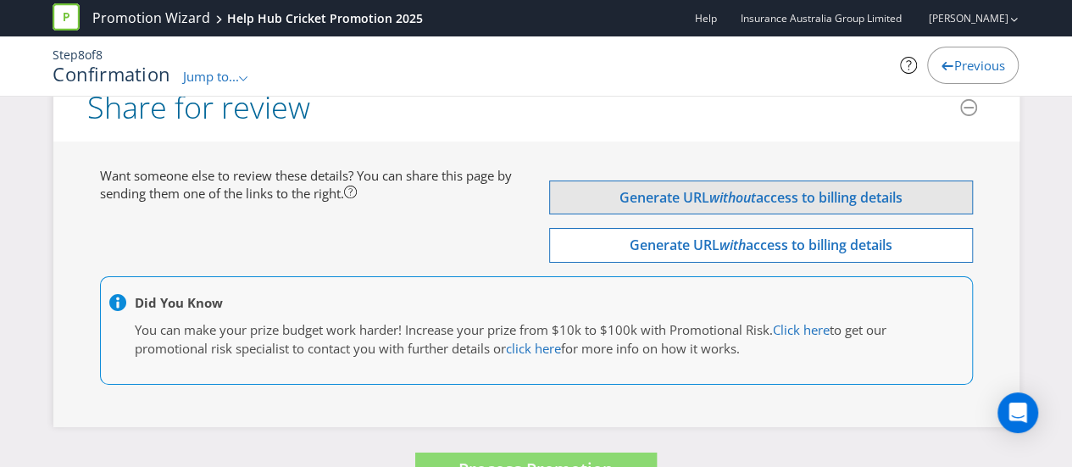
type input "[PERSON_NAME][EMAIL_ADDRESS][DOMAIN_NAME]"
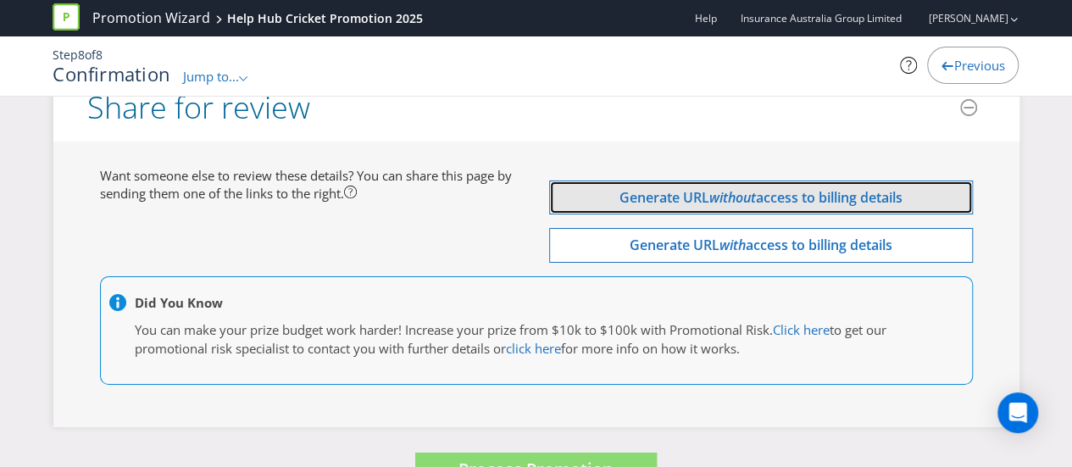
click at [727, 188] on em "without" at bounding box center [732, 197] width 47 height 19
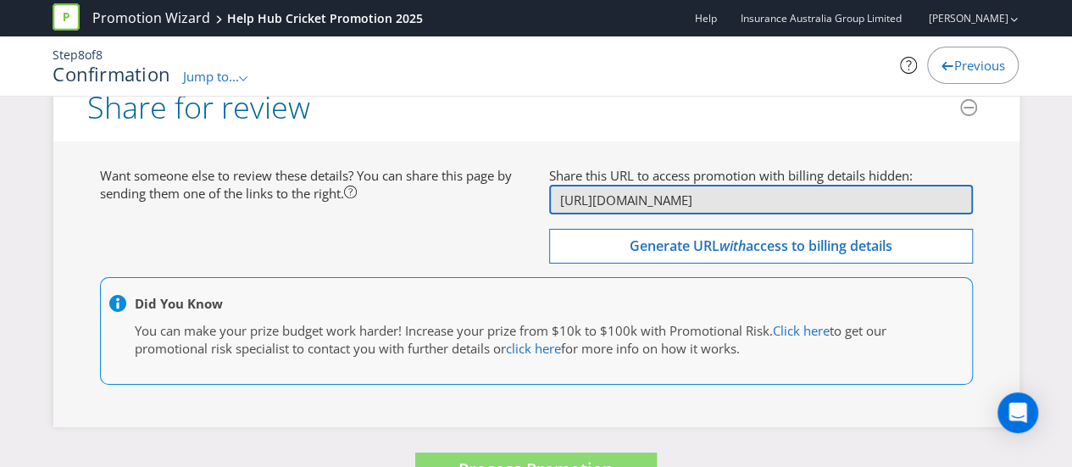
click at [727, 185] on input "[URL][DOMAIN_NAME]" at bounding box center [761, 200] width 424 height 30
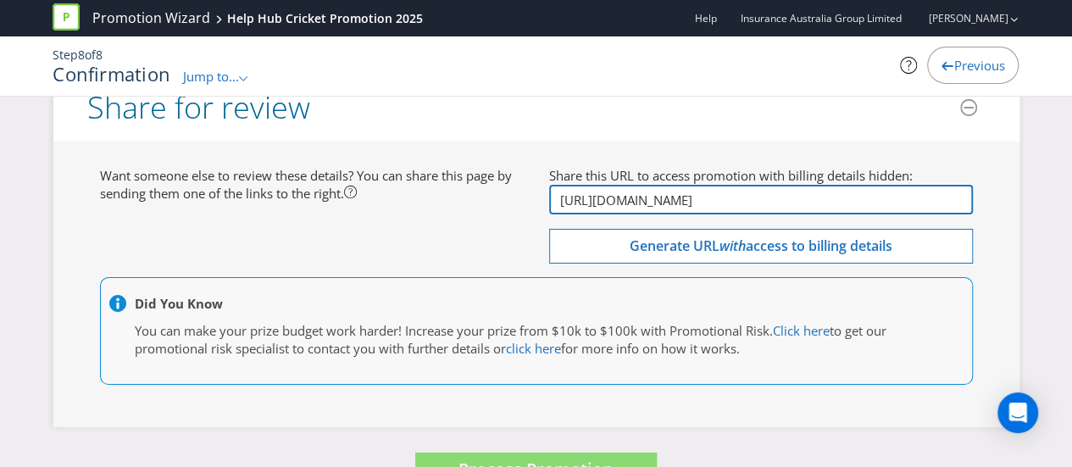
click at [727, 185] on input "[URL][DOMAIN_NAME]" at bounding box center [761, 200] width 424 height 30
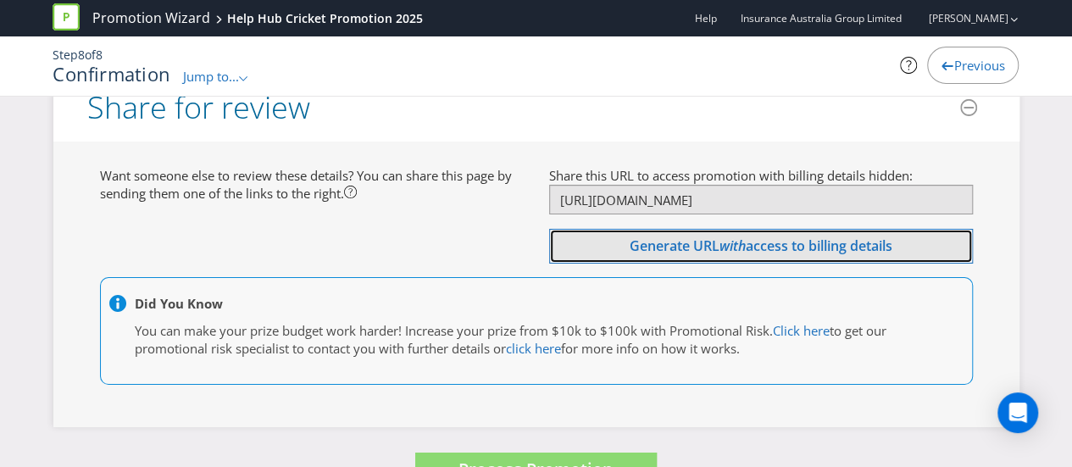
click at [728, 236] on em "with" at bounding box center [733, 245] width 26 height 19
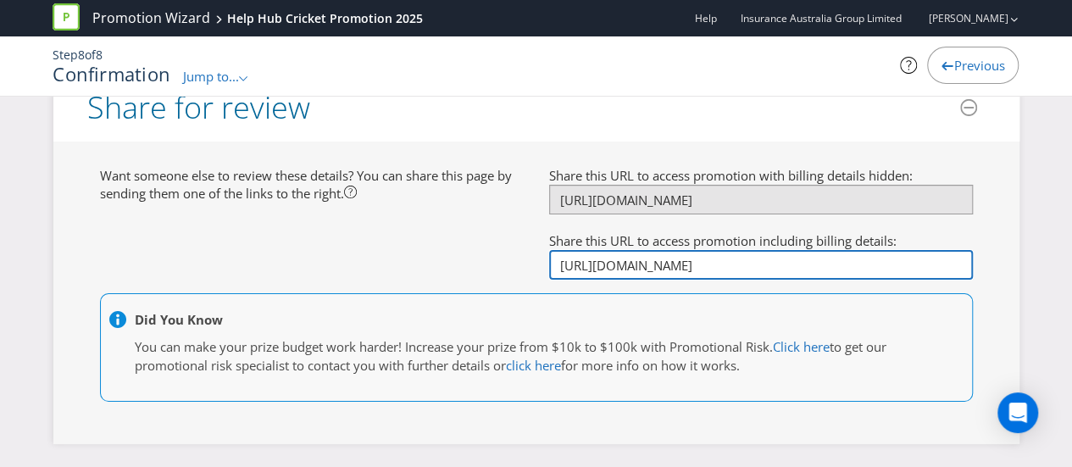
click at [728, 250] on input "[URL][DOMAIN_NAME]" at bounding box center [761, 265] width 424 height 30
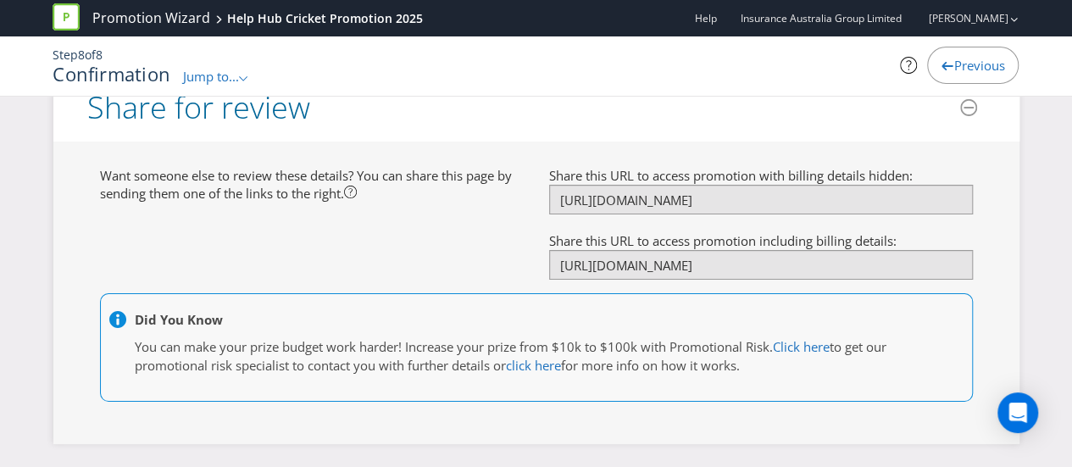
click at [498, 180] on div "Want someone else to review these details? You can share this page by sending t…" at bounding box center [536, 293] width 898 height 252
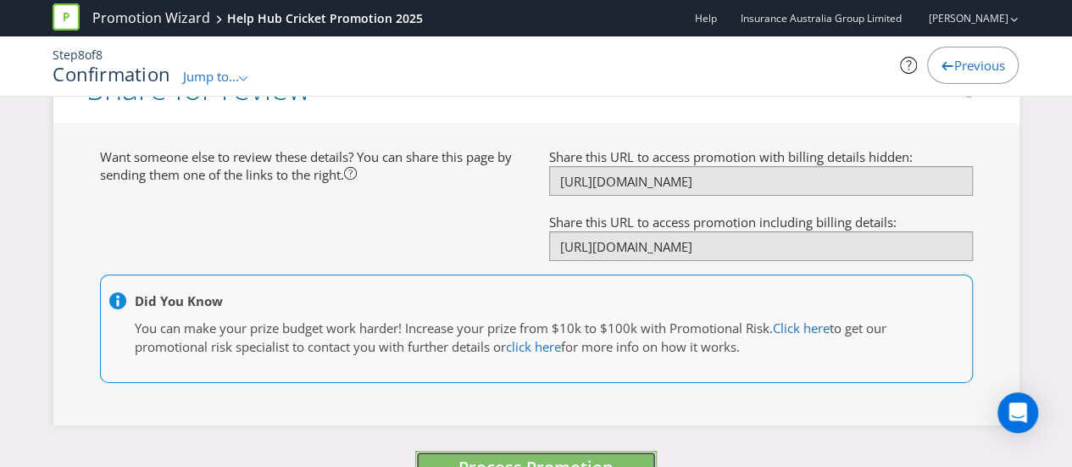
click at [580, 456] on span "Process Promotion" at bounding box center [536, 467] width 155 height 23
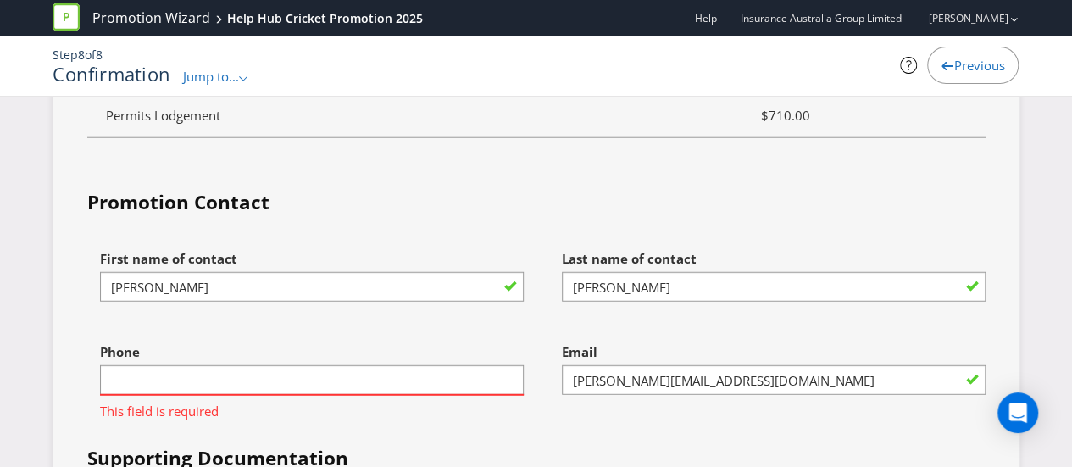
scroll to position [5407, 0]
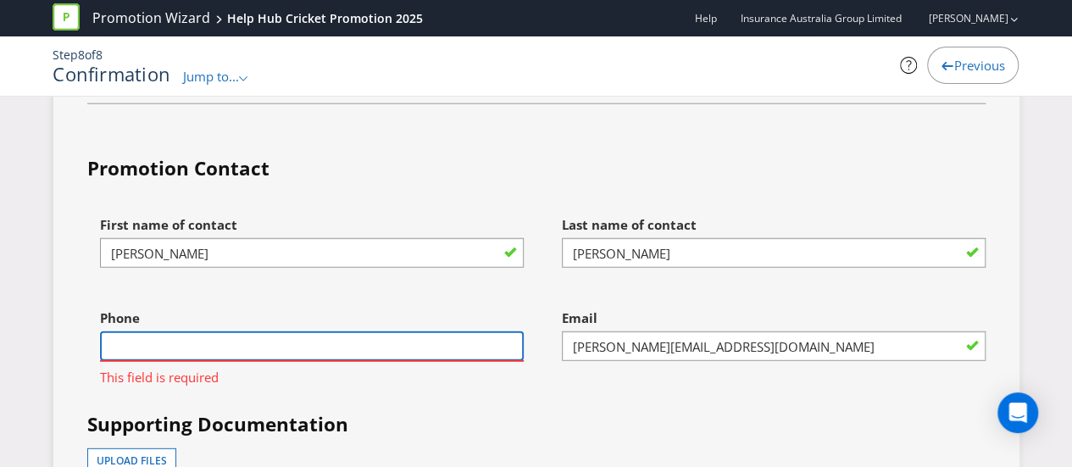
click at [493, 331] on input "text" at bounding box center [312, 346] width 424 height 30
type input "0414469532"
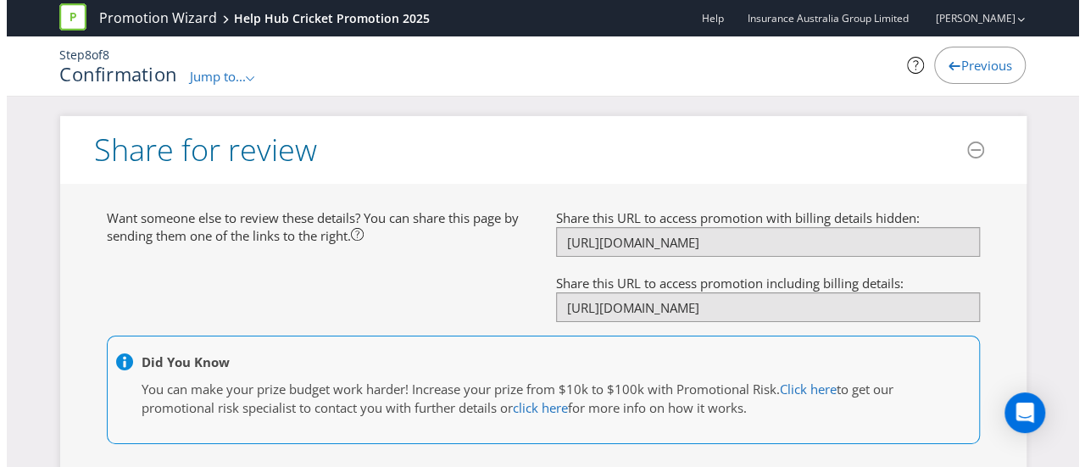
scroll to position [6184, 0]
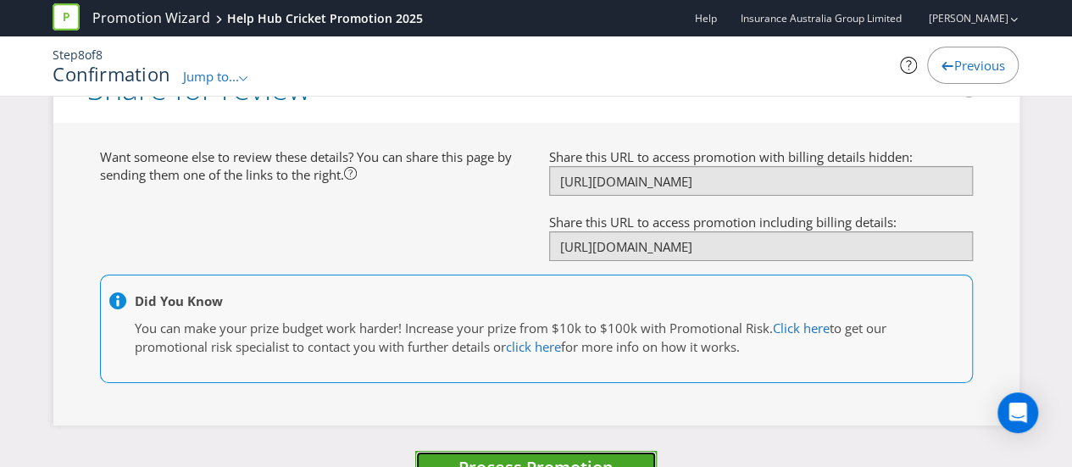
click at [515, 456] on span "Process Promotion" at bounding box center [536, 467] width 155 height 23
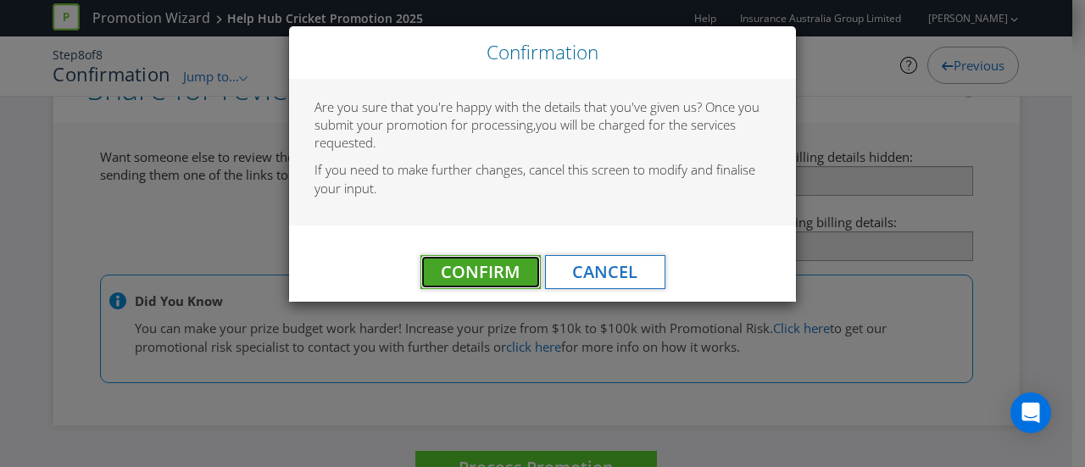
click at [485, 278] on span "Confirm" at bounding box center [480, 271] width 79 height 23
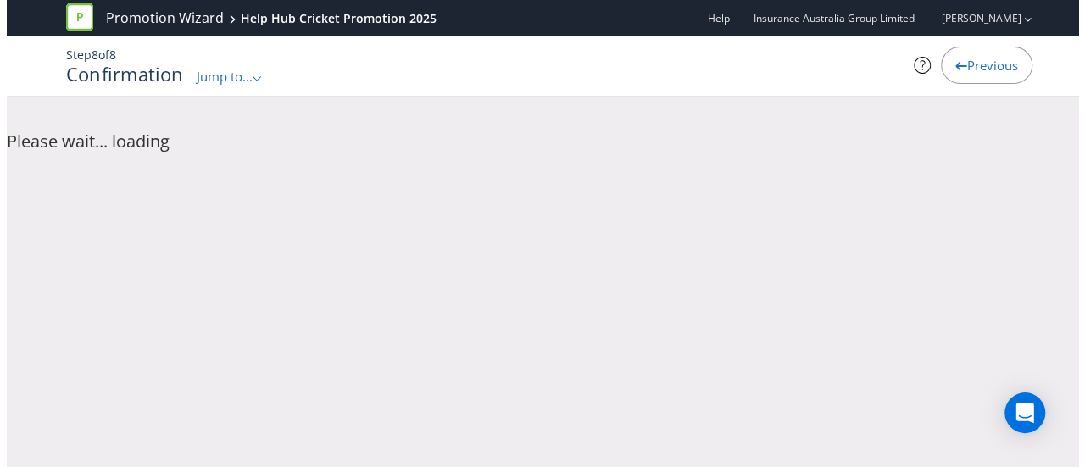
scroll to position [0, 0]
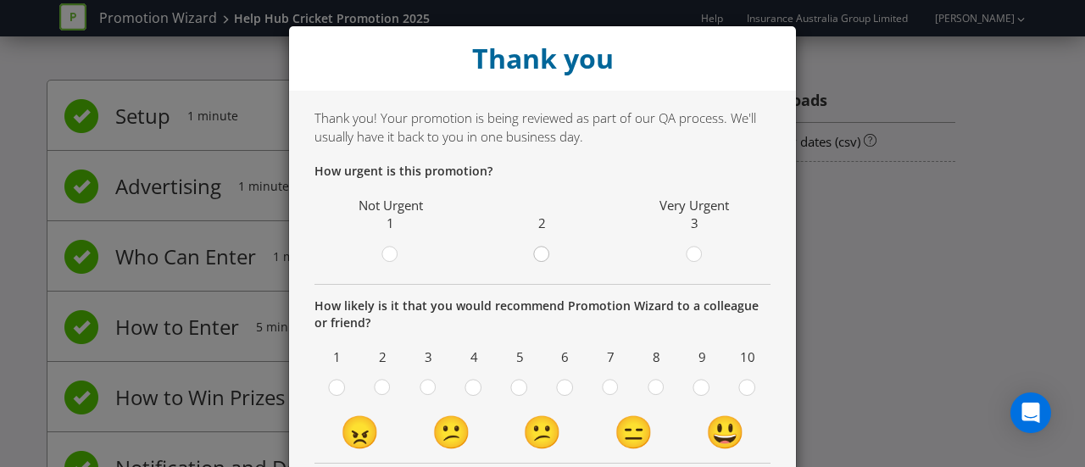
click at [539, 255] on circle at bounding box center [541, 254] width 15 height 15
click at [0, 0] on input "radio" at bounding box center [0, 0] width 0 height 0
click at [739, 389] on circle at bounding box center [746, 387] width 15 height 15
click at [0, 0] on input "radio" at bounding box center [0, 0] width 0 height 0
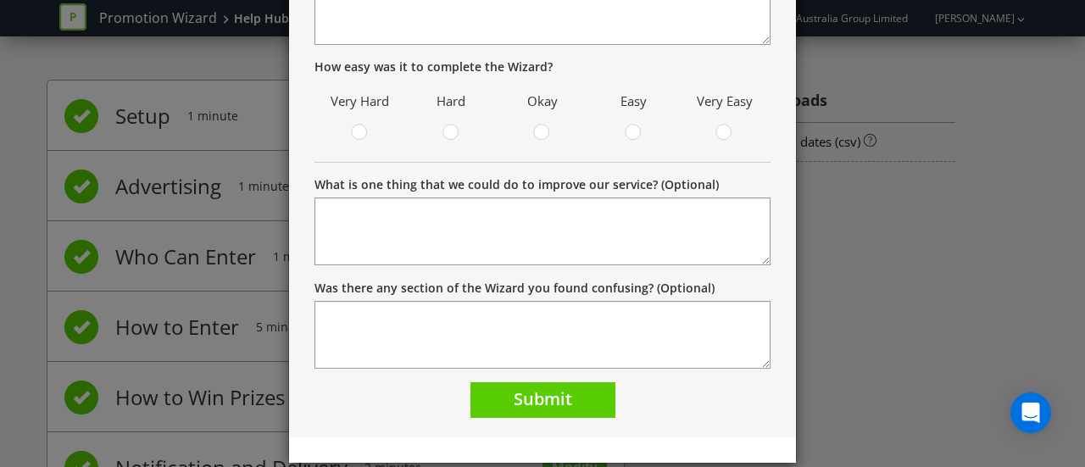
scroll to position [561, 0]
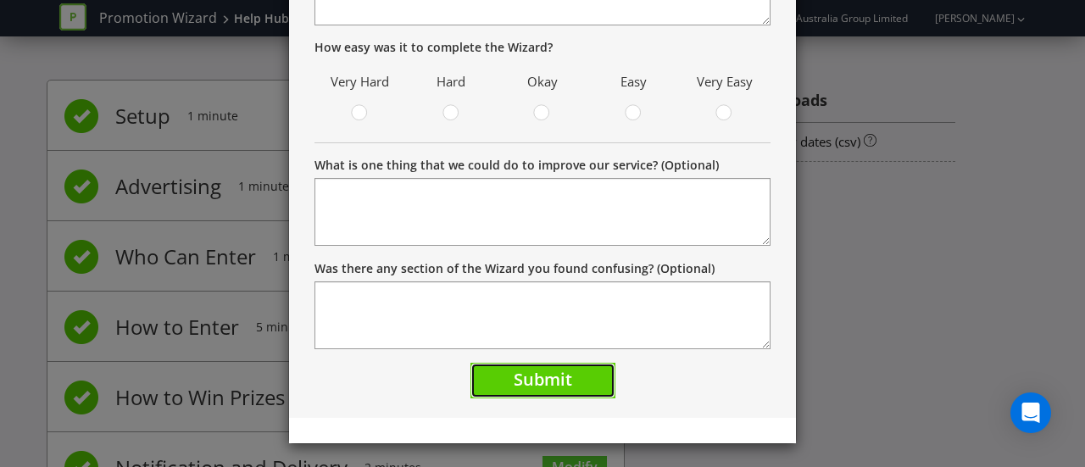
click at [575, 383] on button "Submit" at bounding box center [542, 381] width 145 height 36
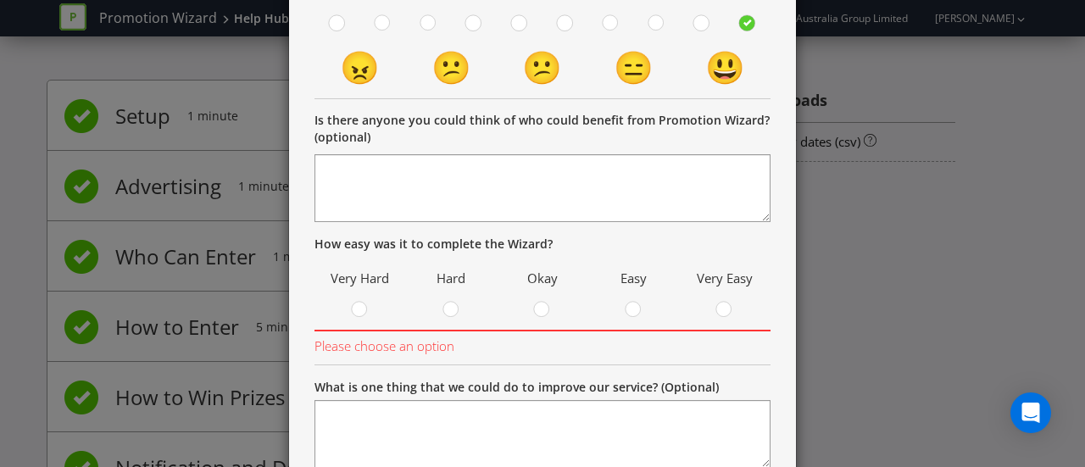
scroll to position [369, 0]
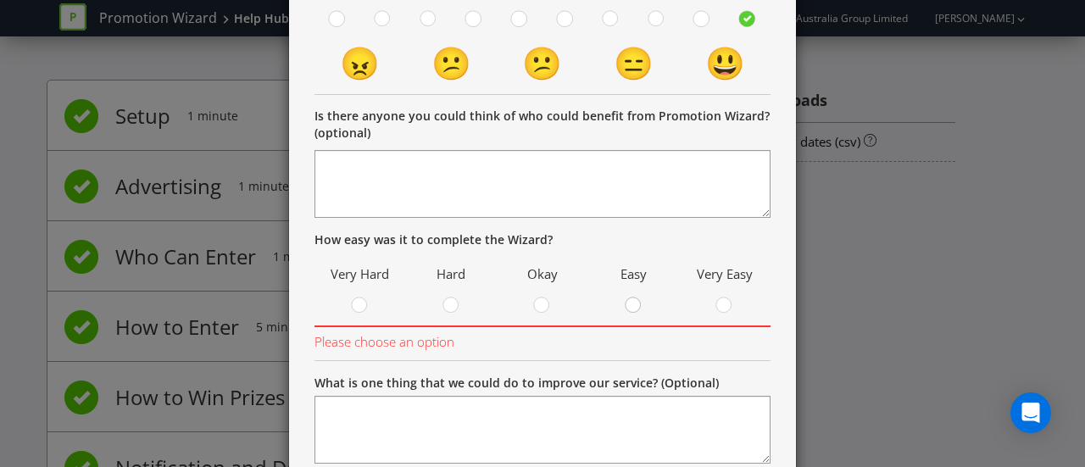
click at [633, 304] on circle at bounding box center [633, 304] width 15 height 15
click at [0, 0] on input "radio" at bounding box center [0, 0] width 0 height 0
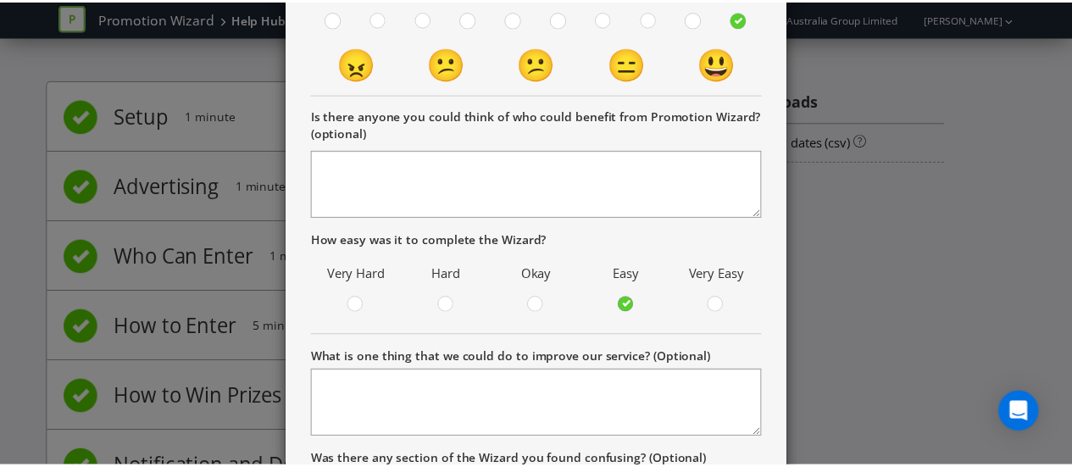
scroll to position [561, 0]
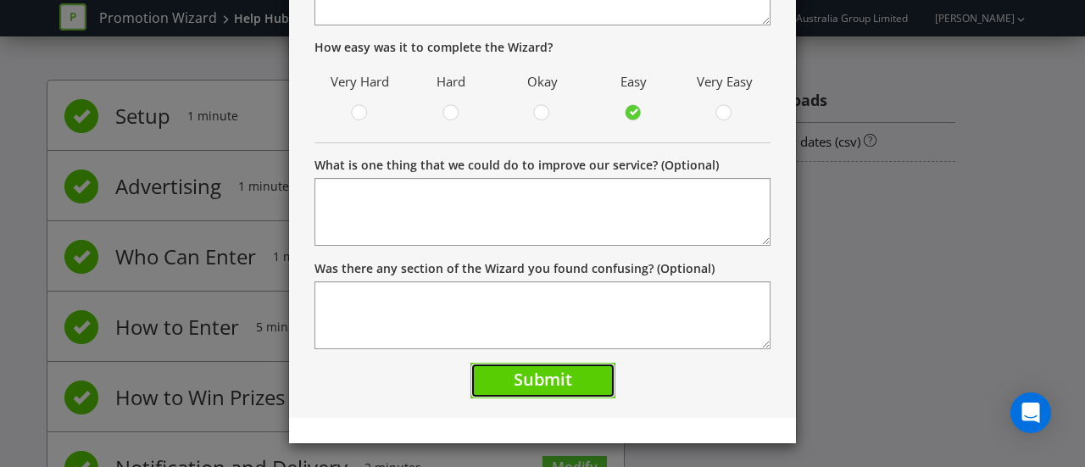
click at [528, 378] on span "Submit" at bounding box center [543, 379] width 58 height 23
